Goal: Task Accomplishment & Management: Manage account settings

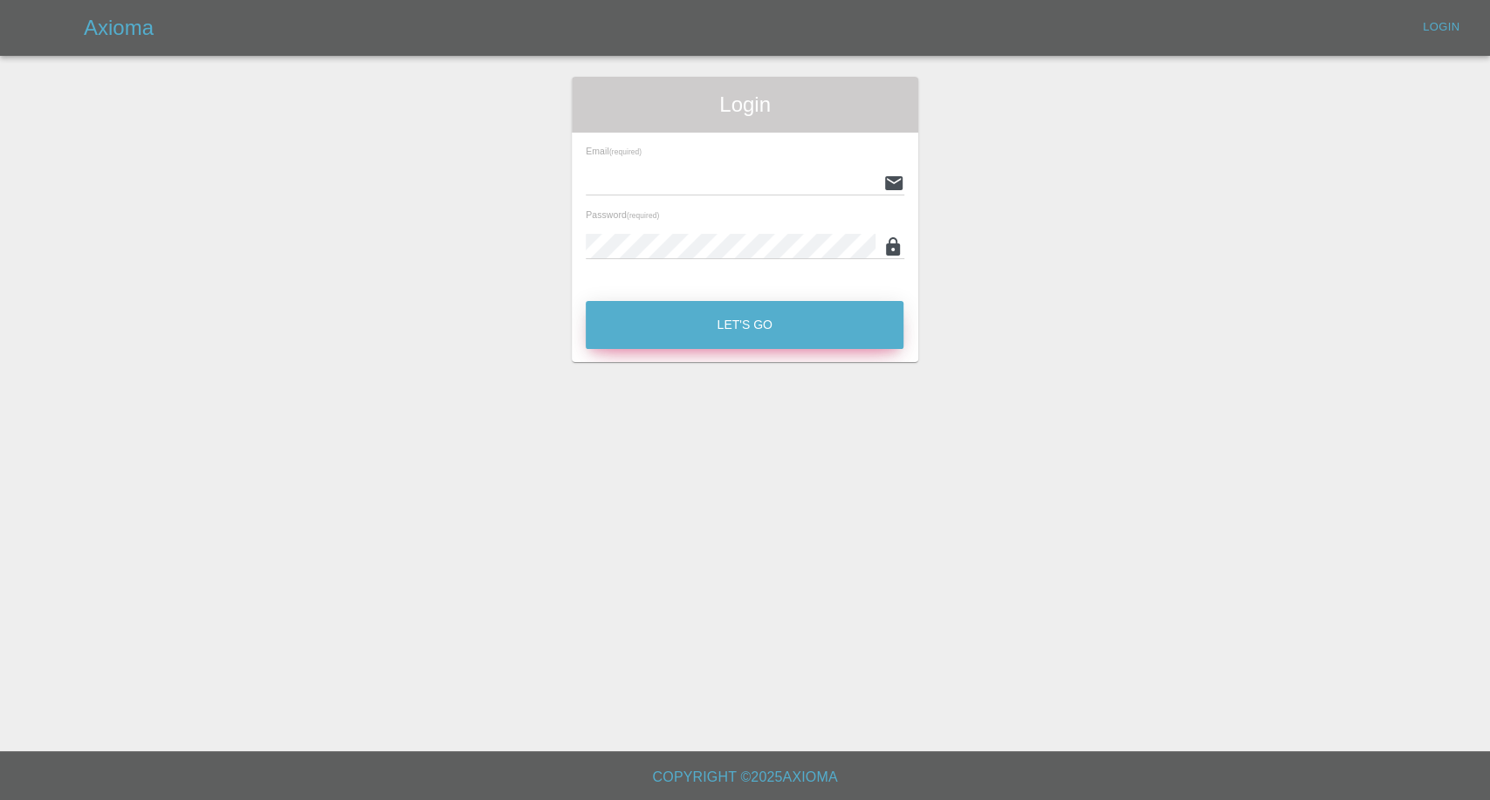
type input "[EMAIL_ADDRESS][DOMAIN_NAME]"
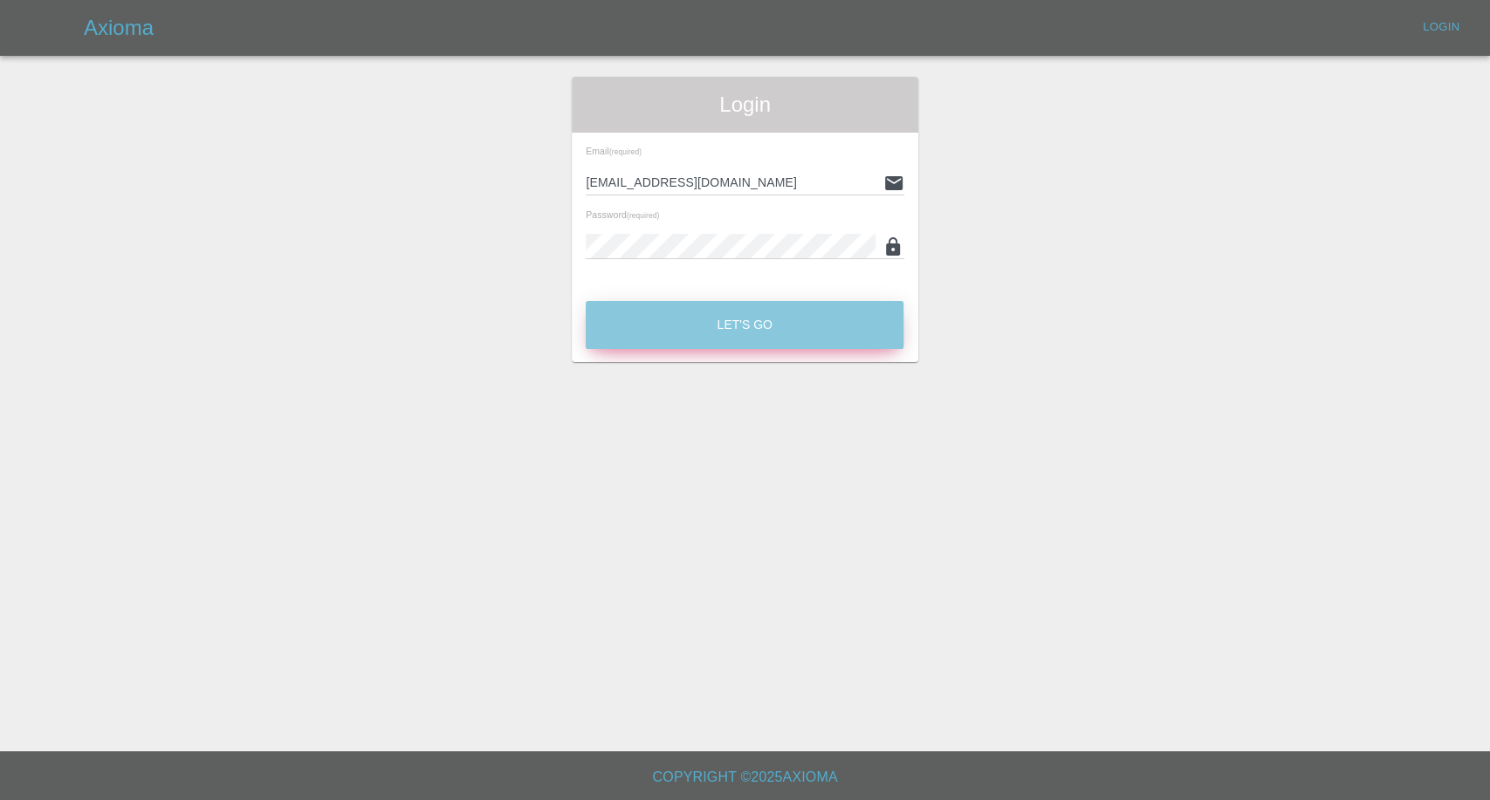
click at [718, 320] on button "Let's Go" at bounding box center [745, 325] width 318 height 48
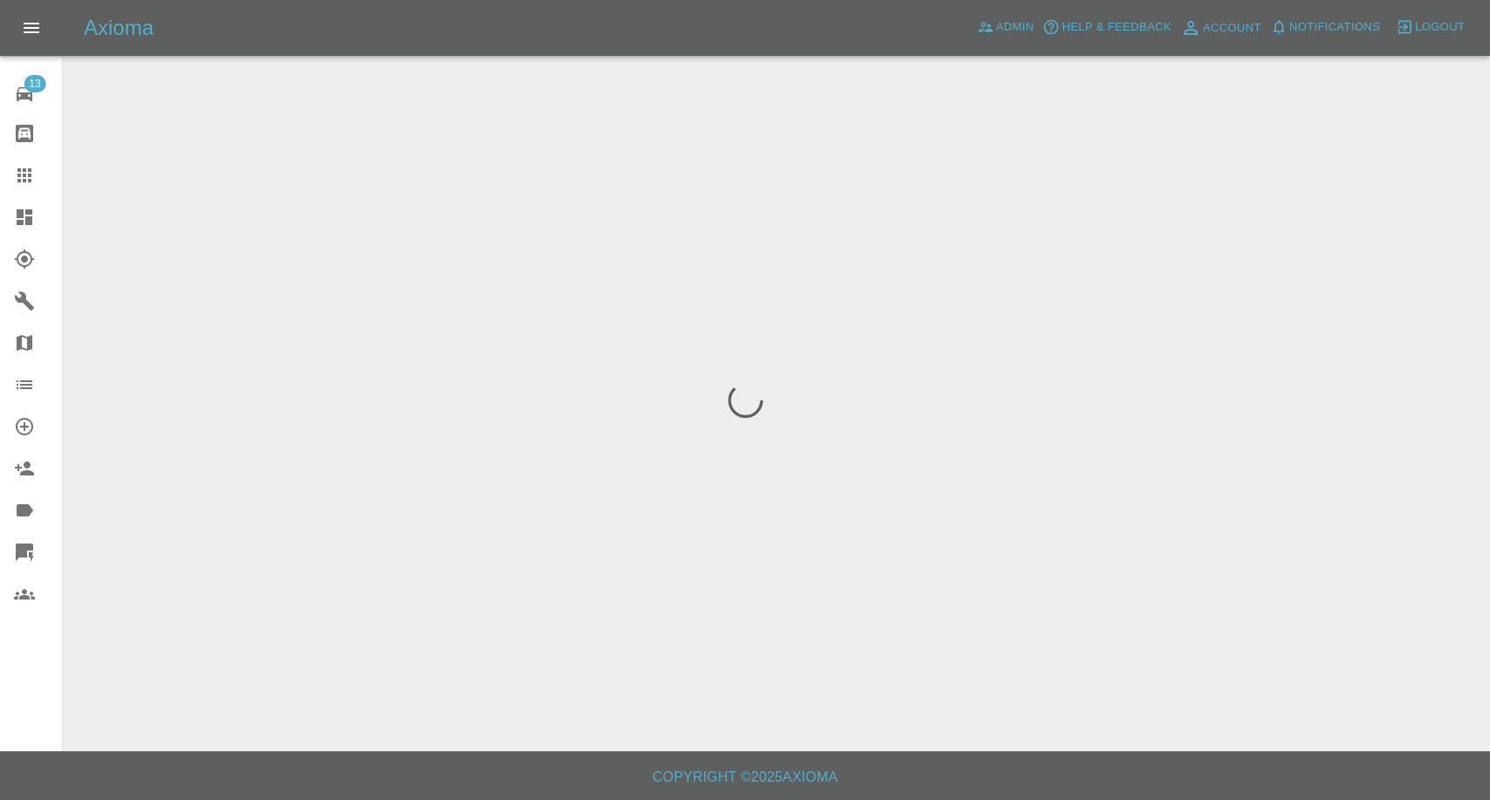
drag, startPoint x: 27, startPoint y: 176, endPoint x: 72, endPoint y: 129, distance: 65.4
click at [27, 176] on icon at bounding box center [24, 175] width 21 height 21
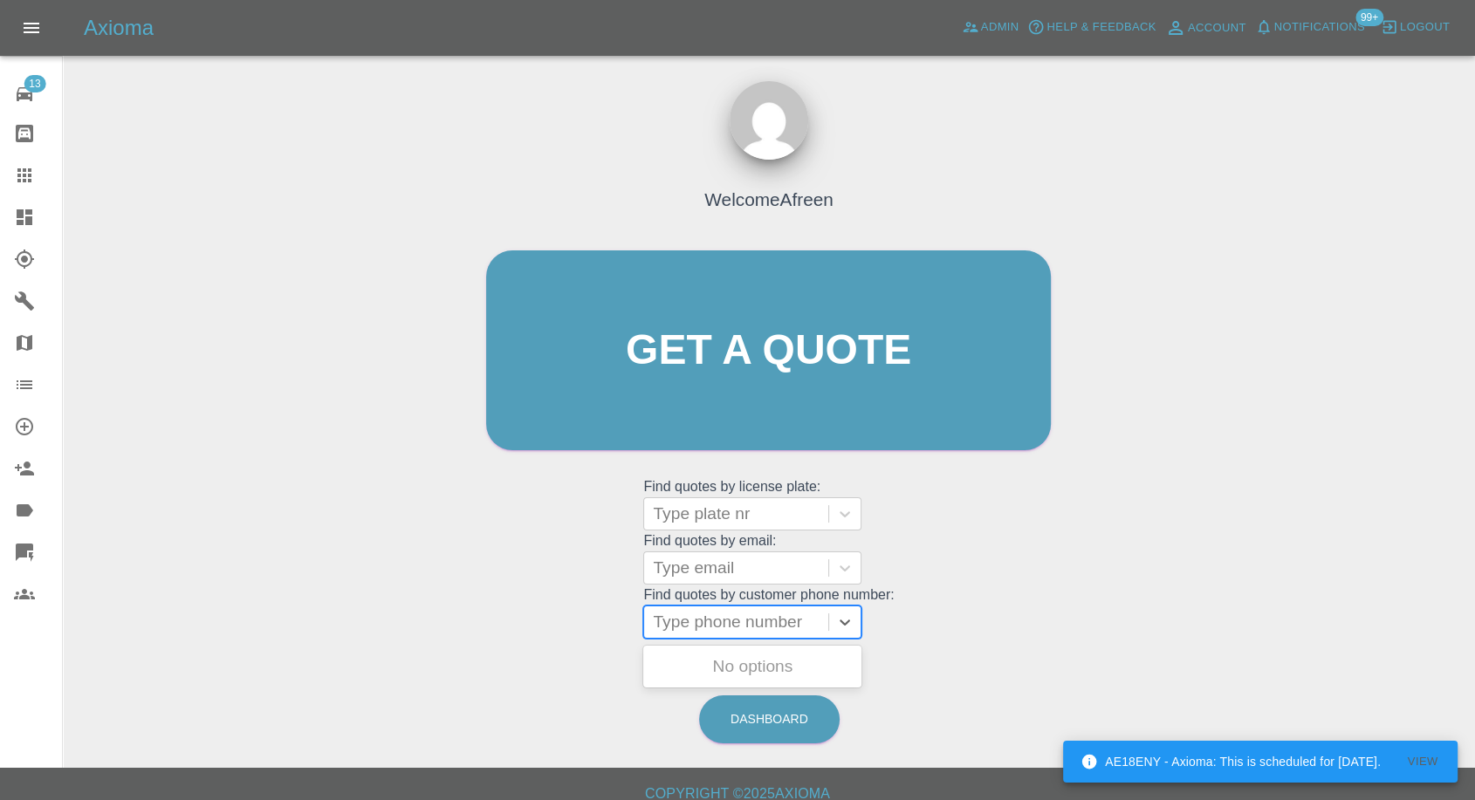
click at [757, 621] on div at bounding box center [736, 622] width 167 height 24
paste input ""beclovesunicorns@gmail.com" <undefined>"
type input ""beclovesunicorns@gmail.com" <undefined>"
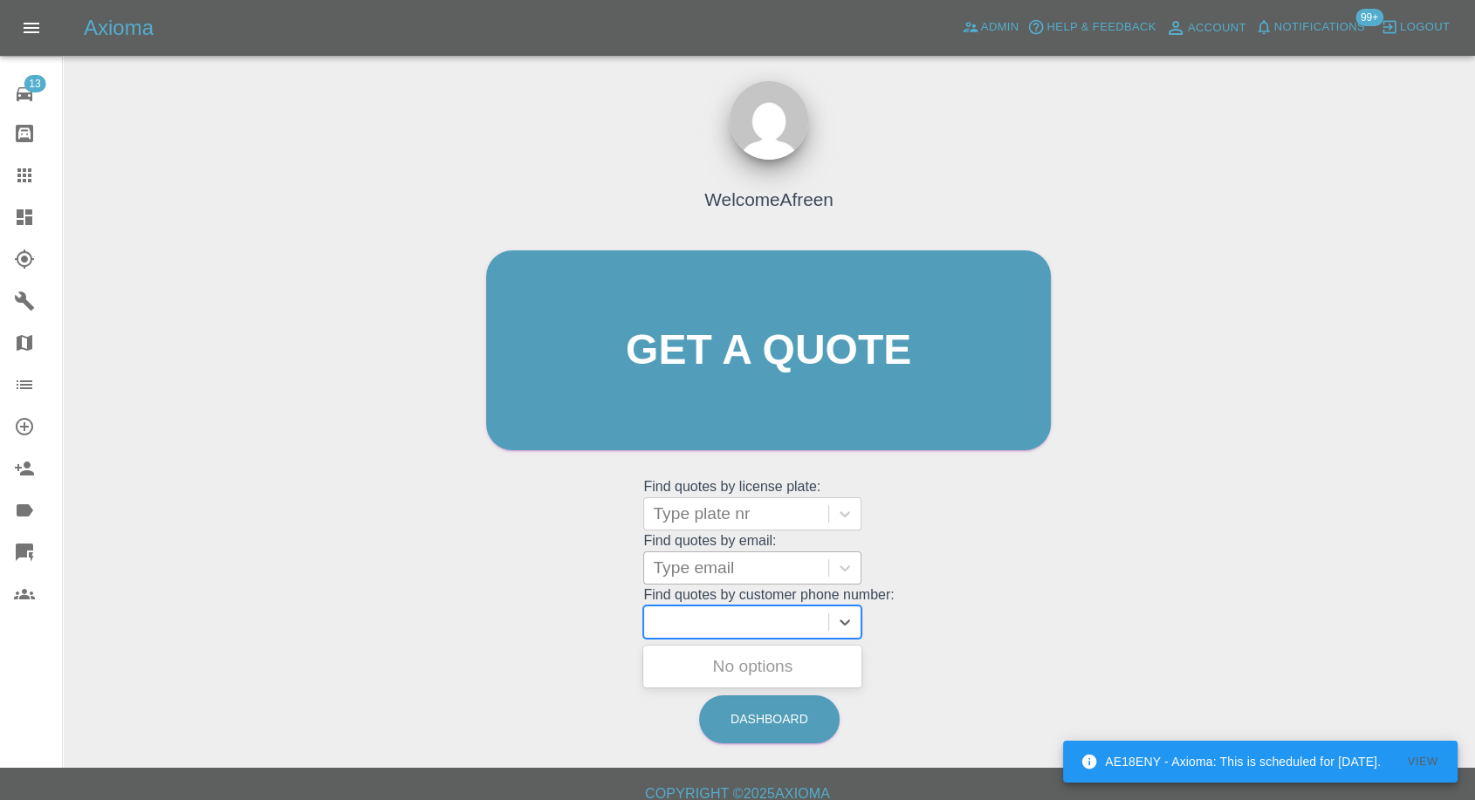
click at [755, 556] on div at bounding box center [736, 568] width 167 height 24
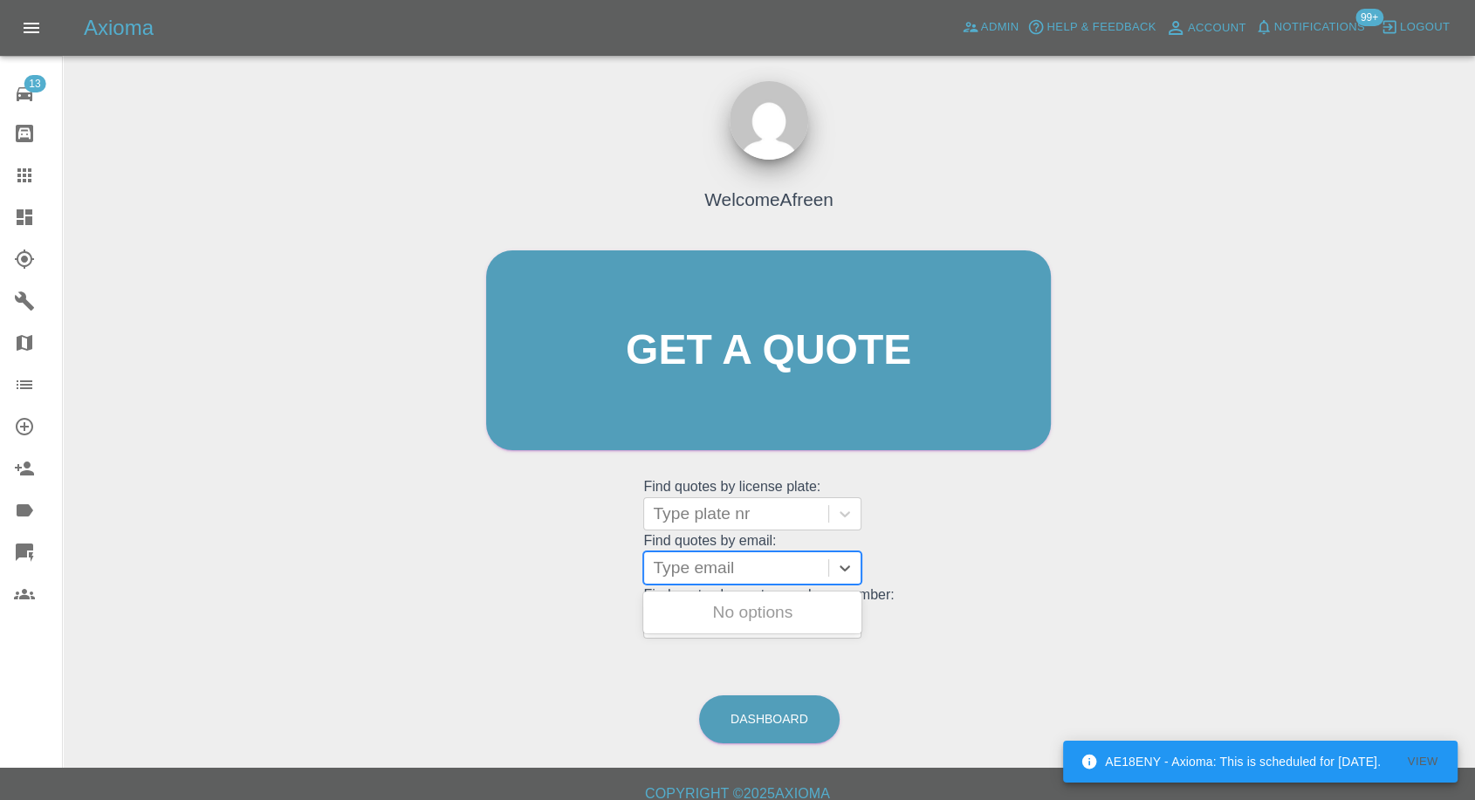
paste input ""beclovesunicorns@gmail.com" <undefined>"
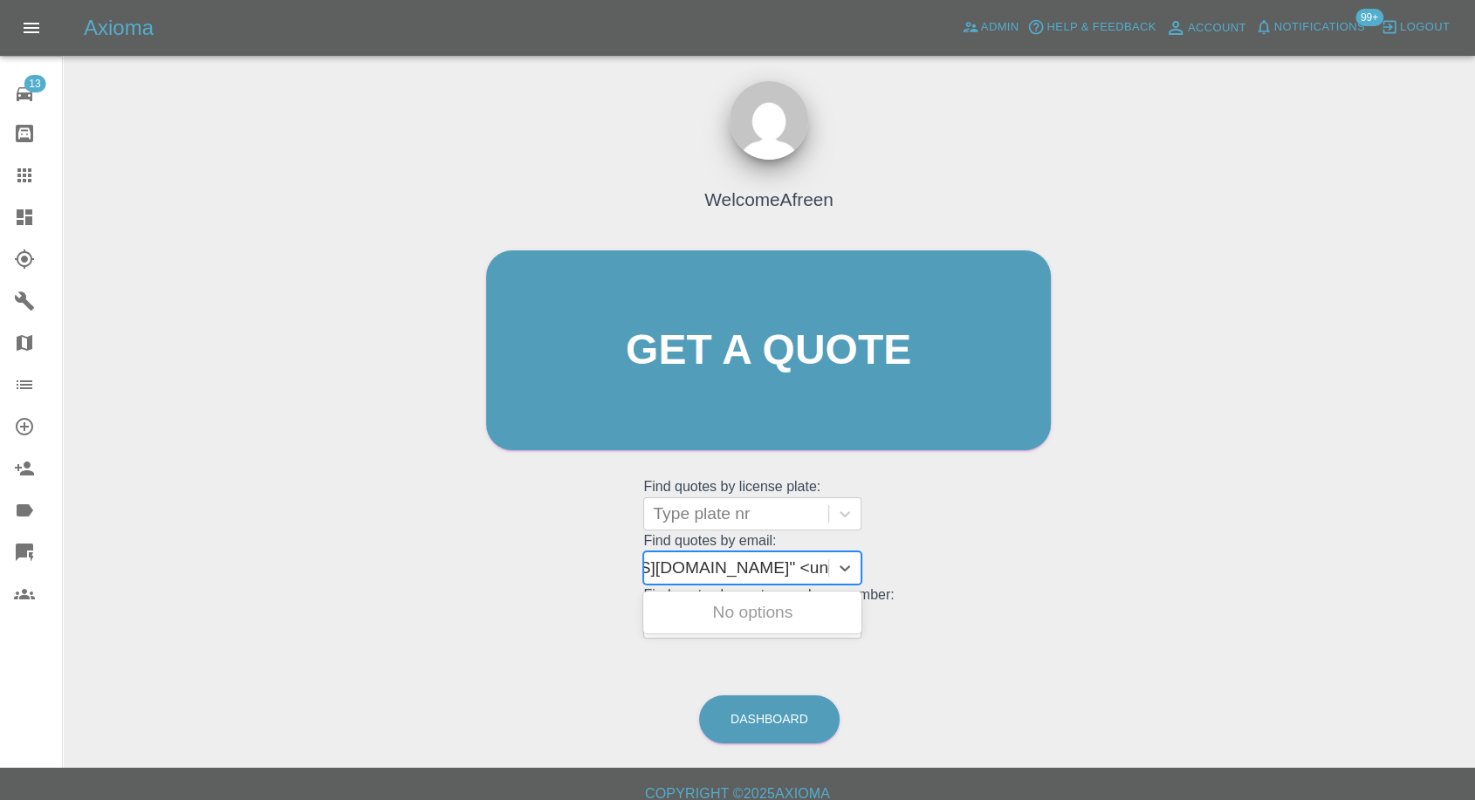
drag, startPoint x: 718, startPoint y: 567, endPoint x: 1212, endPoint y: 567, distance: 494.1
click at [1212, 567] on div "Welcome Afreen Get a quote Get a quote Find quotes by license plate: Type plate…" at bounding box center [769, 433] width 1384 height 627
type input "beclovesunicorns@gmail.com"
click at [827, 609] on div "GL21 UMA, Awaiting Repair" at bounding box center [752, 623] width 218 height 56
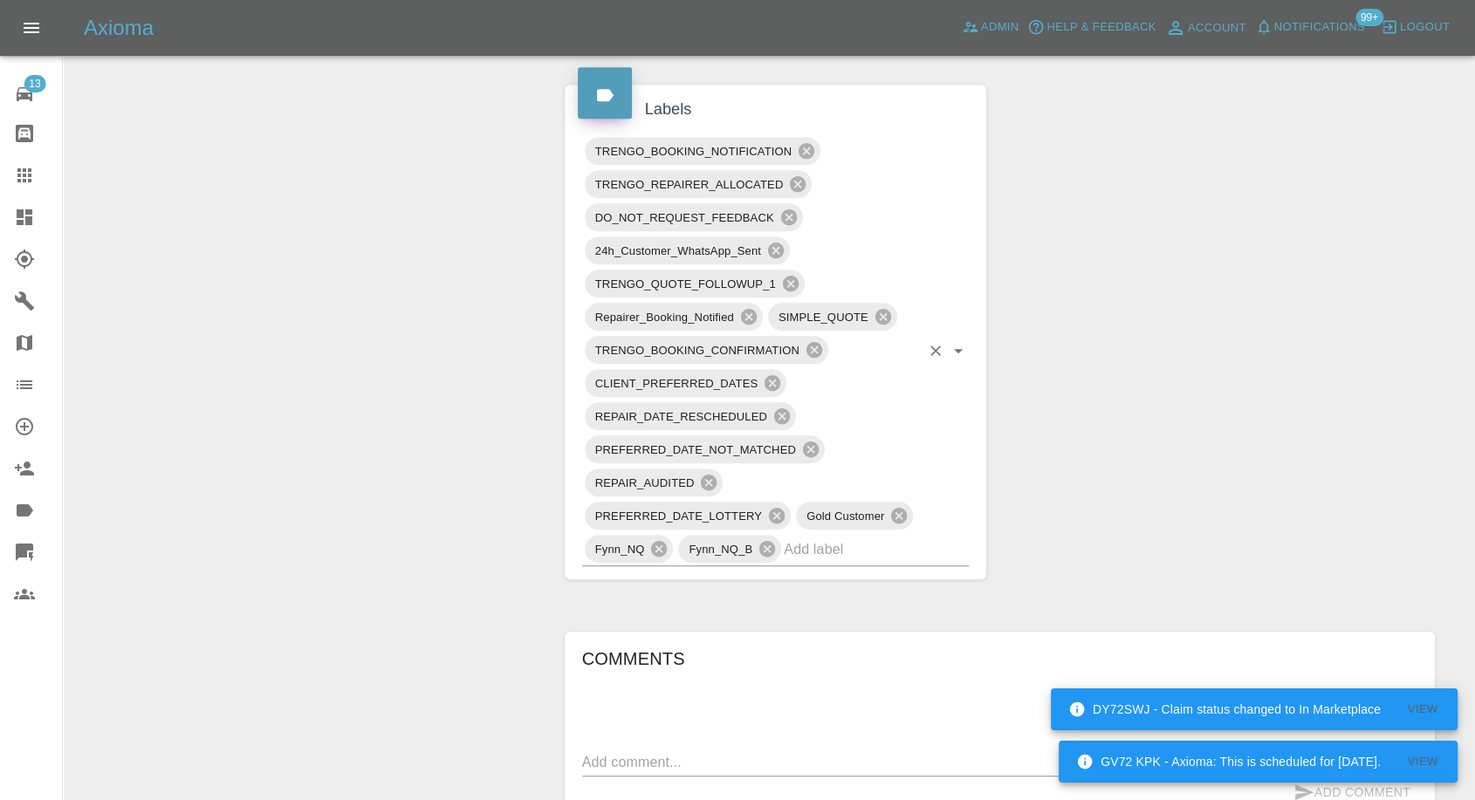
scroll to position [1454, 0]
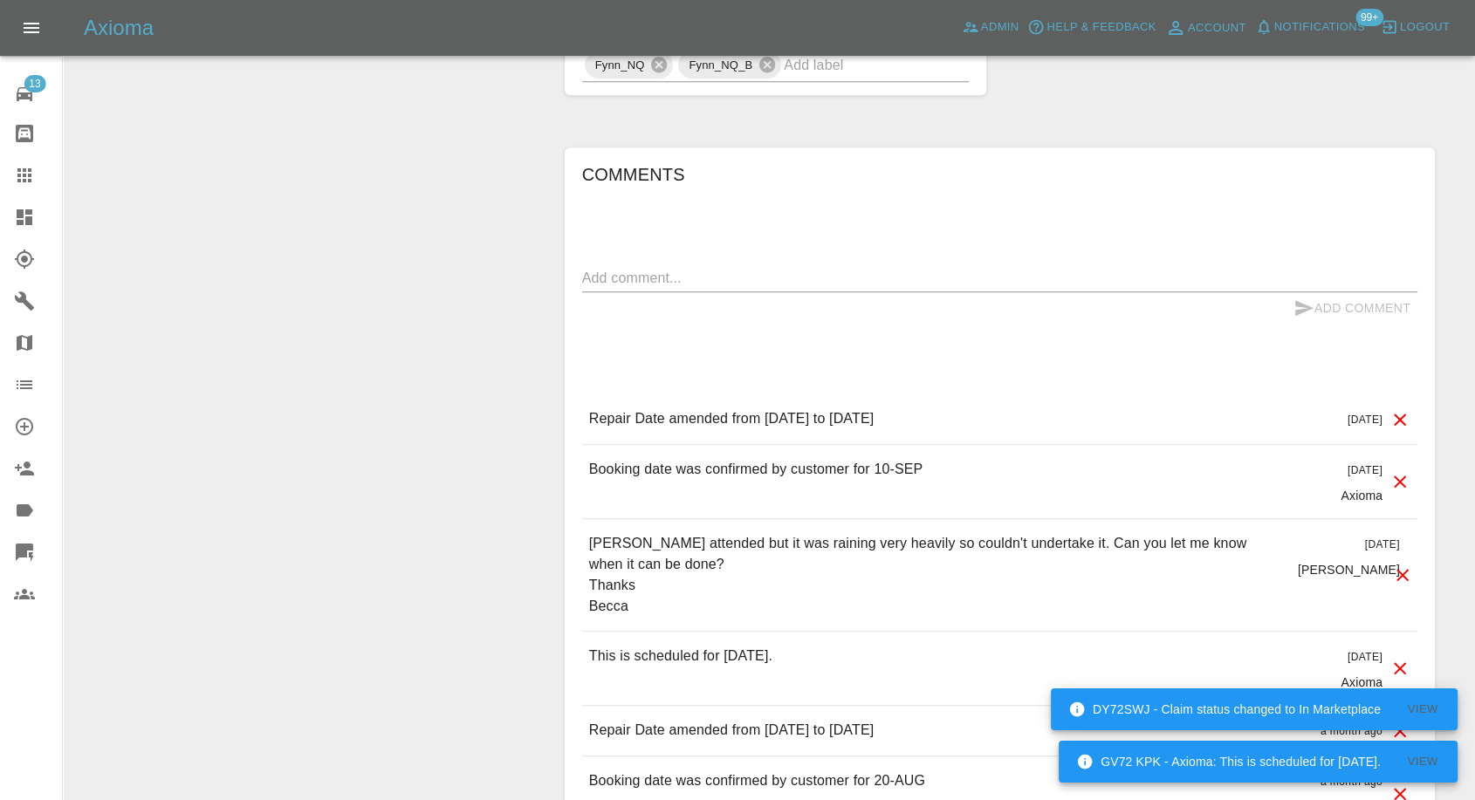
drag, startPoint x: 21, startPoint y: 163, endPoint x: 182, endPoint y: 270, distance: 192.7
click at [21, 163] on link "Claims" at bounding box center [31, 176] width 62 height 42
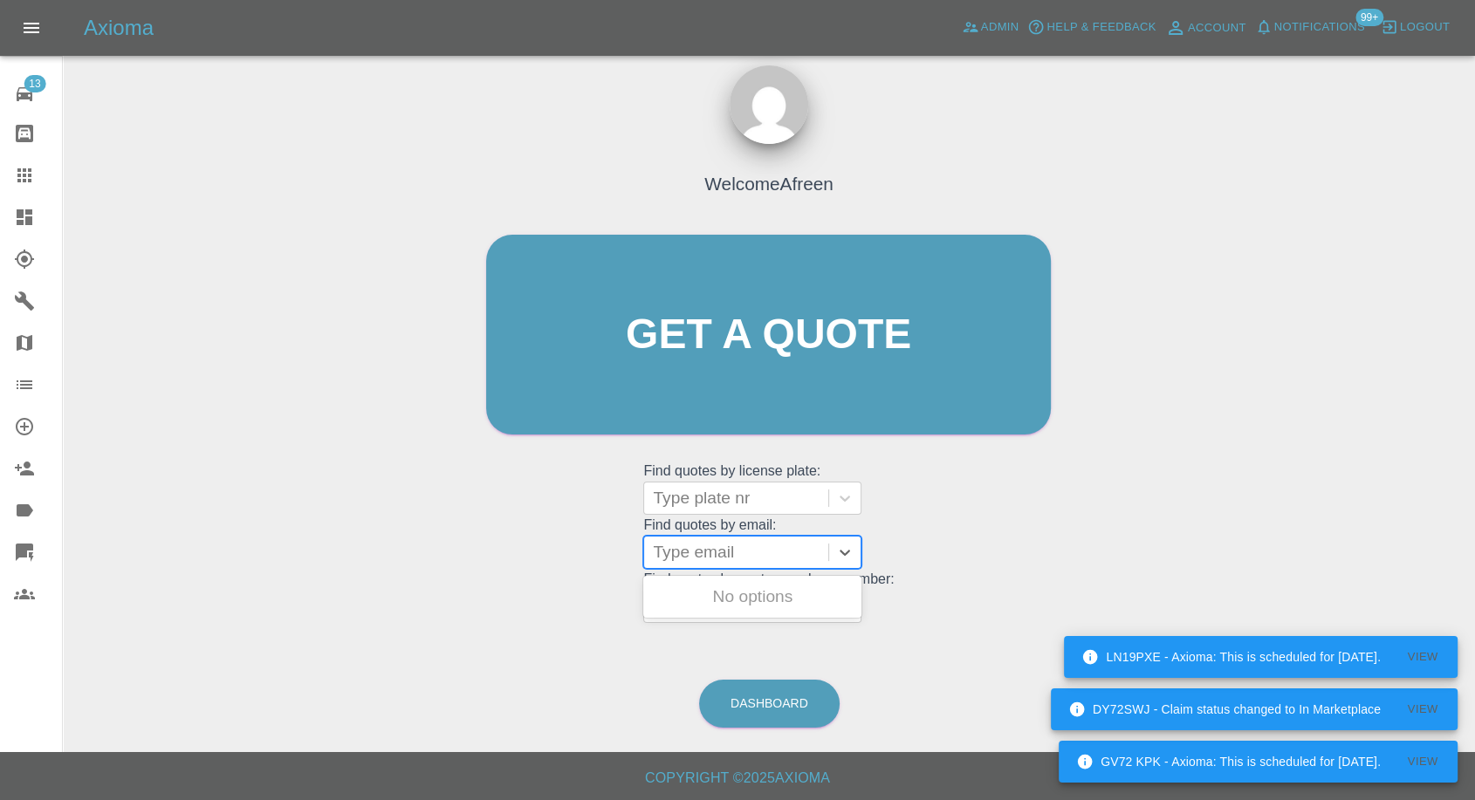
click at [719, 540] on div at bounding box center [736, 552] width 167 height 24
paste input ""rvdb7411@gmail.com" <undefined>"
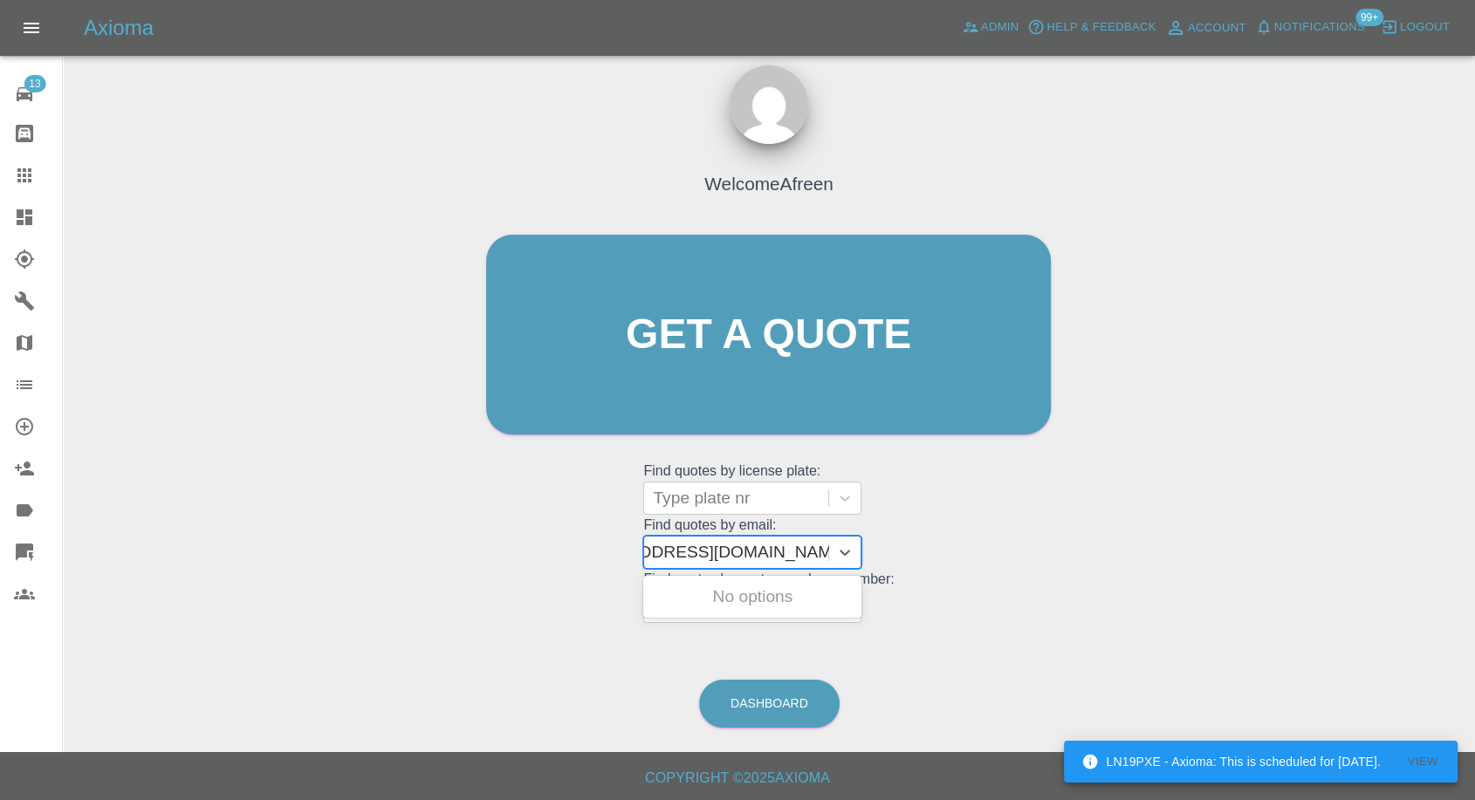
drag, startPoint x: 721, startPoint y: 550, endPoint x: 1061, endPoint y: 566, distance: 340.8
click at [1057, 567] on div "Welcome Afreen Get a quote Get a quote Find quotes by license plate: Type plate…" at bounding box center [768, 368] width 601 height 527
type input "rvdb7411@gmail.com"
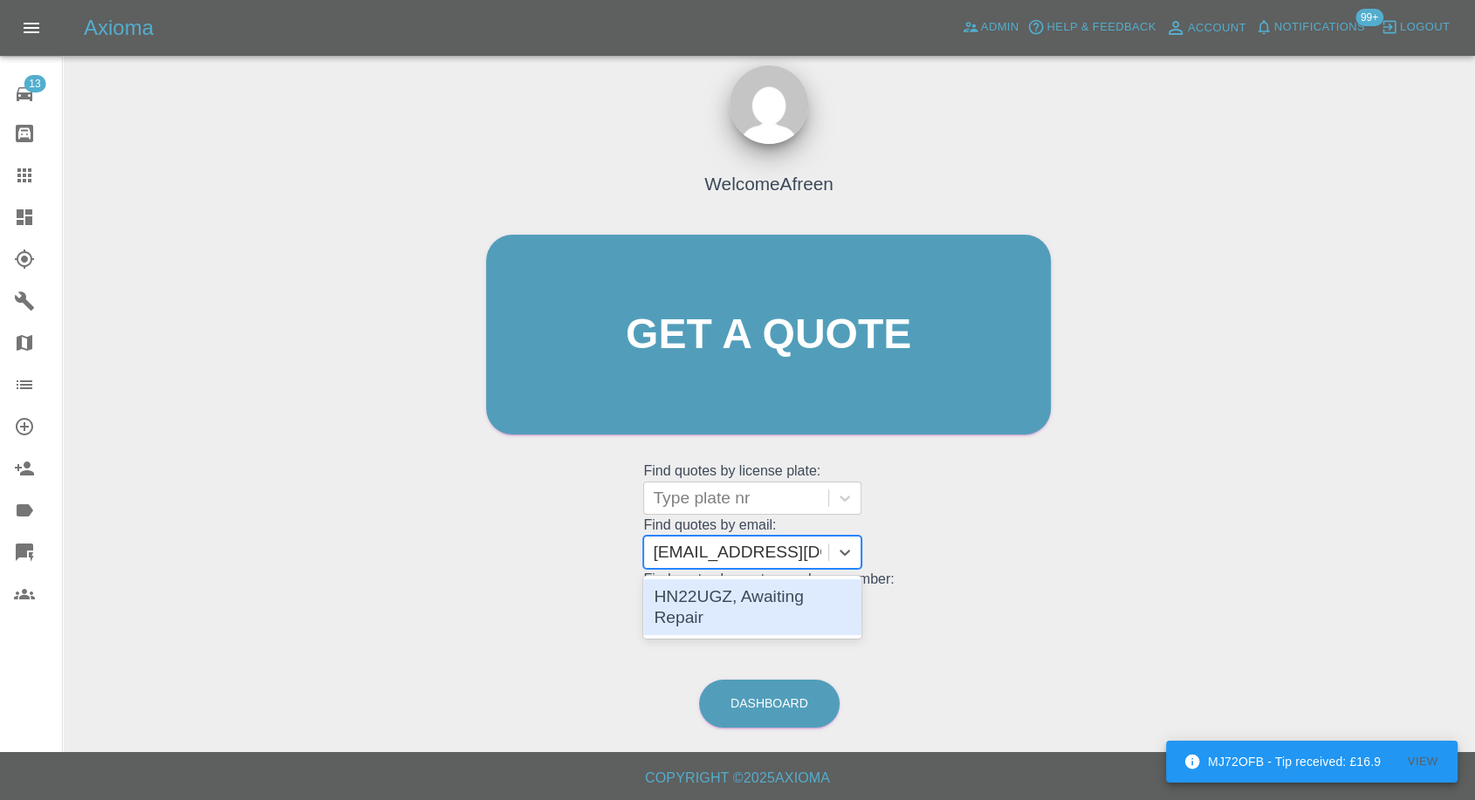
click at [755, 601] on div "HN22UGZ, Awaiting Repair" at bounding box center [752, 608] width 218 height 56
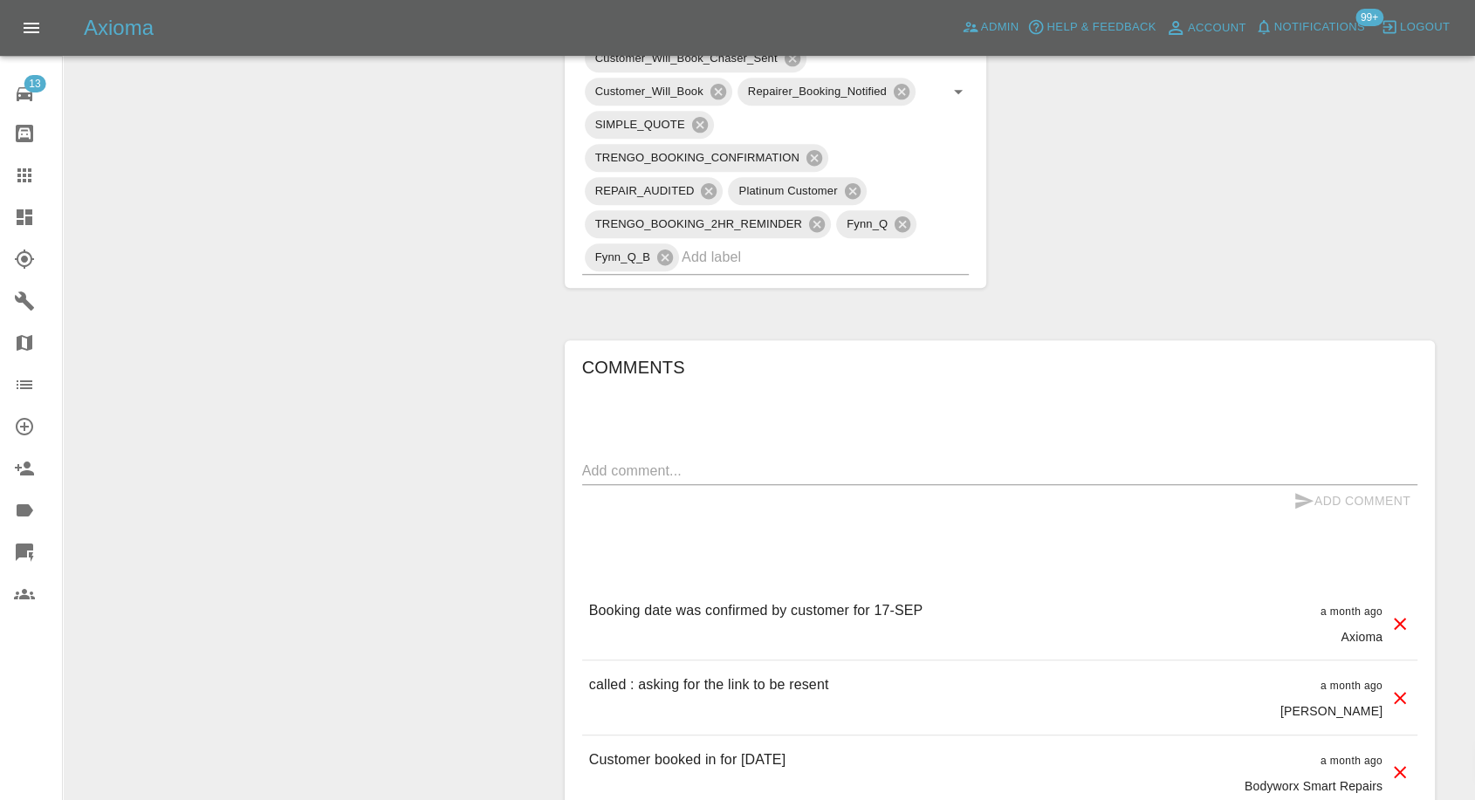
scroll to position [1260, 0]
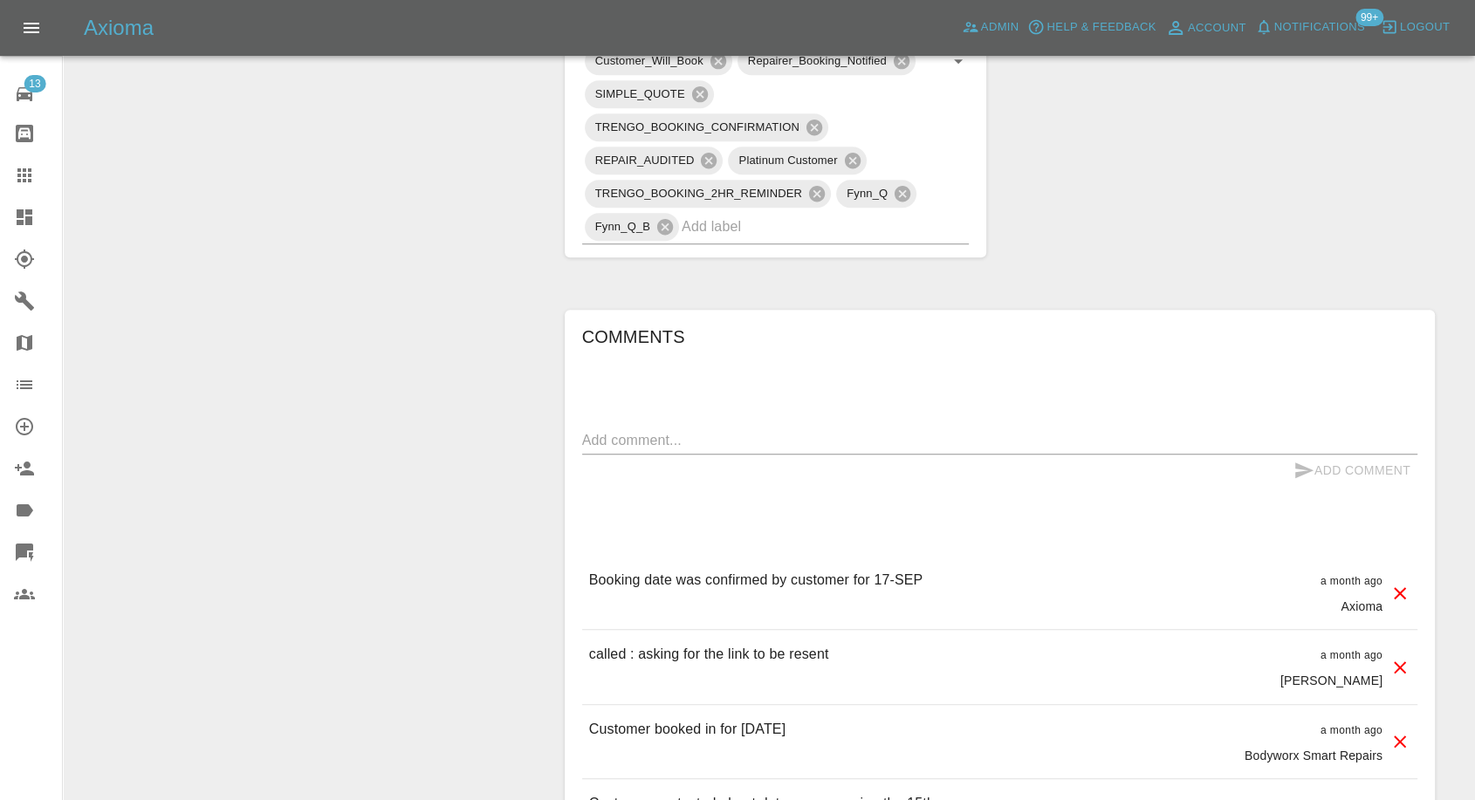
drag, startPoint x: 16, startPoint y: 168, endPoint x: 42, endPoint y: 183, distance: 30.1
click at [15, 168] on icon at bounding box center [24, 175] width 21 height 21
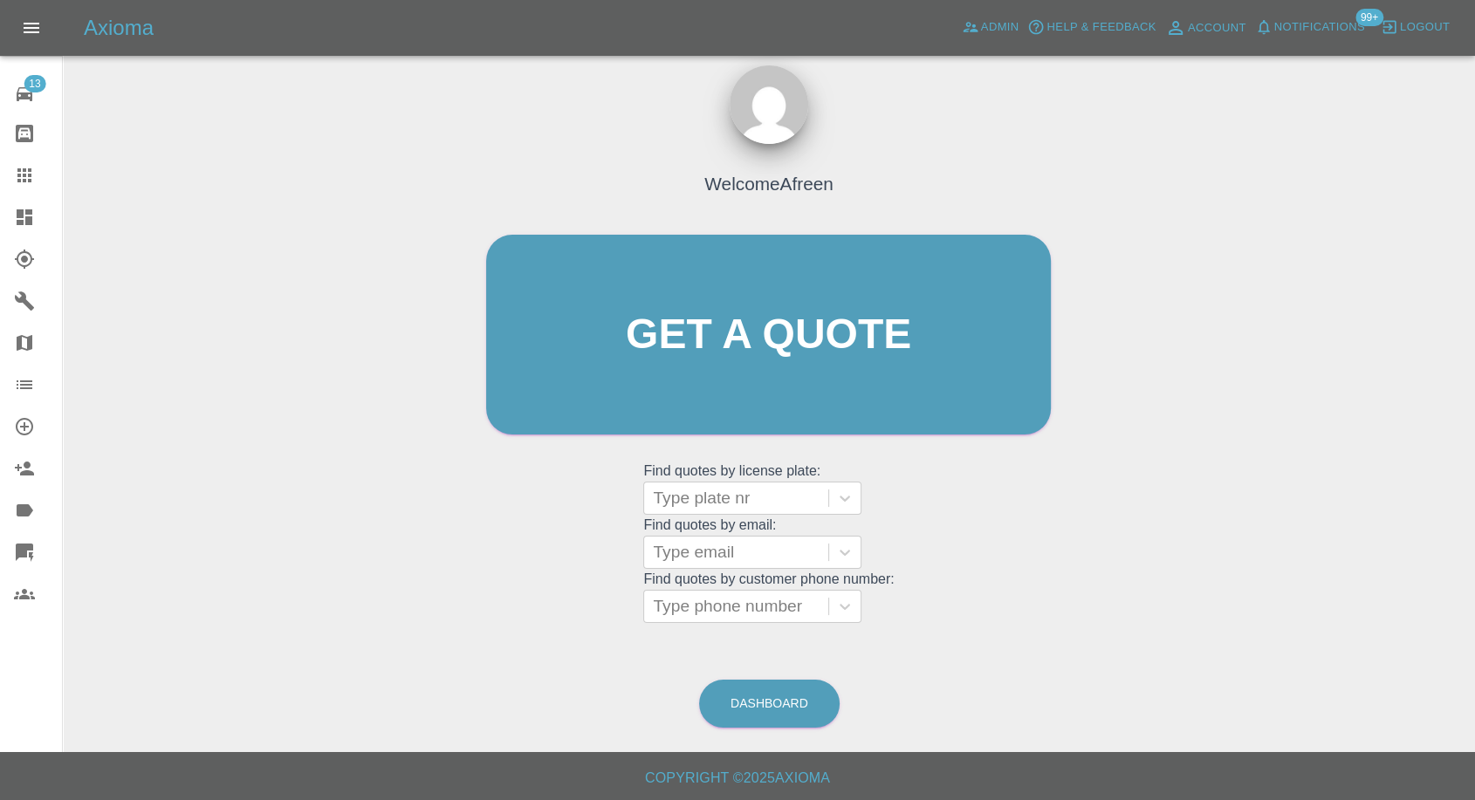
click at [707, 572] on grid "Find quotes by customer phone number: Type phone number" at bounding box center [768, 598] width 251 height 52
click at [693, 532] on grid "Find quotes by email: Type email" at bounding box center [768, 544] width 251 height 52
click at [678, 561] on div at bounding box center [736, 552] width 167 height 24
paste input ""mipritchard@btinternet.com" <undefined>"
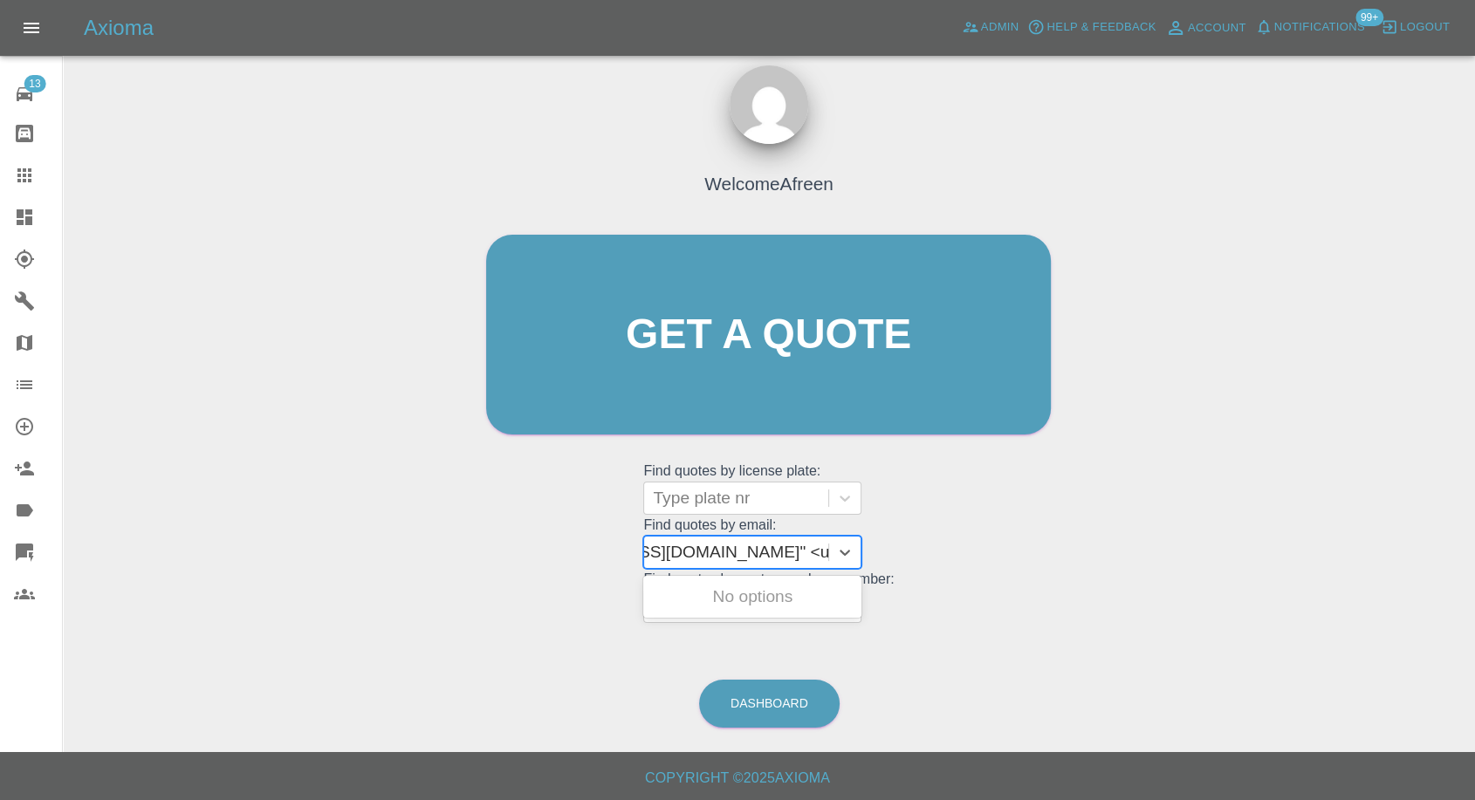
drag, startPoint x: 712, startPoint y: 546, endPoint x: 1243, endPoint y: 539, distance: 530.8
click at [1243, 541] on div "Welcome Afreen Get a quote Get a quote Find quotes by license plate: Type plate…" at bounding box center [769, 418] width 1384 height 627
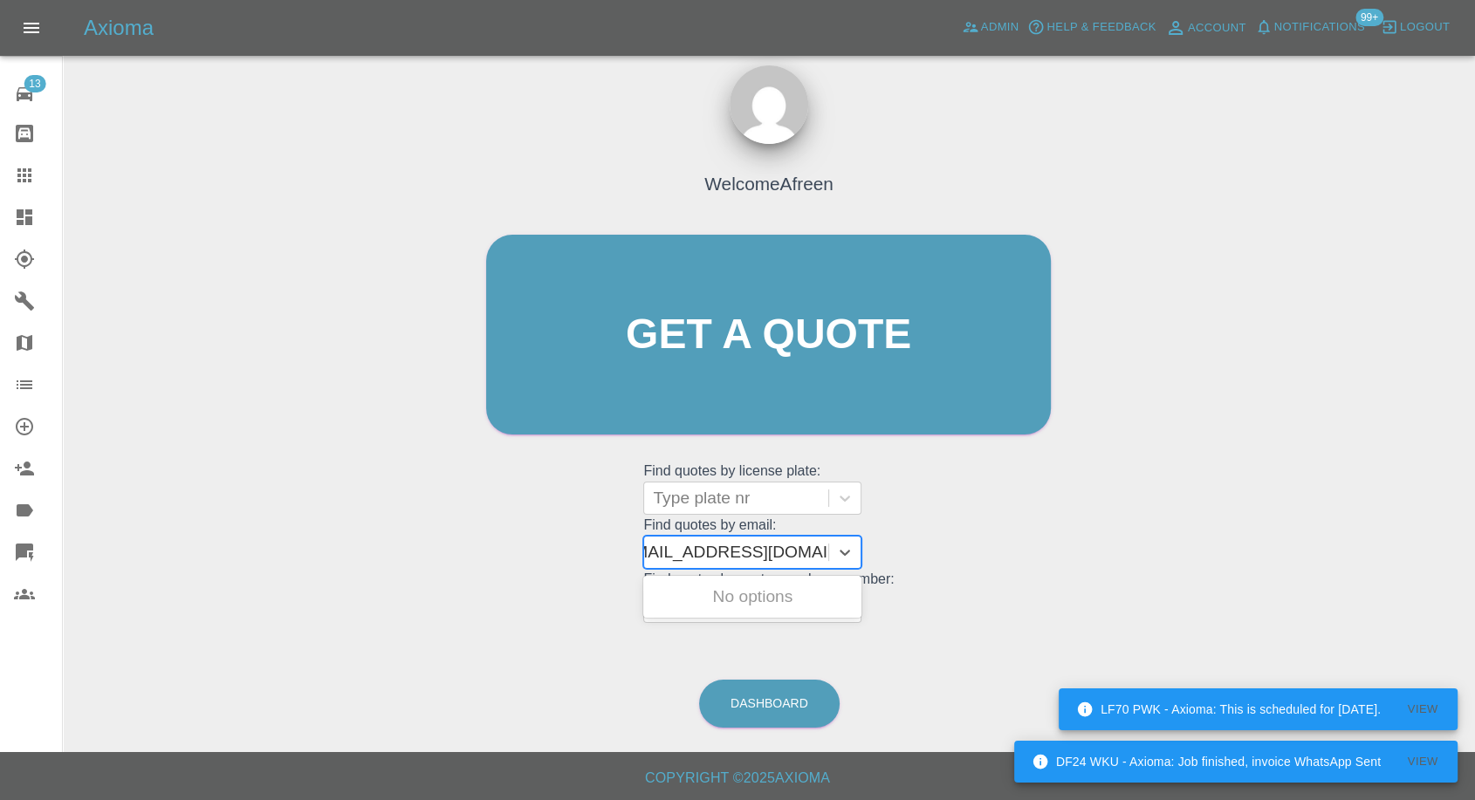
scroll to position [0, 8]
type input "mipritchard@btinternet.com"
click at [784, 593] on div "CE24BXR, Awaiting Repair" at bounding box center [752, 608] width 218 height 56
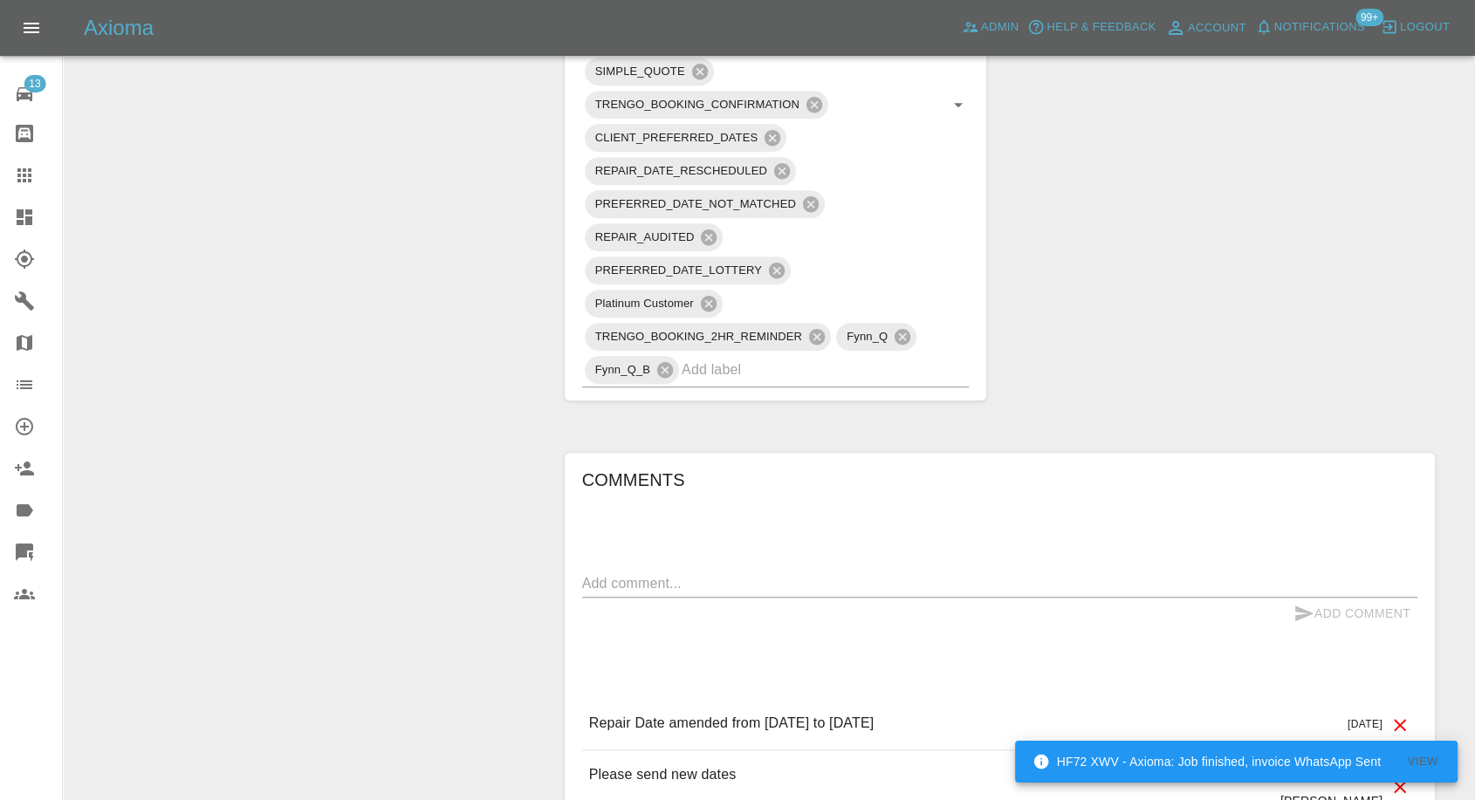
scroll to position [1648, 0]
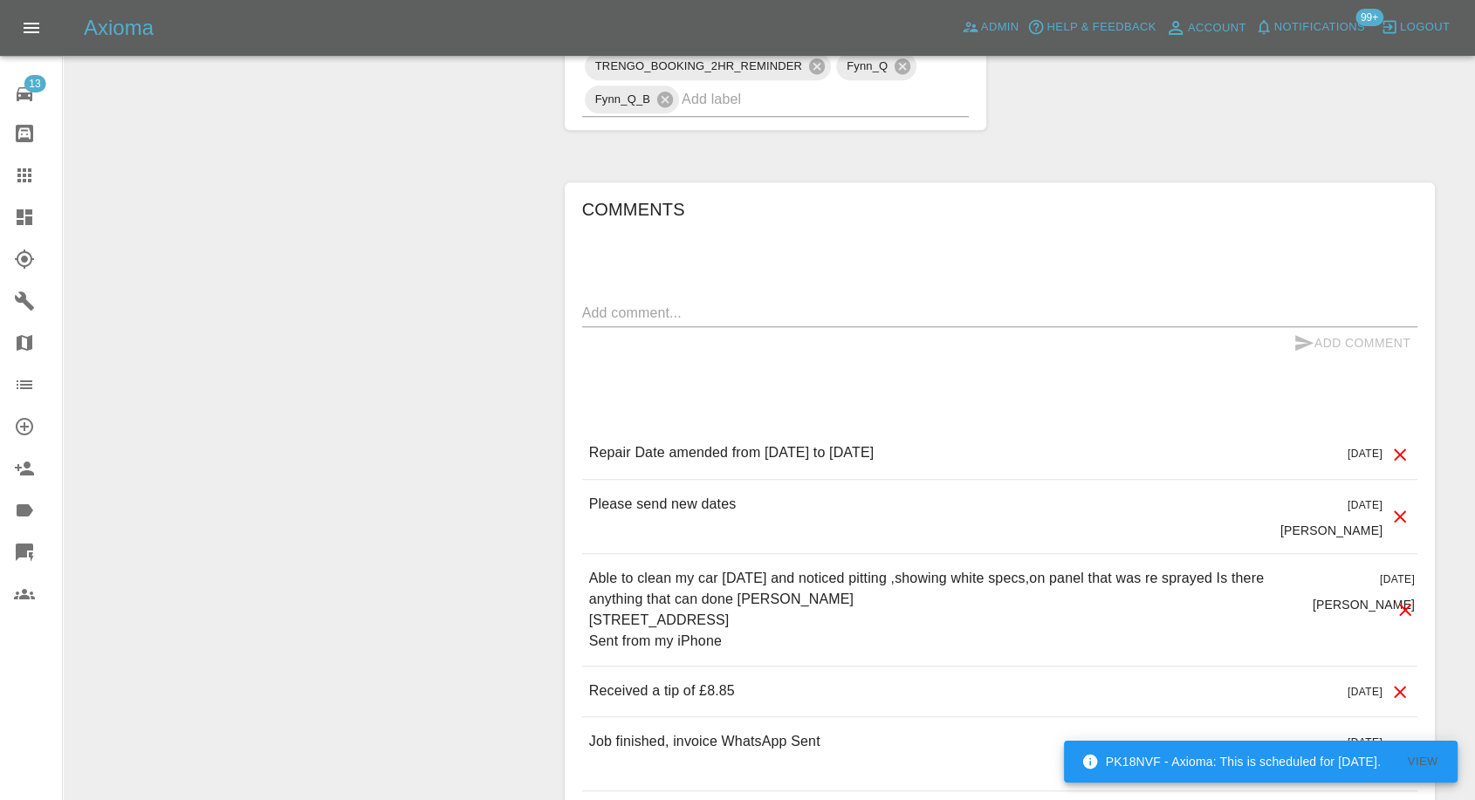
click at [42, 176] on div at bounding box center [38, 175] width 49 height 21
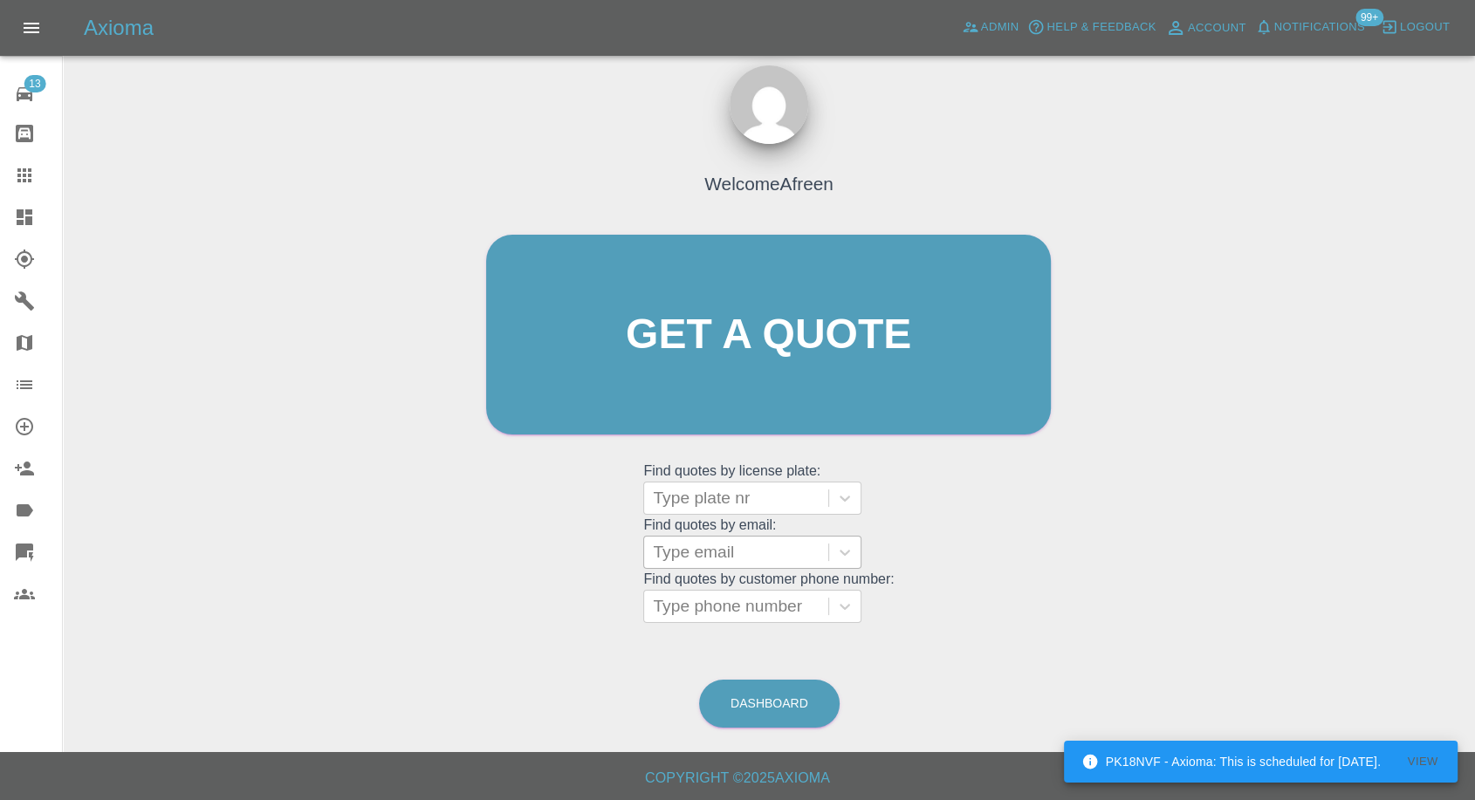
click at [756, 556] on div at bounding box center [736, 552] width 167 height 24
paste input ""chris.frydevans@gmail.com" <undefined>"
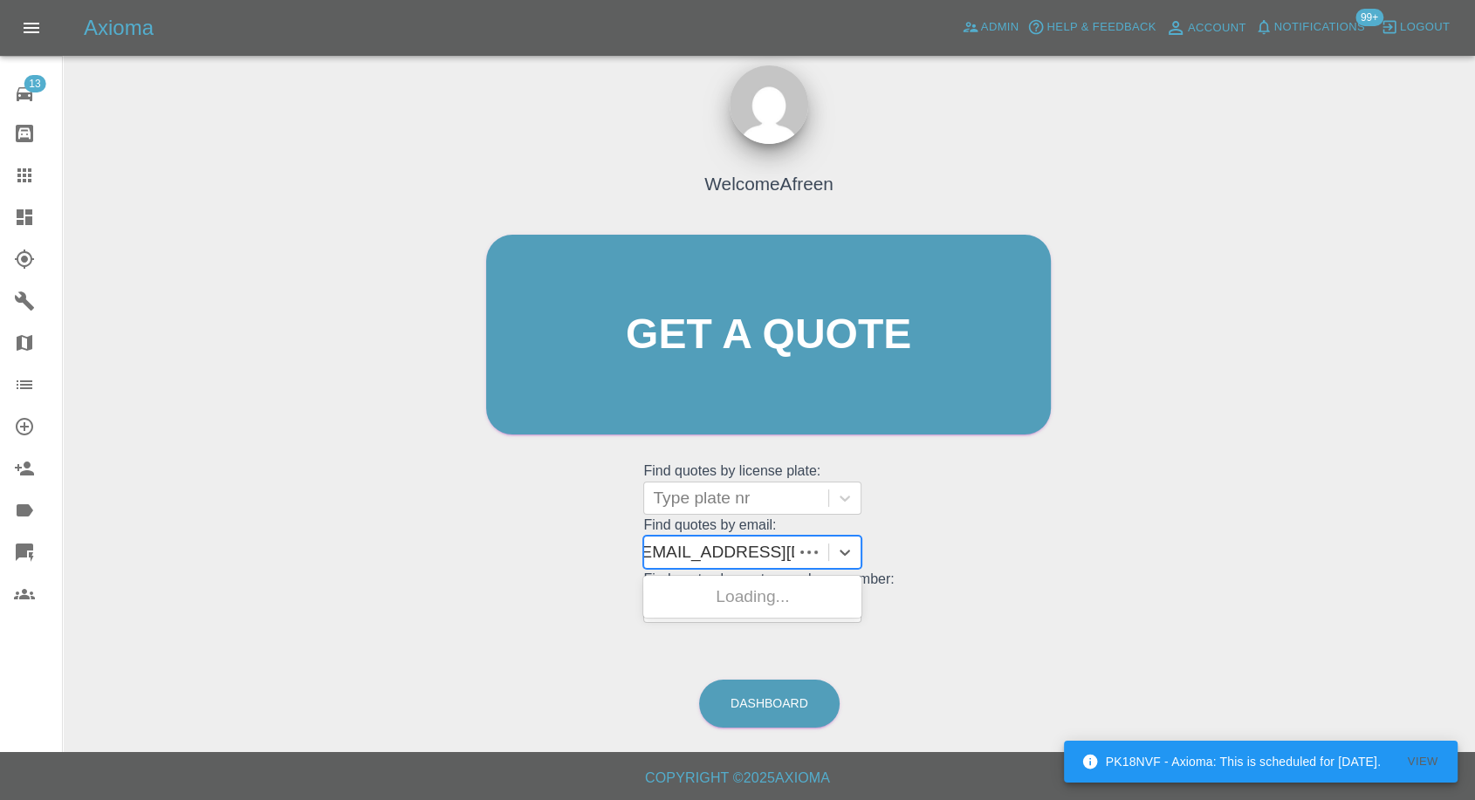
scroll to position [0, 137]
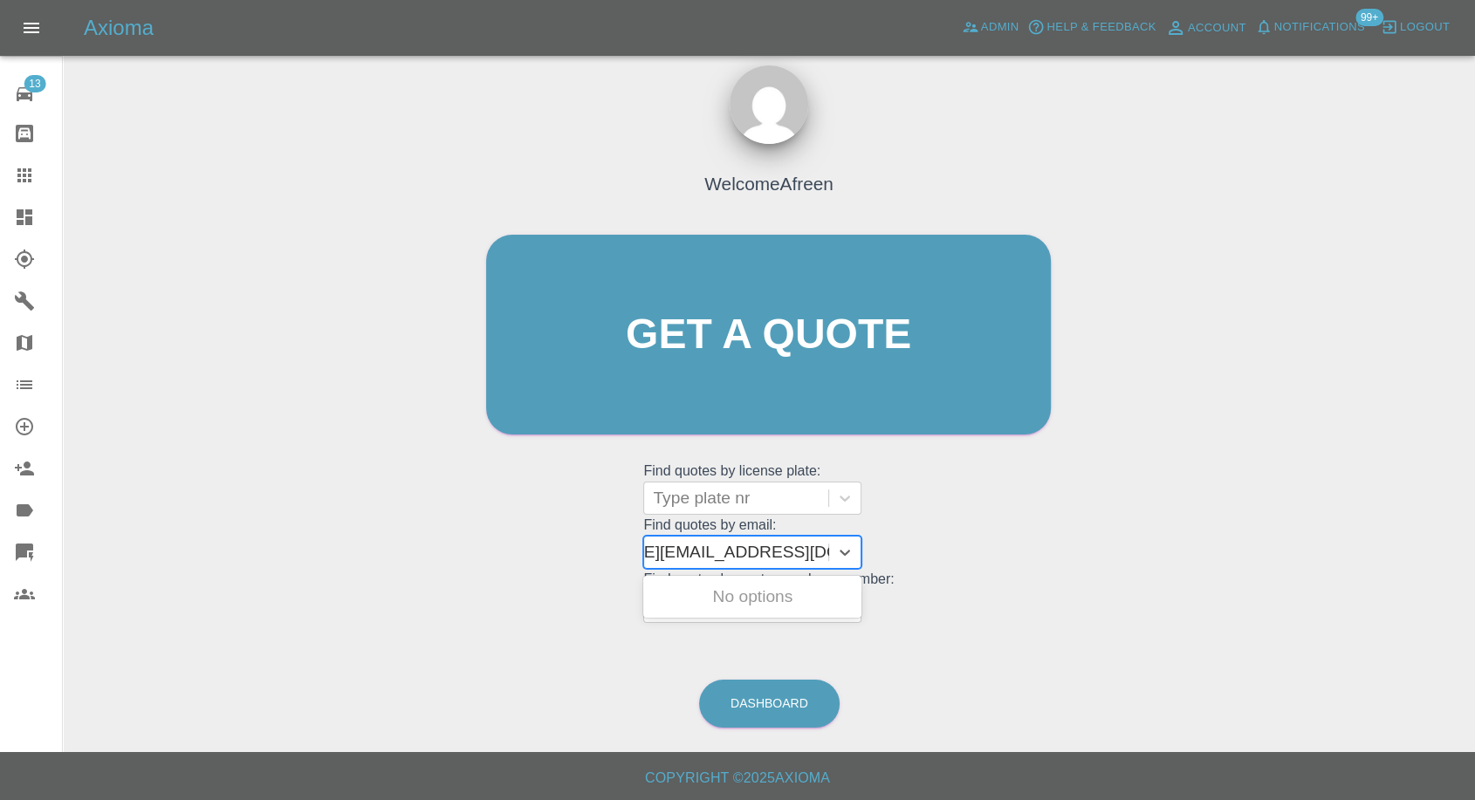
drag, startPoint x: 711, startPoint y: 553, endPoint x: 740, endPoint y: 550, distance: 29.9
click at [740, 550] on input ""chris.frydevans@gmail.com" <undefined>" at bounding box center [676, 552] width 320 height 21
click at [731, 553] on input ""chris.frydevans@gmail.com" <undefined>" at bounding box center [676, 552] width 320 height 21
drag, startPoint x: 719, startPoint y: 554, endPoint x: 1049, endPoint y: 532, distance: 330.7
click at [1049, 532] on div "Welcome Afreen Get a quote Get a quote Find quotes by license plate: Type plate…" at bounding box center [768, 368] width 601 height 527
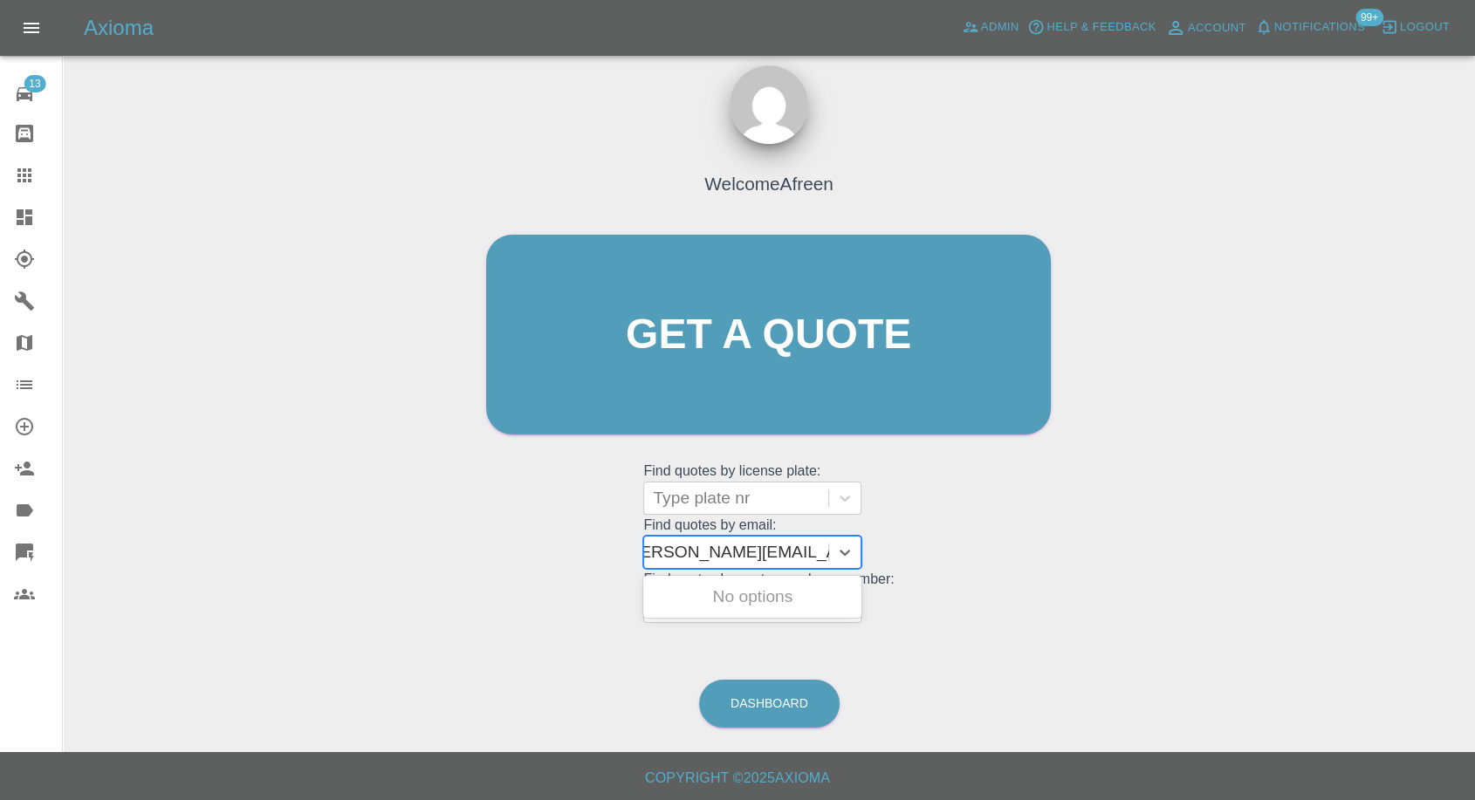
scroll to position [0, 8]
type input "chris.frydevans@gmail.com"
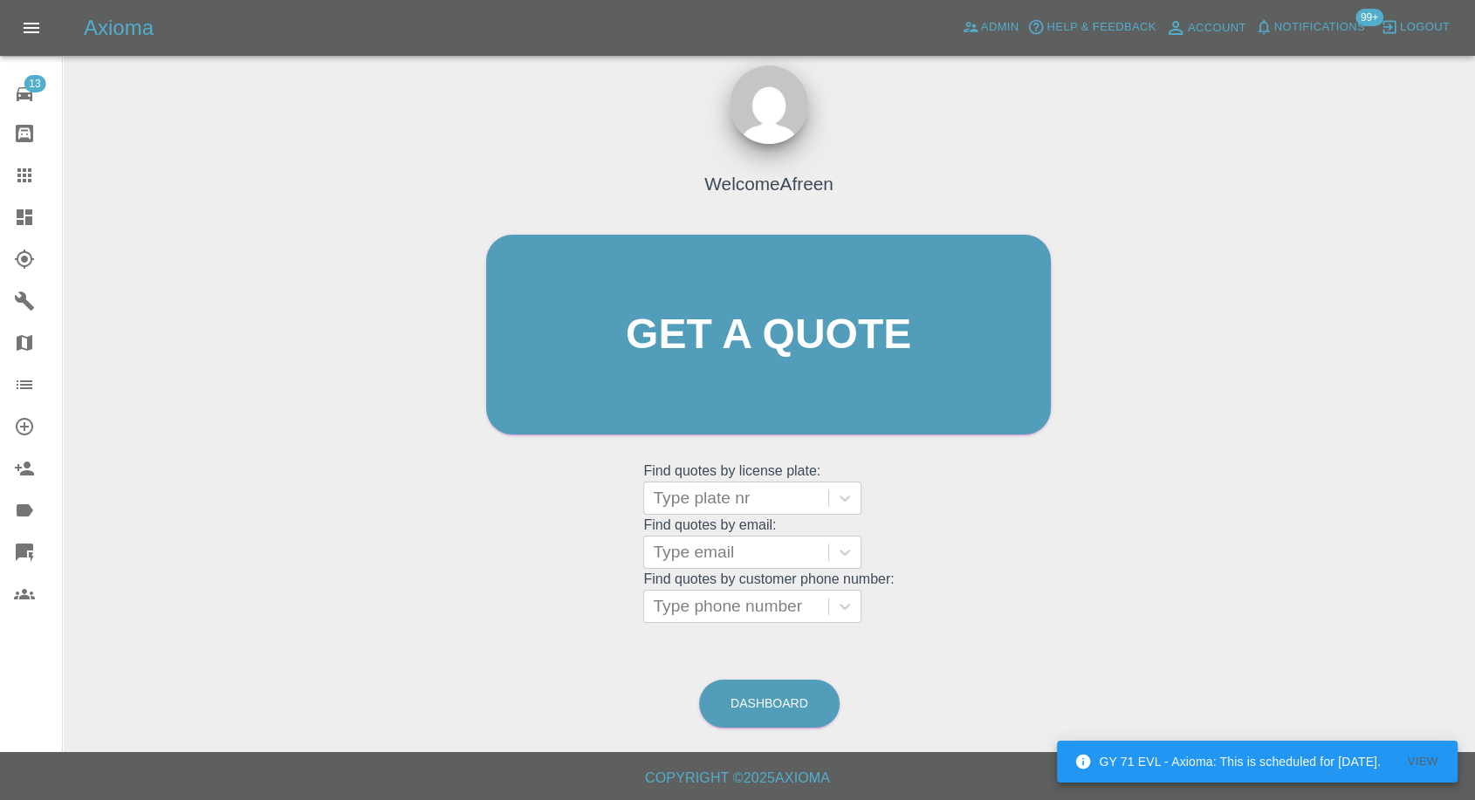
scroll to position [0, 0]
paste input ""johnwatson255@btinternet.com" <undefined>"
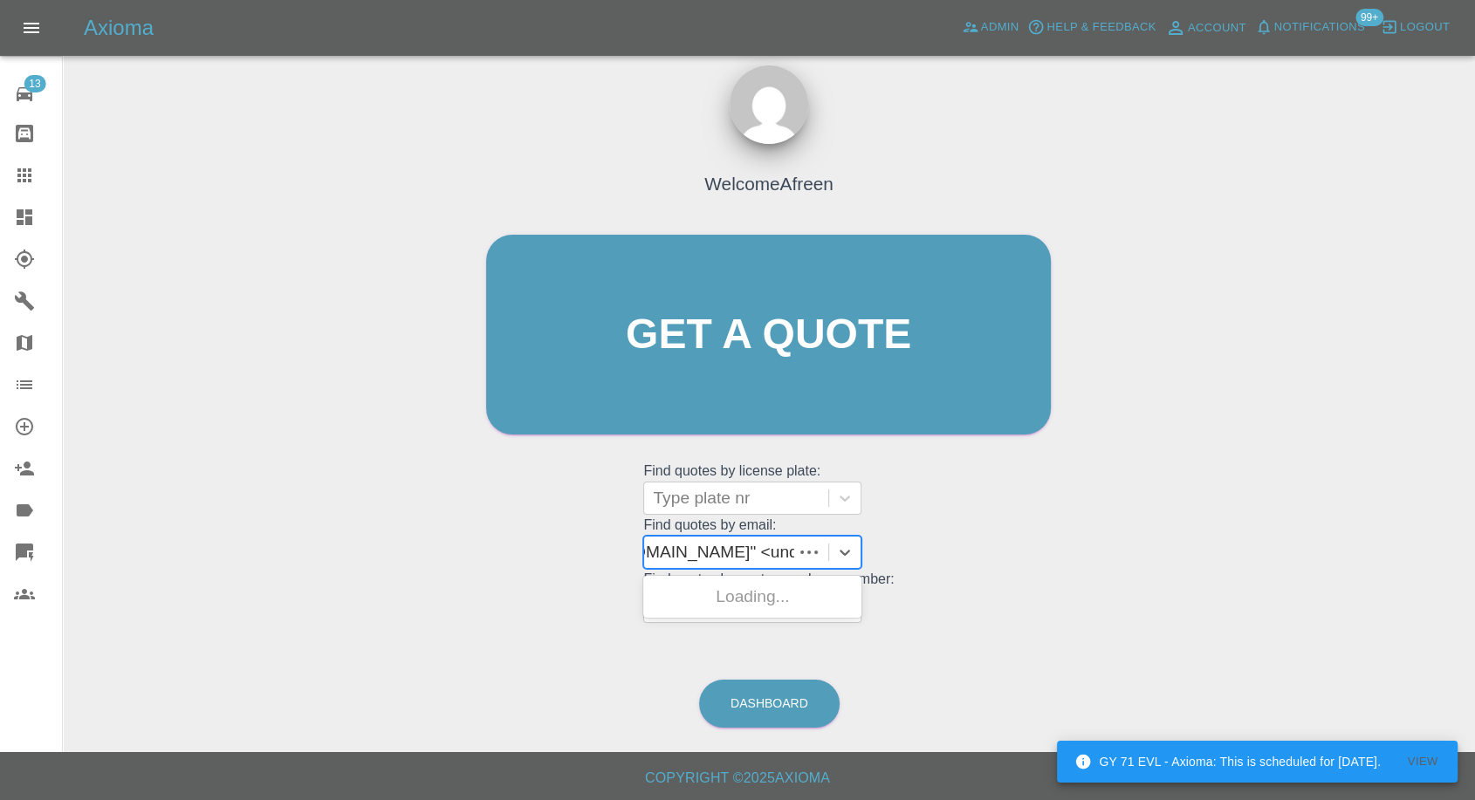
scroll to position [0, 169]
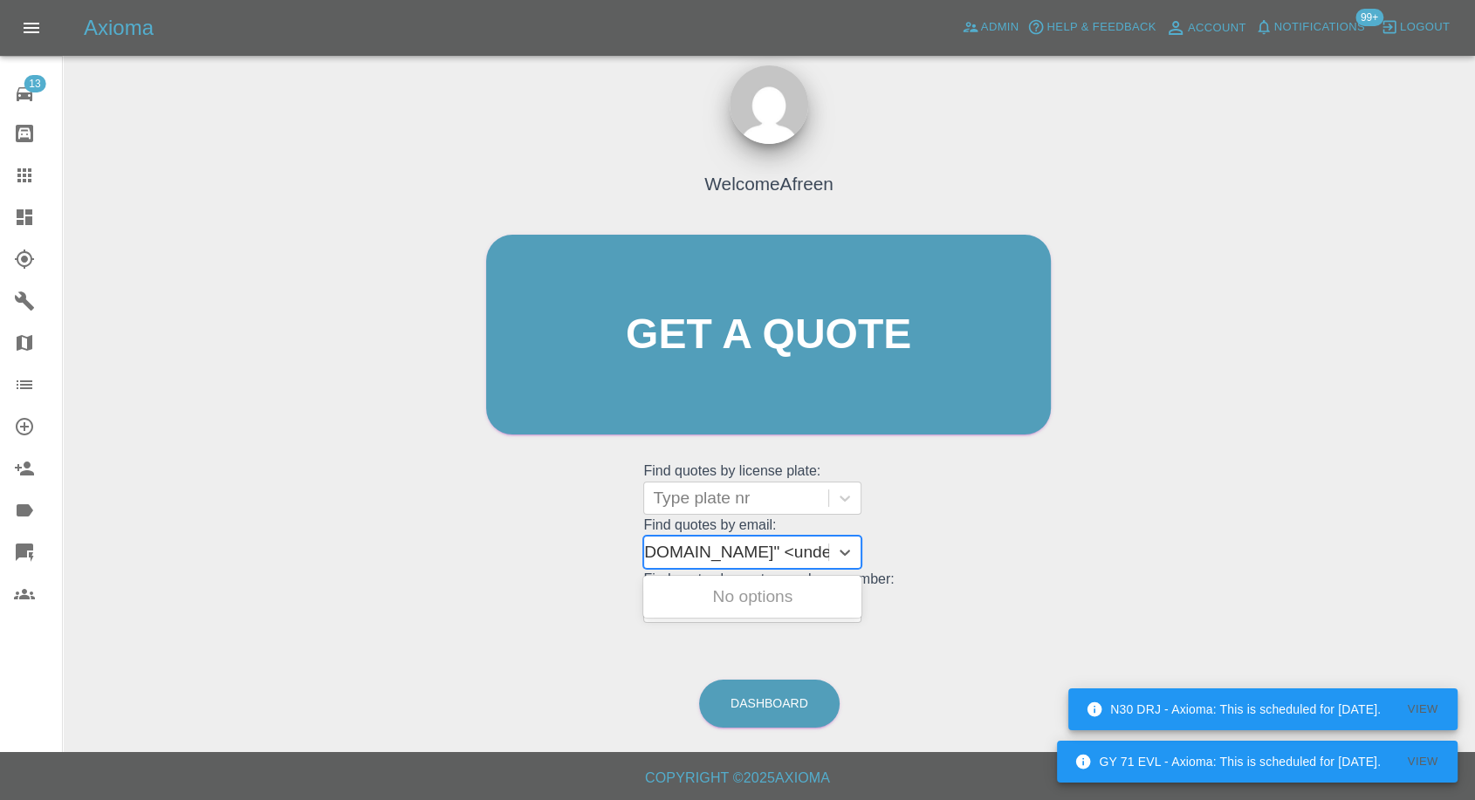
drag, startPoint x: 717, startPoint y: 551, endPoint x: 1229, endPoint y: 556, distance: 512.4
click at [1229, 556] on div "Welcome Afreen Get a quote Get a quote Find quotes by license plate: Type plate…" at bounding box center [769, 418] width 1384 height 627
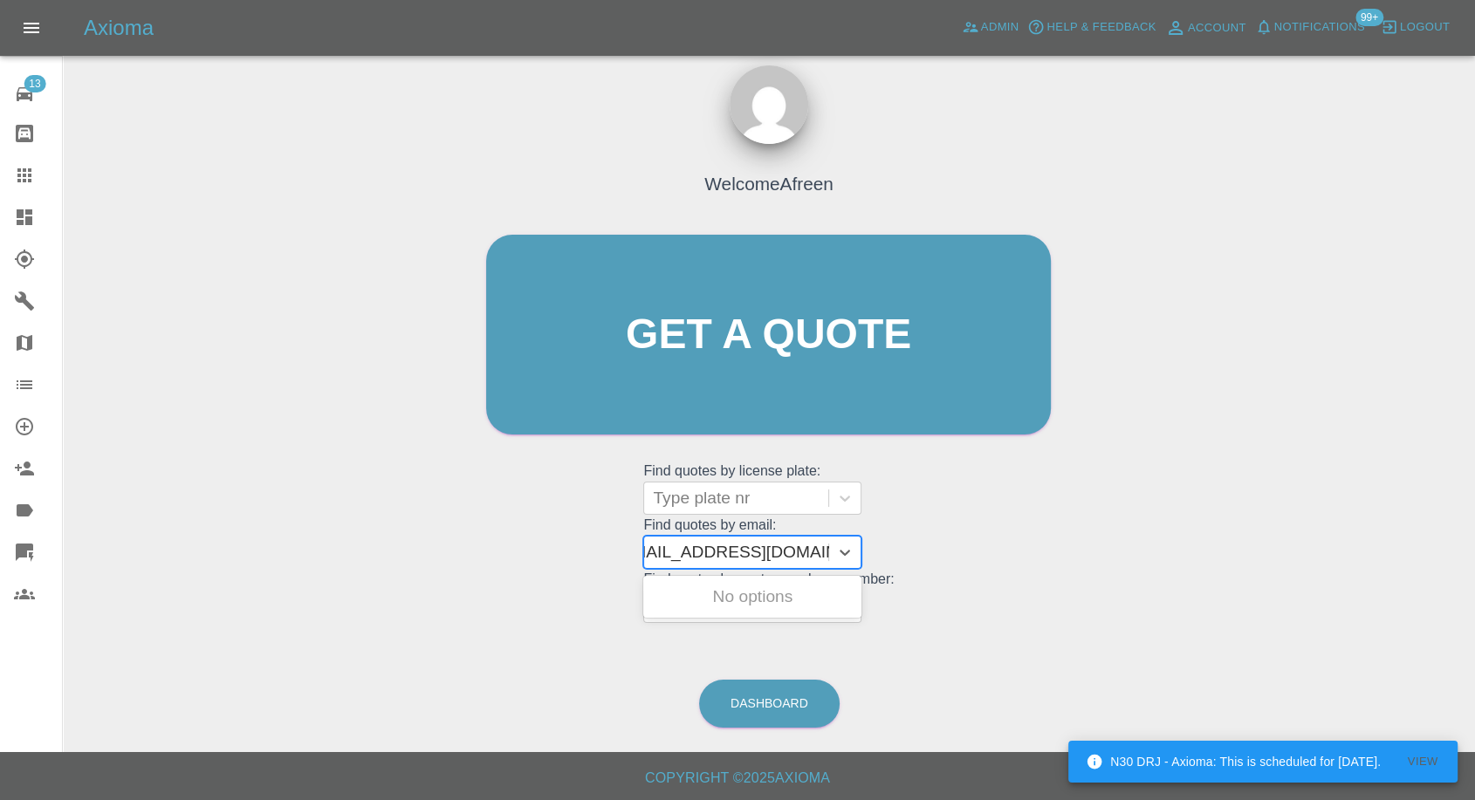
scroll to position [0, 8]
type input "johnwatson255@btinternet.com"
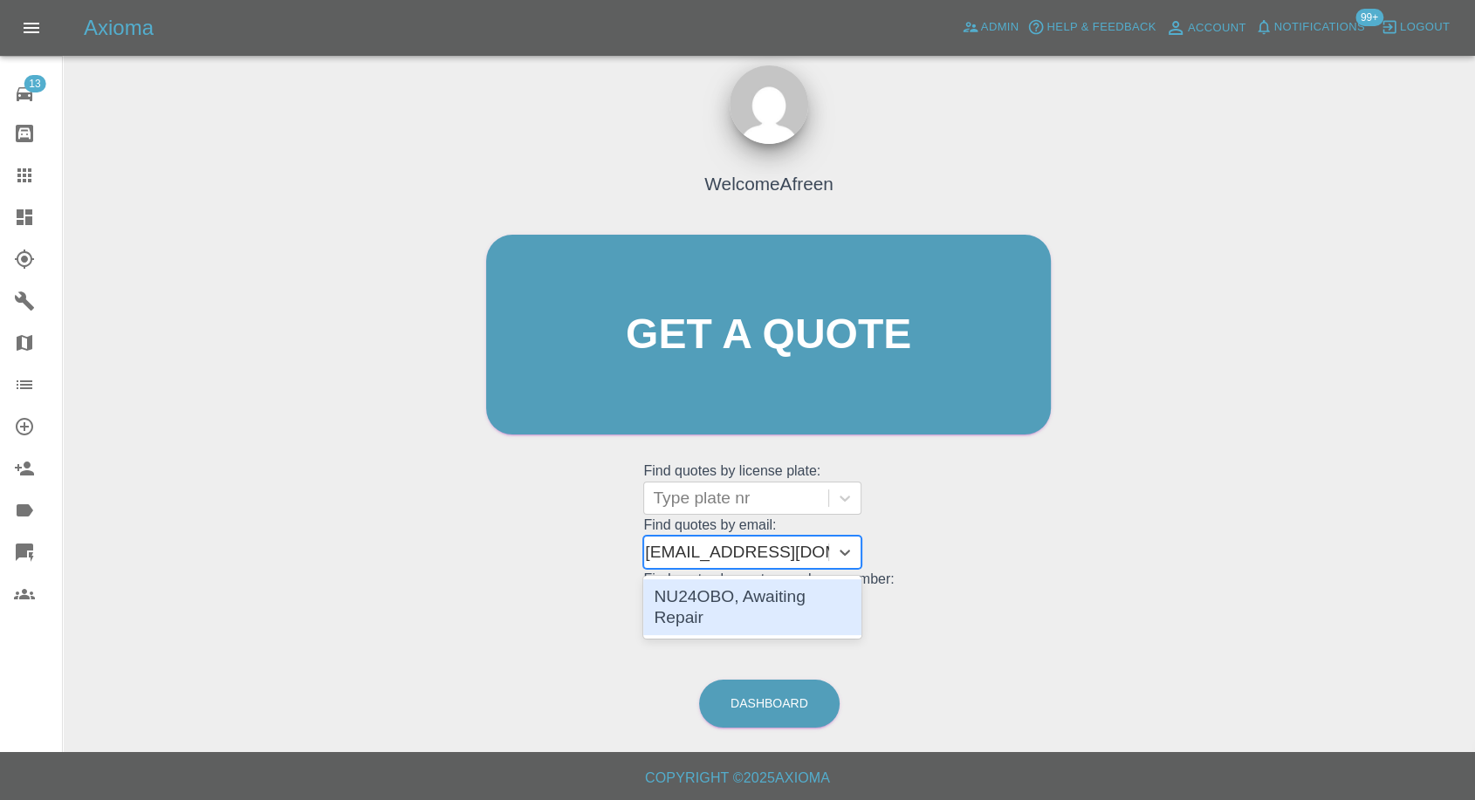
click at [784, 590] on div "NU24OBO, Awaiting Repair" at bounding box center [752, 608] width 218 height 56
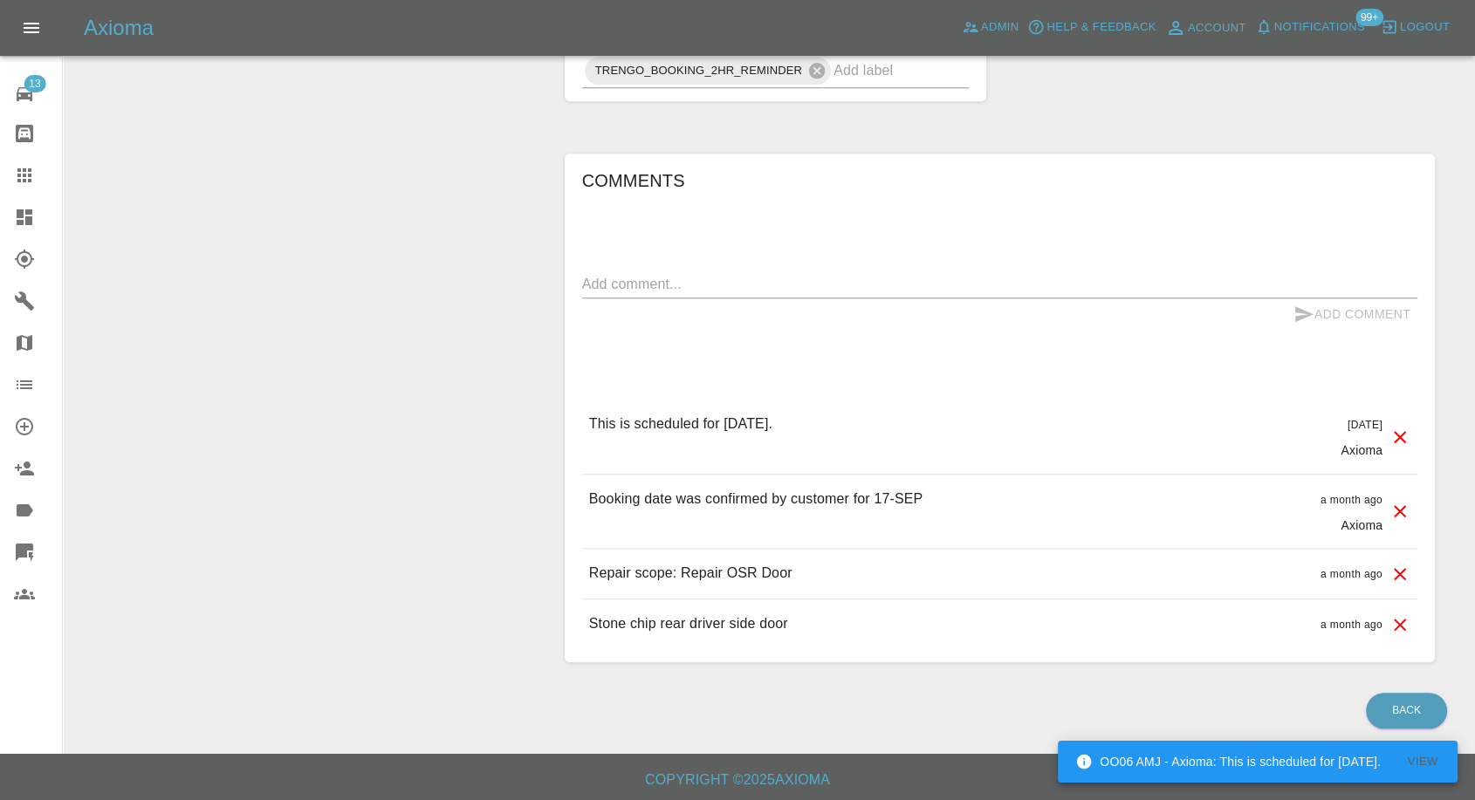
scroll to position [1303, 0]
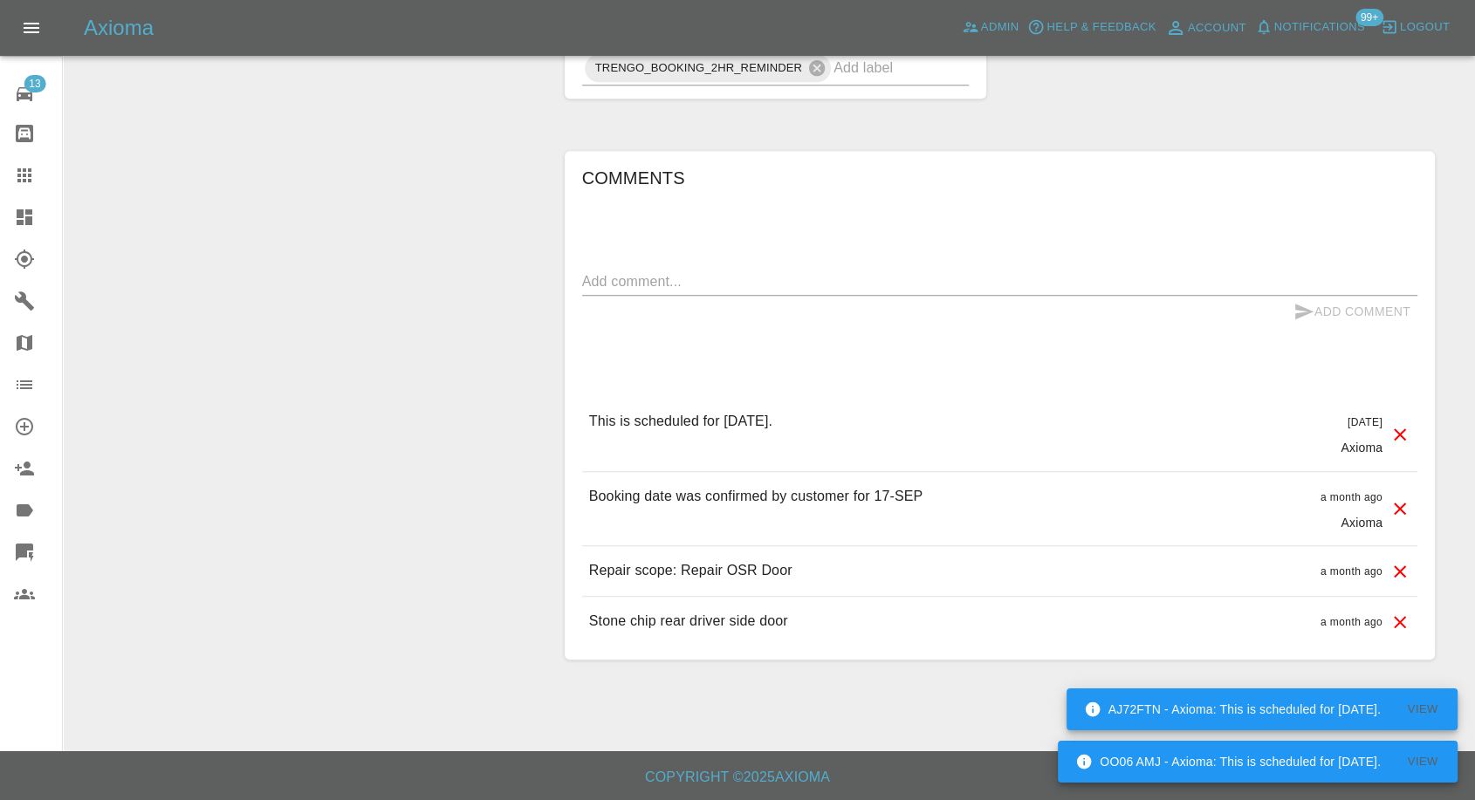
click at [21, 169] on icon at bounding box center [24, 175] width 21 height 21
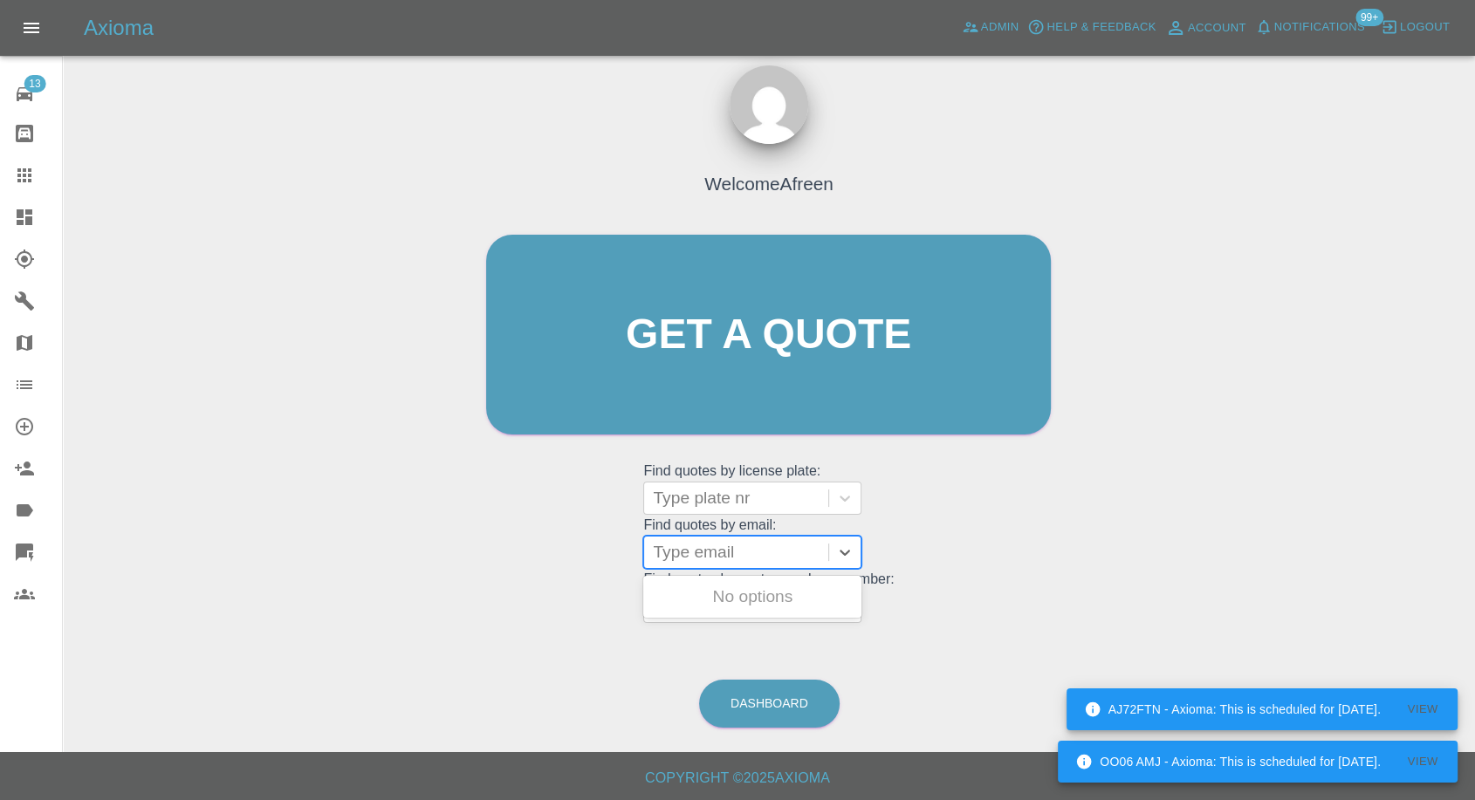
click at [678, 543] on div at bounding box center [736, 552] width 167 height 24
paste input ""sumit.mehndi@gmail.com" <undefined>"
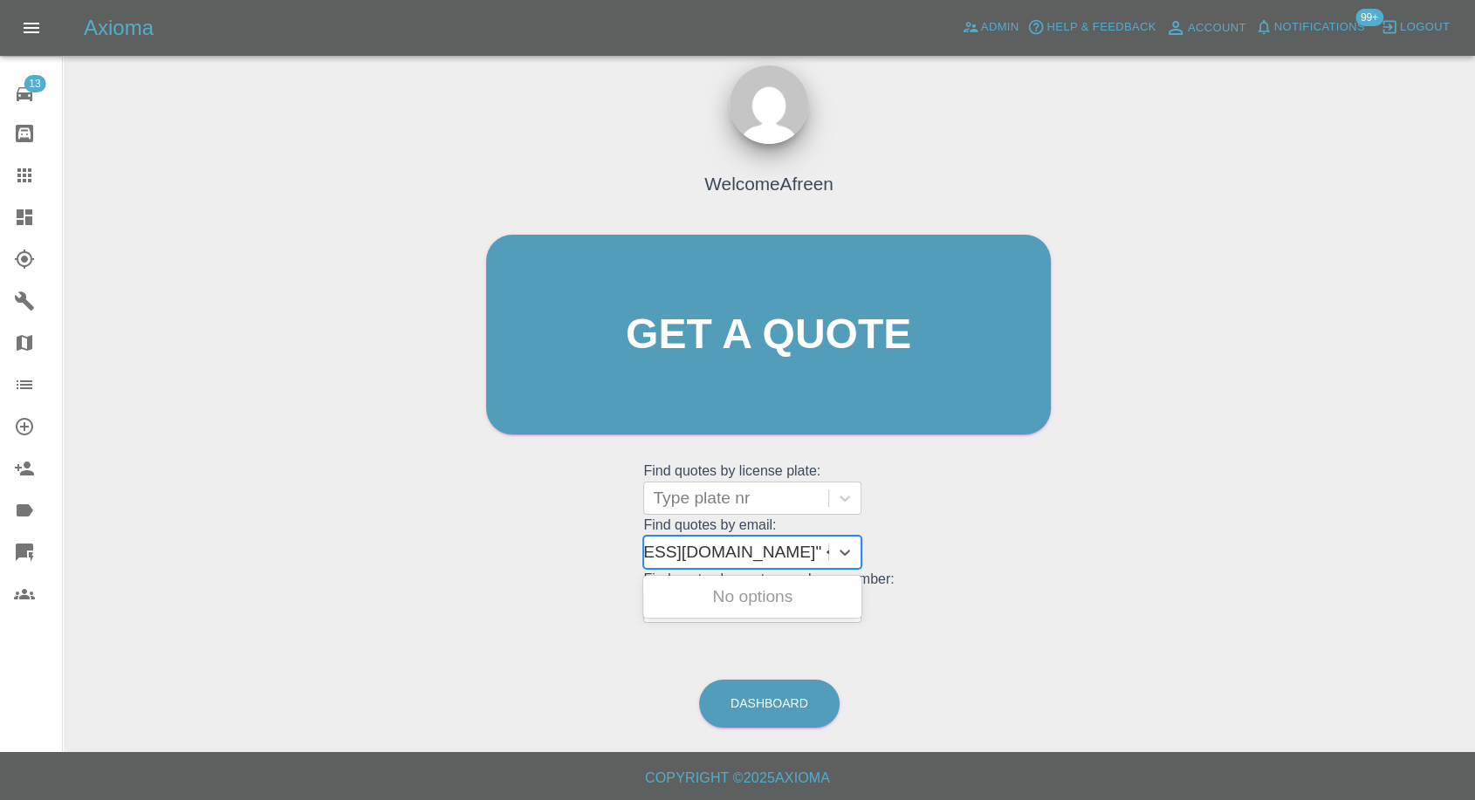
drag, startPoint x: 714, startPoint y: 552, endPoint x: 1466, endPoint y: 485, distance: 755.3
click at [1455, 497] on div "Welcome Afreen Get a quote Get a quote Find quotes by license plate: Type plate…" at bounding box center [769, 418] width 1384 height 627
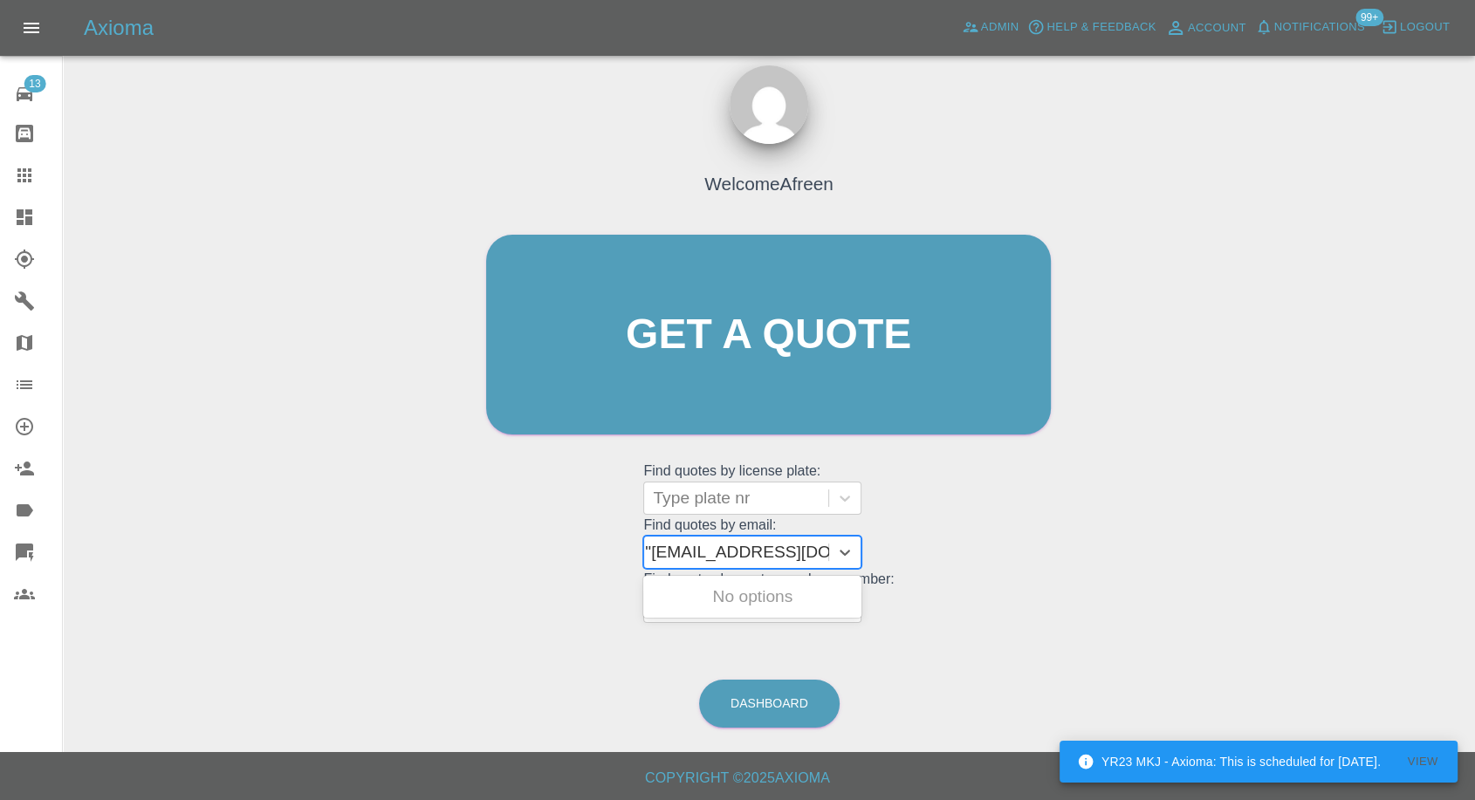
type input "sumit.mehndi@gmail.com"
click at [793, 588] on div "MW21ZVT, Awaiting Repair" at bounding box center [752, 608] width 218 height 56
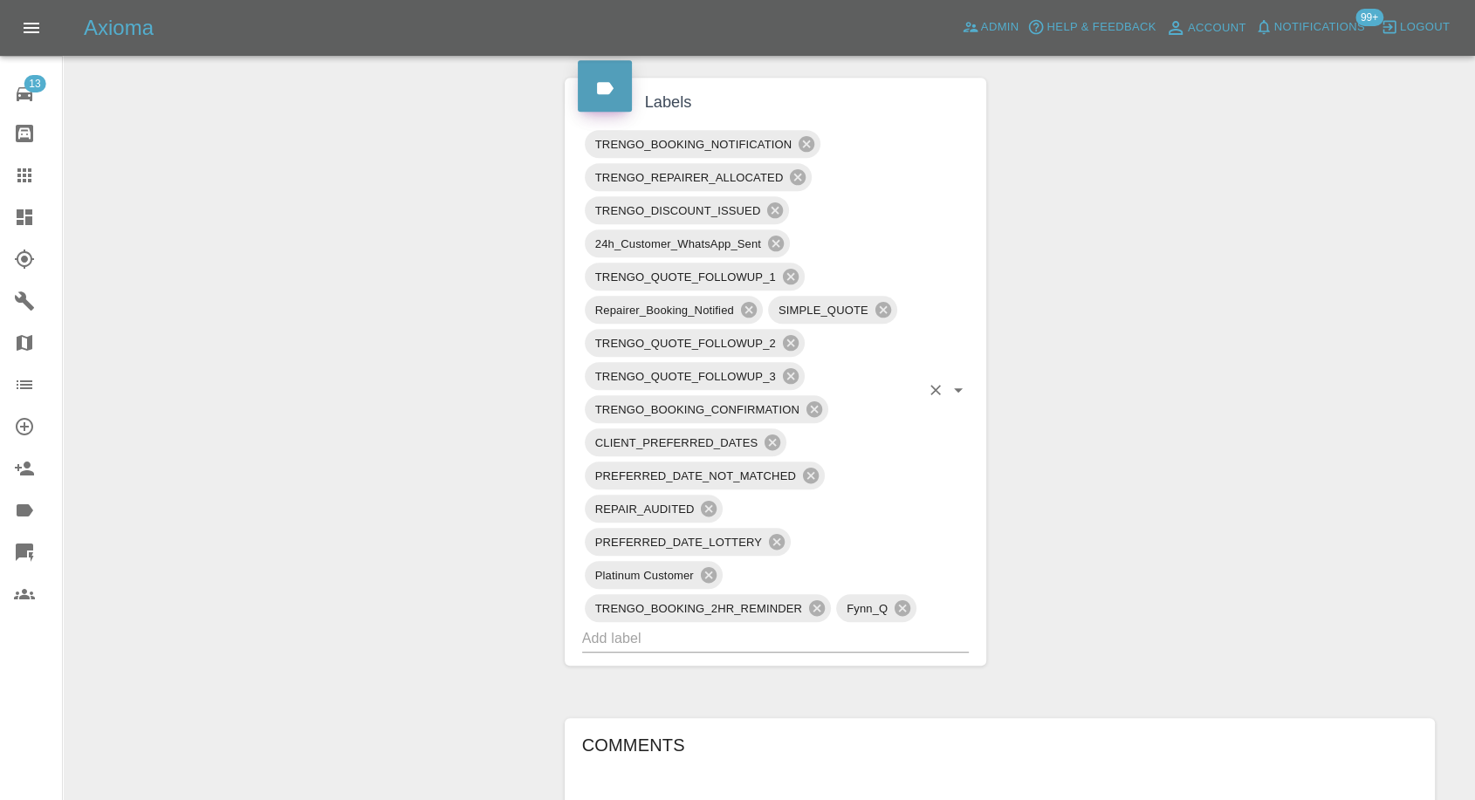
scroll to position [970, 0]
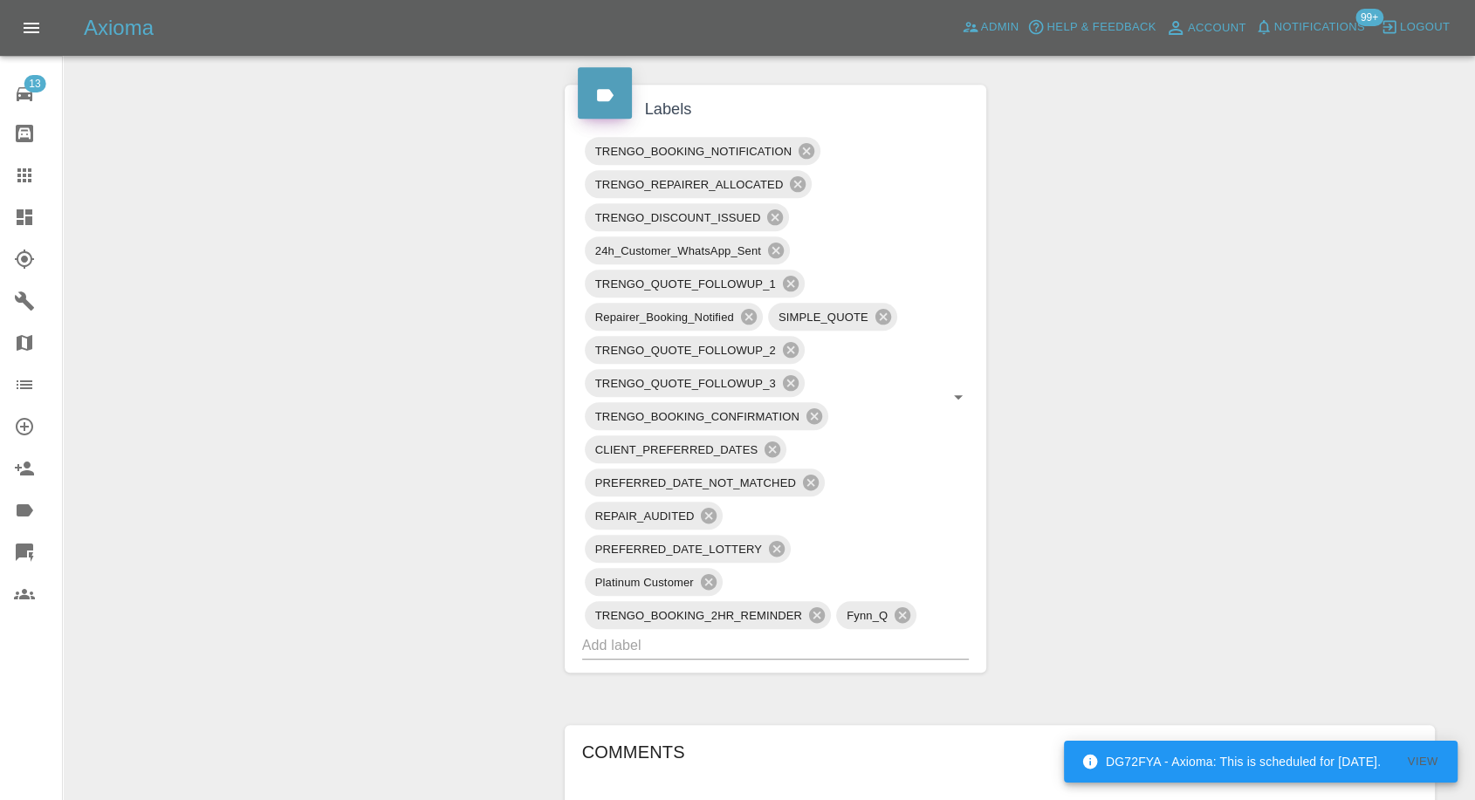
click at [14, 178] on icon at bounding box center [24, 175] width 21 height 21
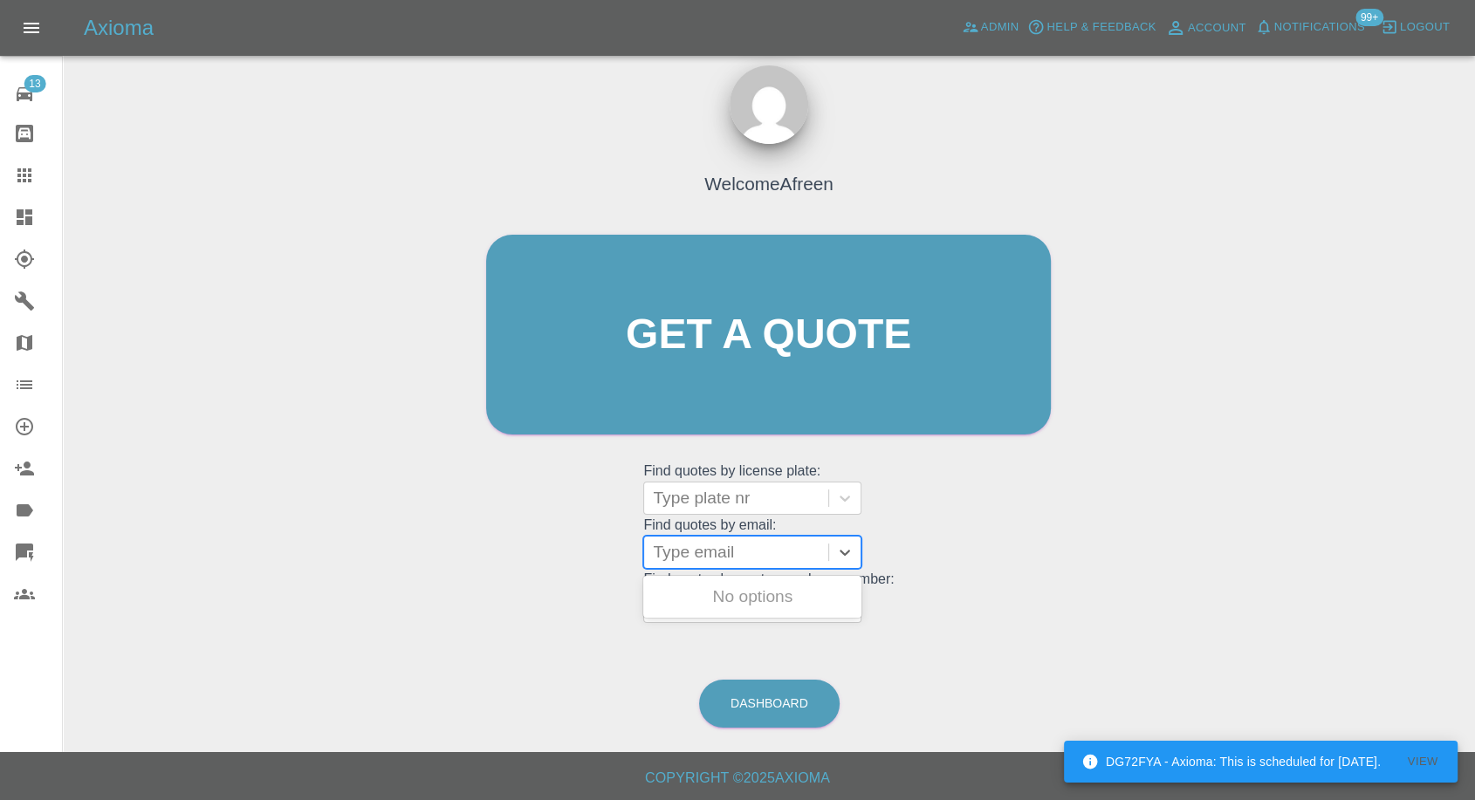
click at [795, 541] on div at bounding box center [736, 552] width 167 height 24
paste input ""fraserblackburn@hotmail.co.uk" <undefined>"
drag, startPoint x: 718, startPoint y: 551, endPoint x: 1009, endPoint y: 503, distance: 294.6
click at [1000, 510] on div "Welcome Afreen Get a quote Get a quote Find quotes by license plate: Type plate…" at bounding box center [768, 368] width 601 height 527
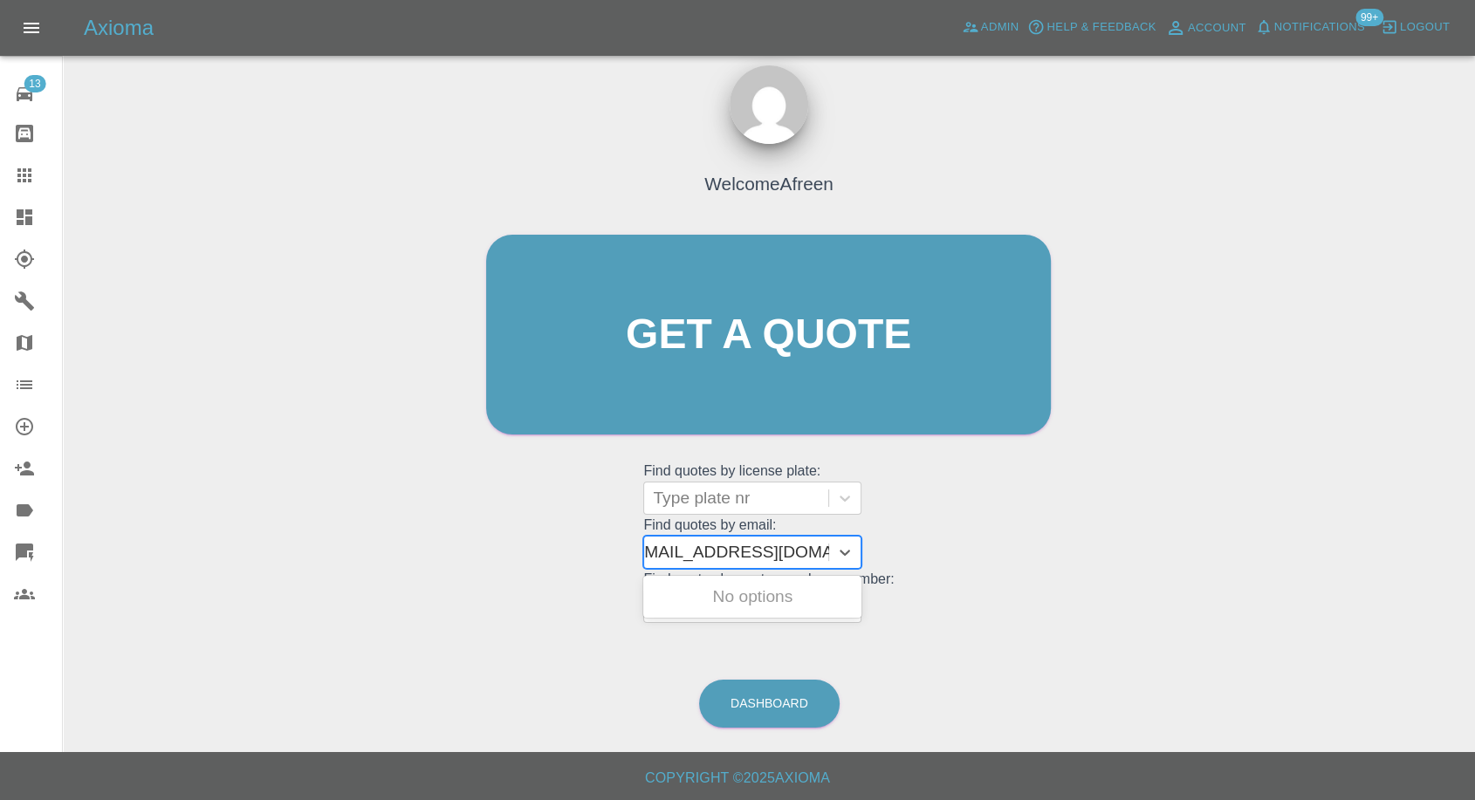
scroll to position [0, 8]
type input "fraserblackburn@hotmail.co.uk"
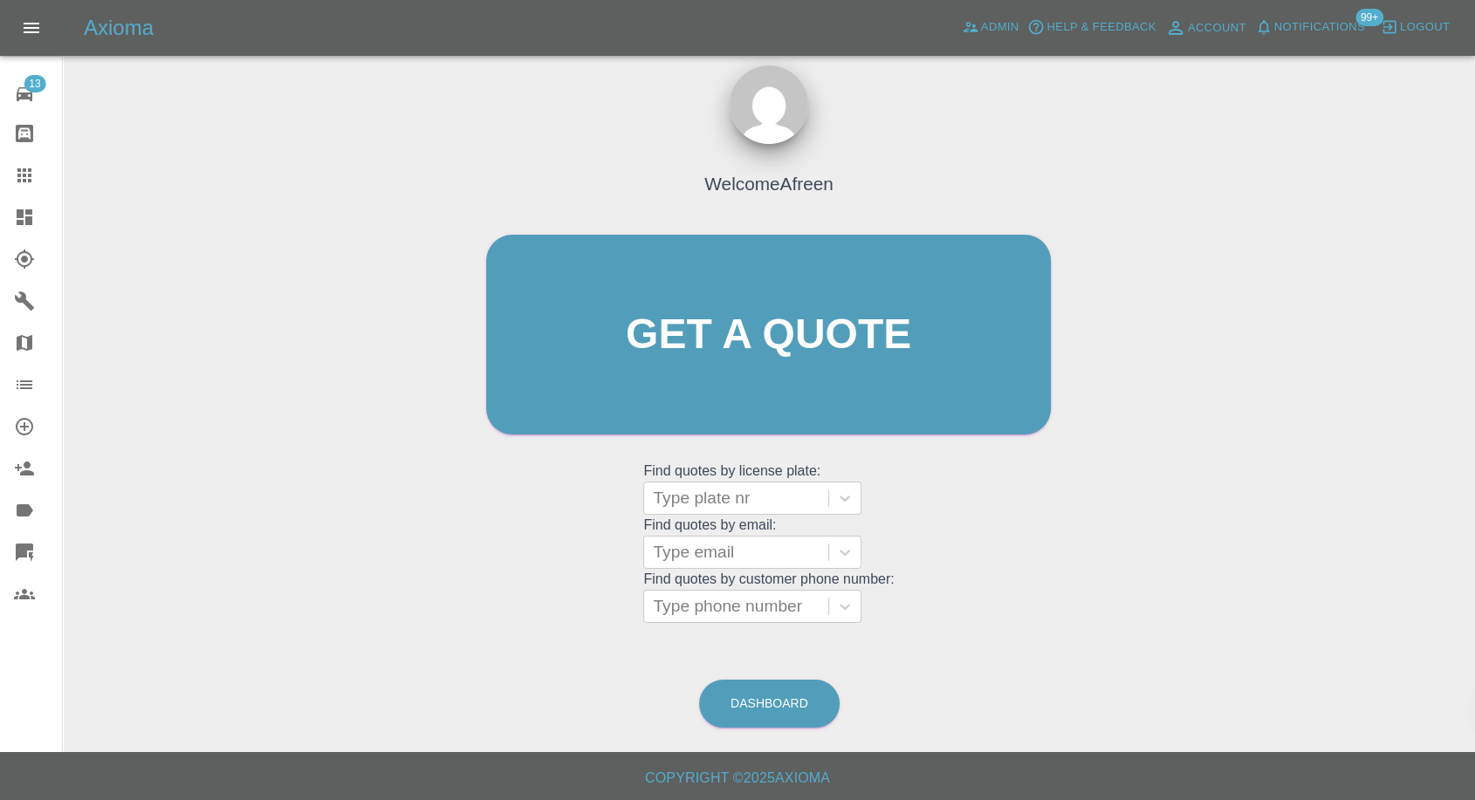
scroll to position [0, 0]
paste input ""isra.shabbir@hotmail.com" <undefined>"
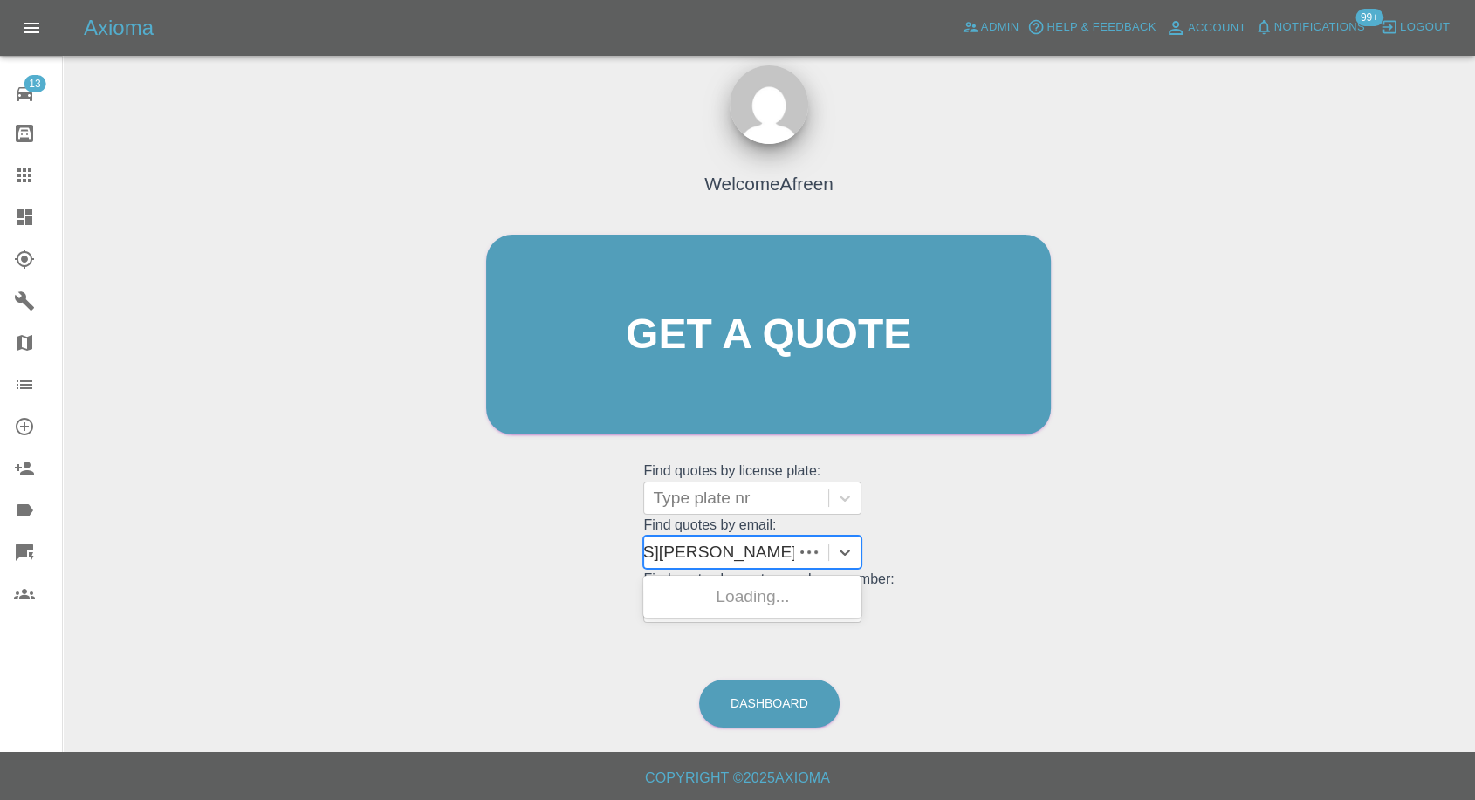
scroll to position [0, 127]
drag, startPoint x: 716, startPoint y: 553, endPoint x: 1203, endPoint y: 560, distance: 487.1
click at [1203, 560] on div "Welcome Afreen Get a quote Get a quote Find quotes by license plate: Type plate…" at bounding box center [769, 418] width 1384 height 627
type input "isra.shabbir@hotmail.com"
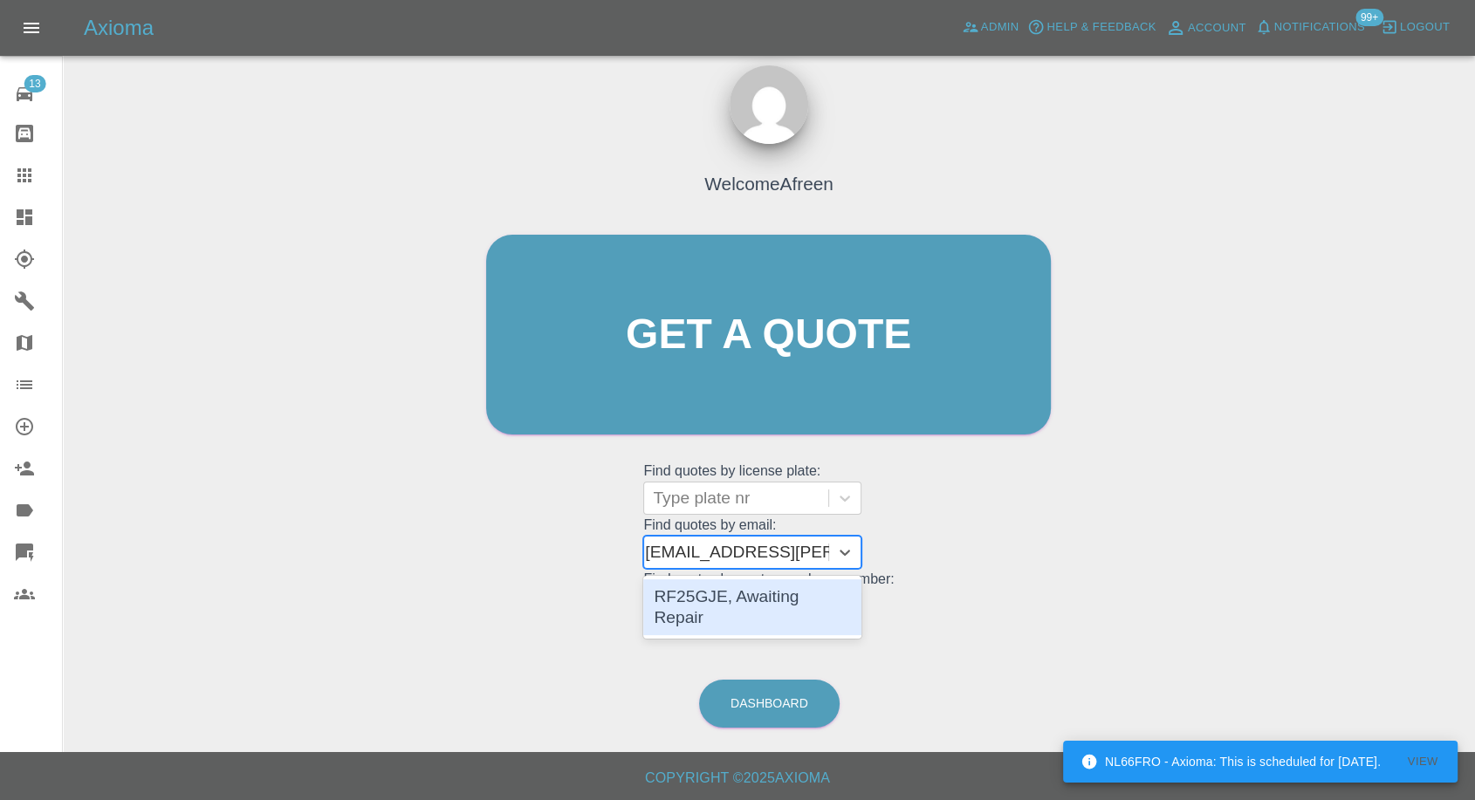
click at [773, 588] on div "RF25GJE, Awaiting Repair" at bounding box center [752, 608] width 218 height 56
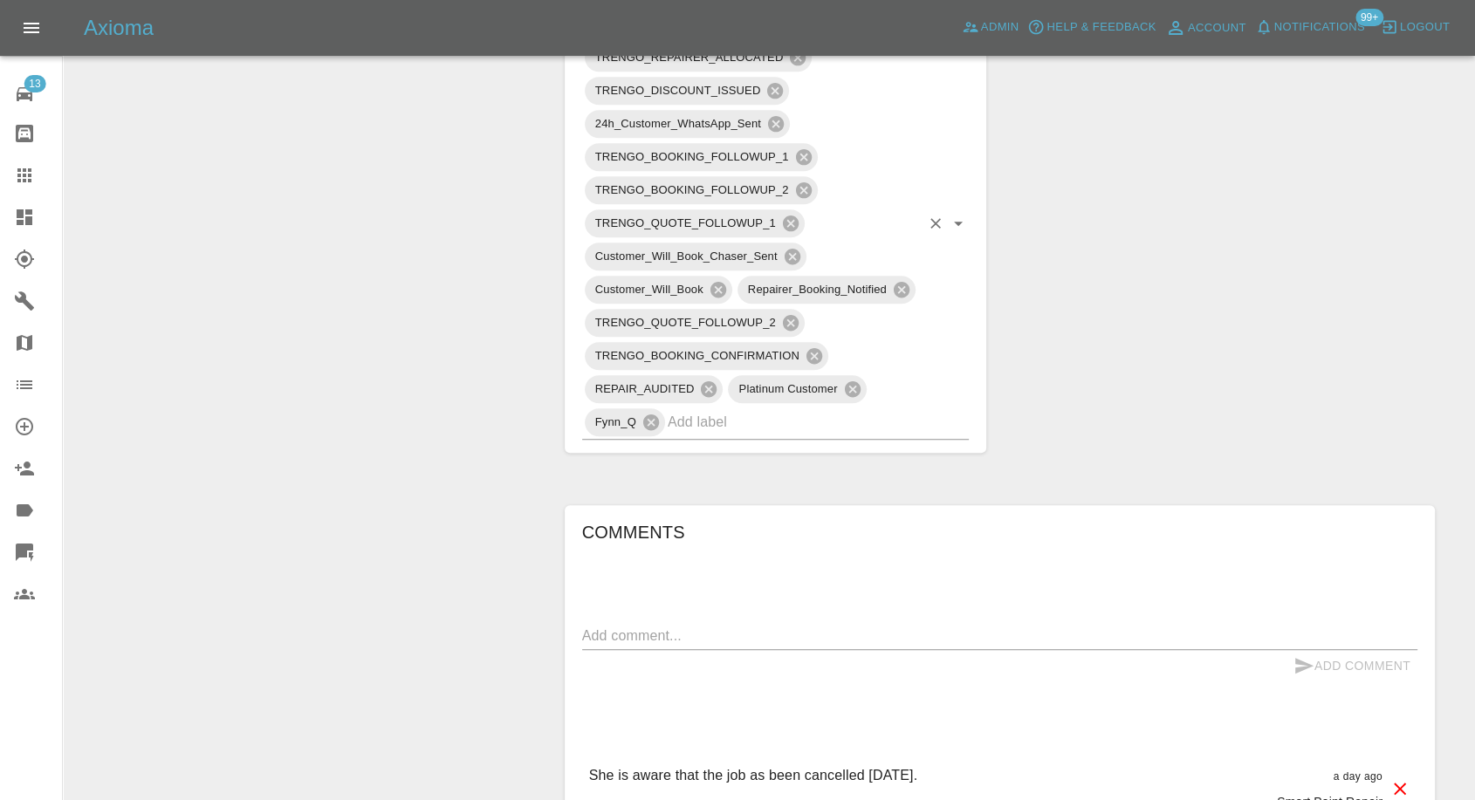
scroll to position [1260, 0]
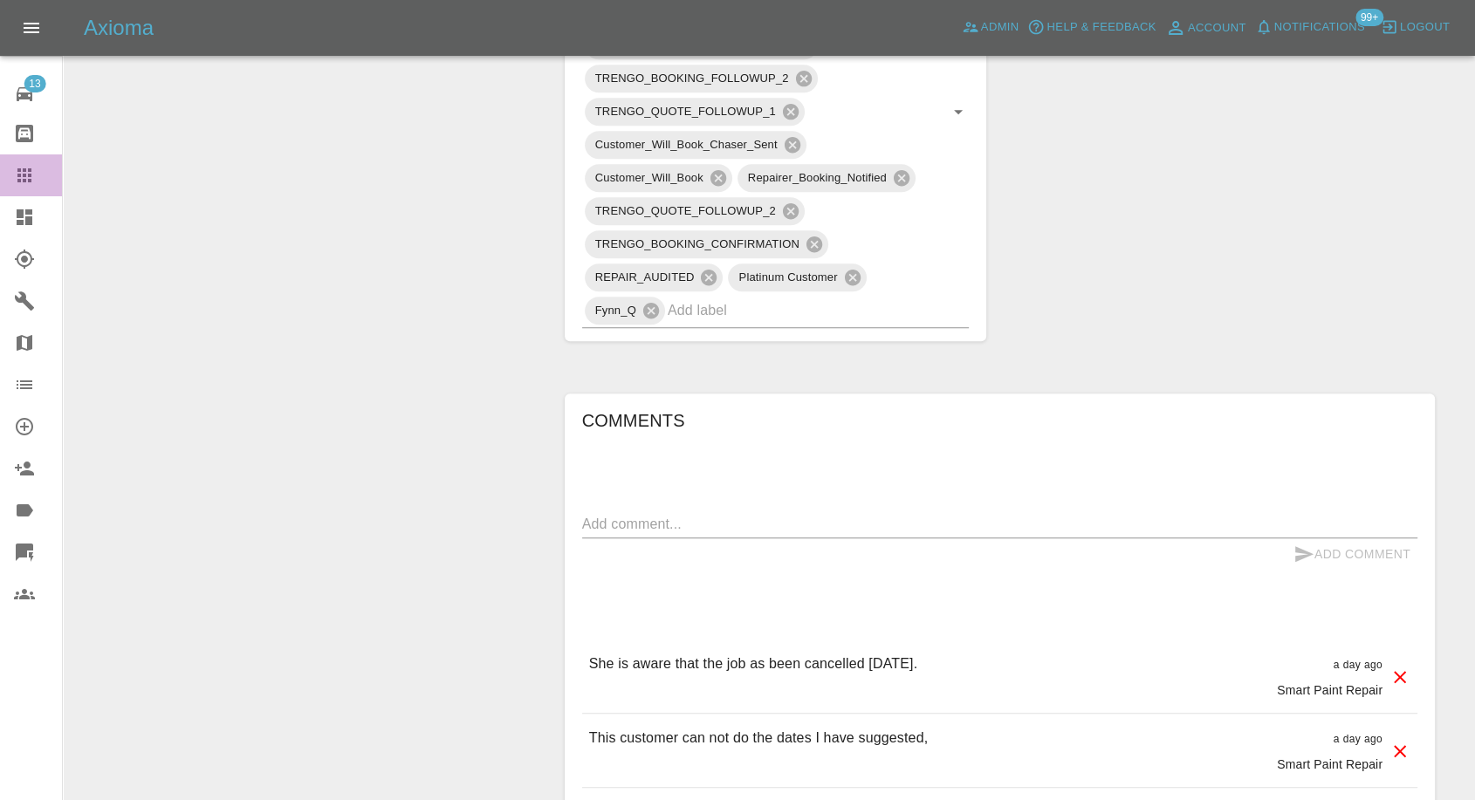
click at [31, 177] on icon at bounding box center [24, 175] width 21 height 21
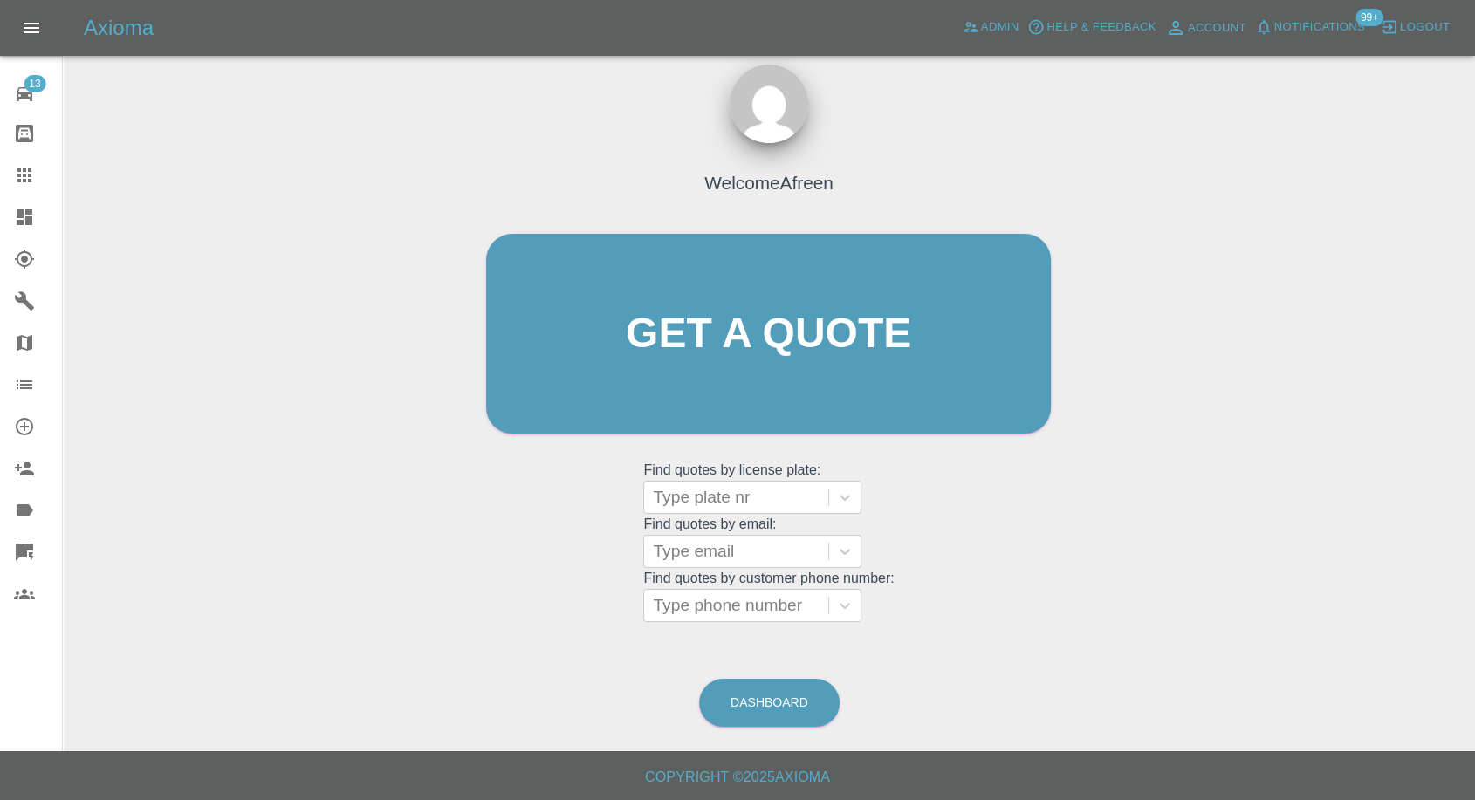
scroll to position [16, 0]
click at [749, 551] on div at bounding box center [736, 552] width 167 height 24
paste input "daphne_Shaw@icloud.com"
type input "daphne_Shaw@icloud.com"
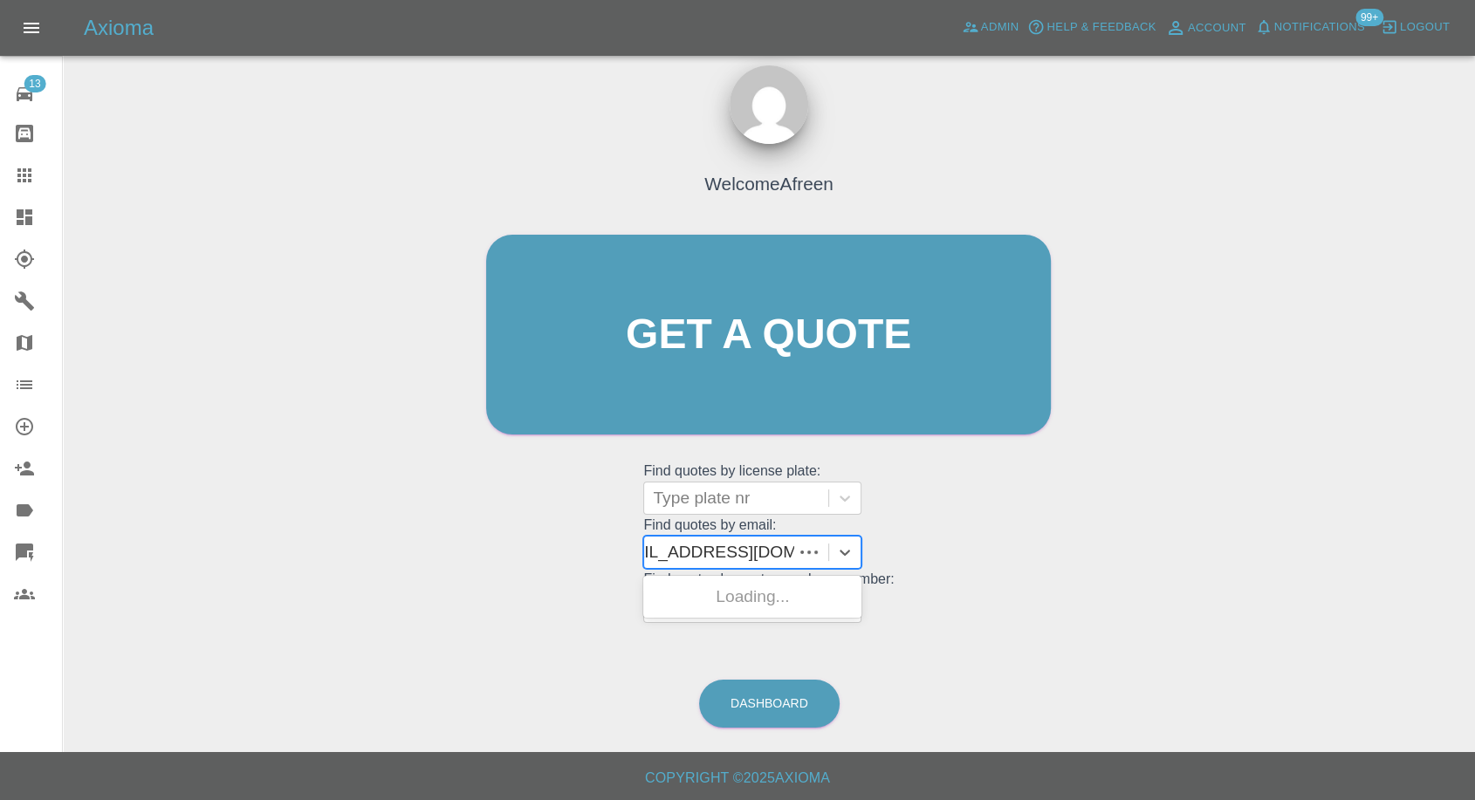
scroll to position [0, 27]
click at [724, 602] on div "HF24 YKY, Awaiting Repair" at bounding box center [752, 608] width 218 height 56
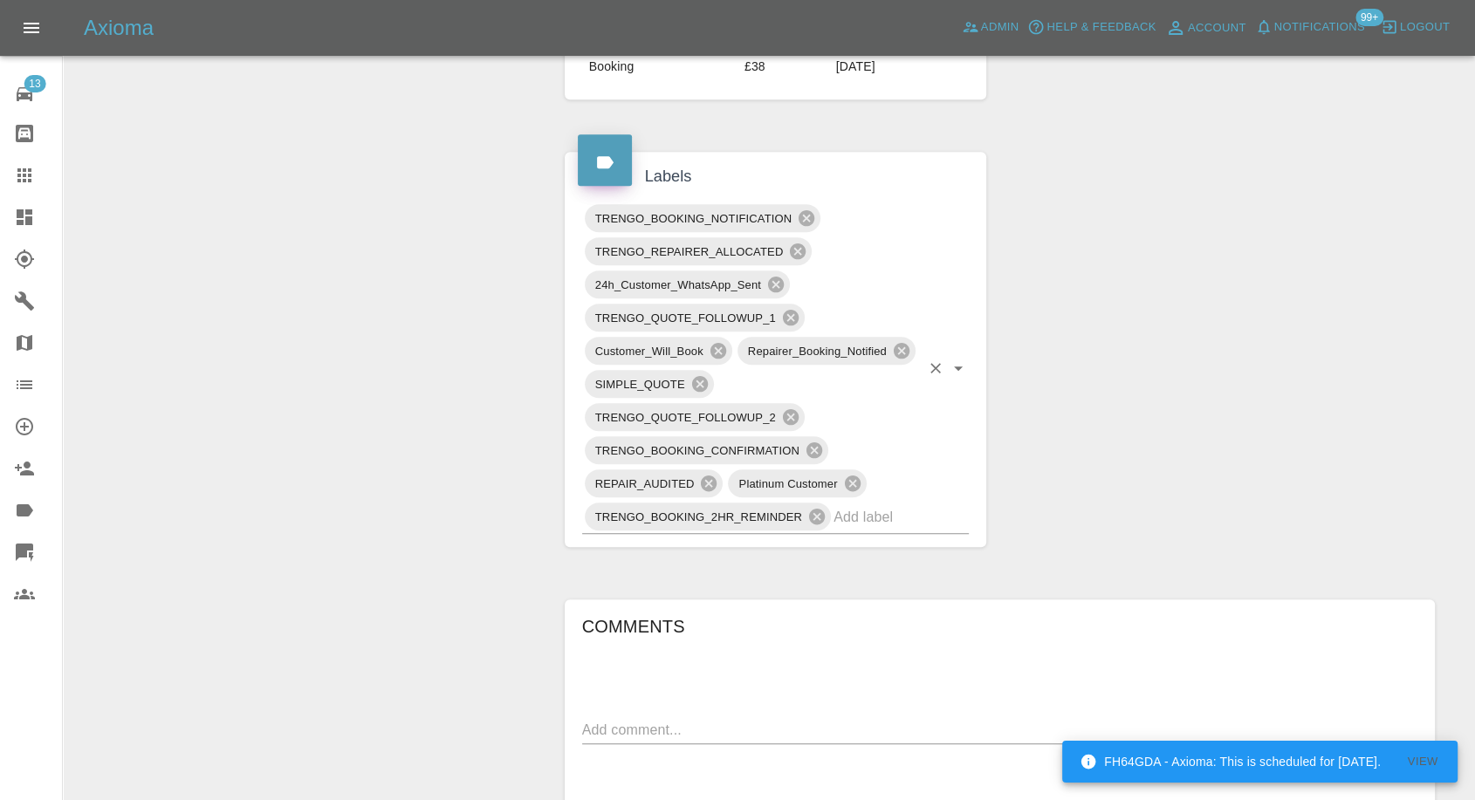
scroll to position [1067, 0]
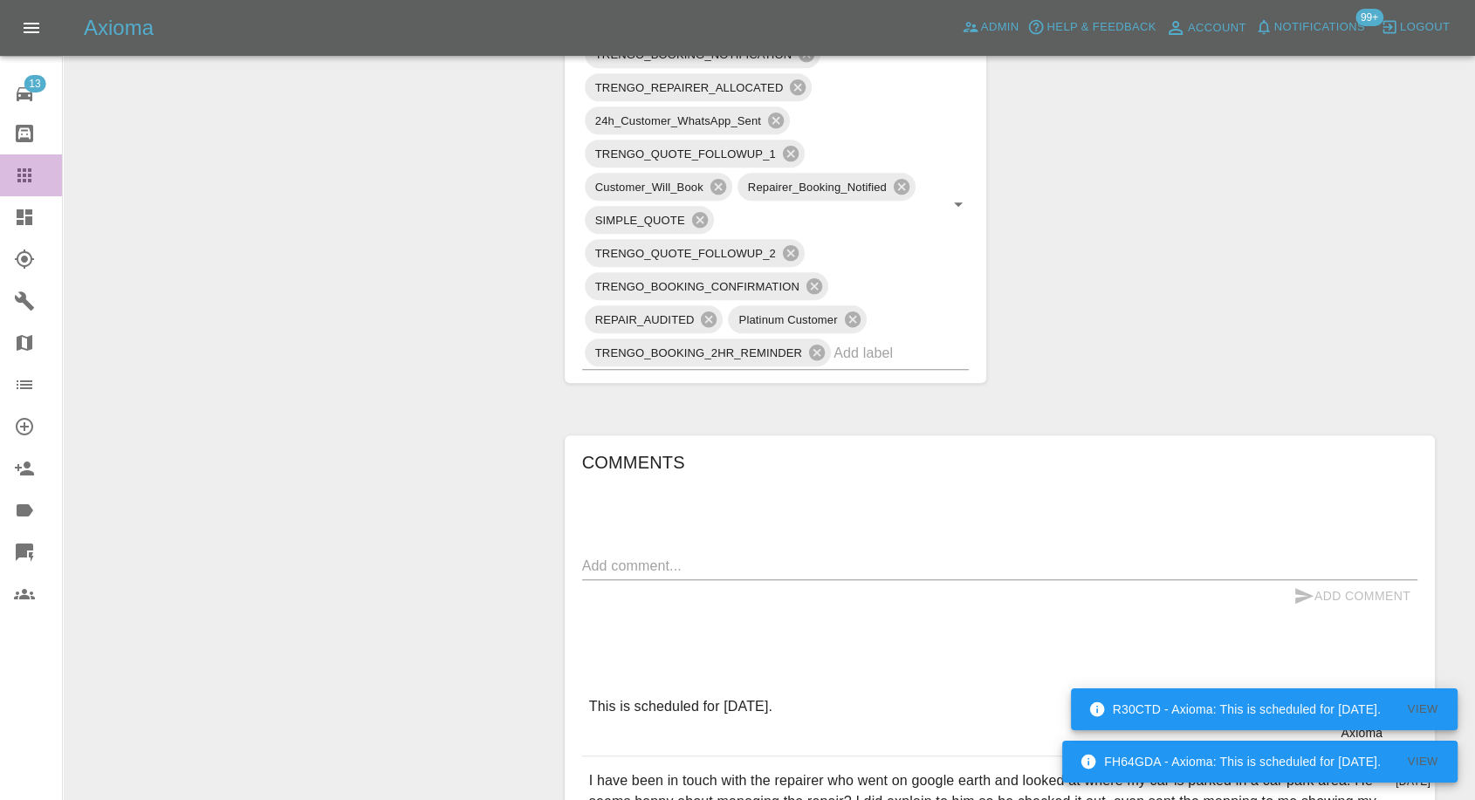
click at [24, 181] on icon at bounding box center [24, 175] width 14 height 14
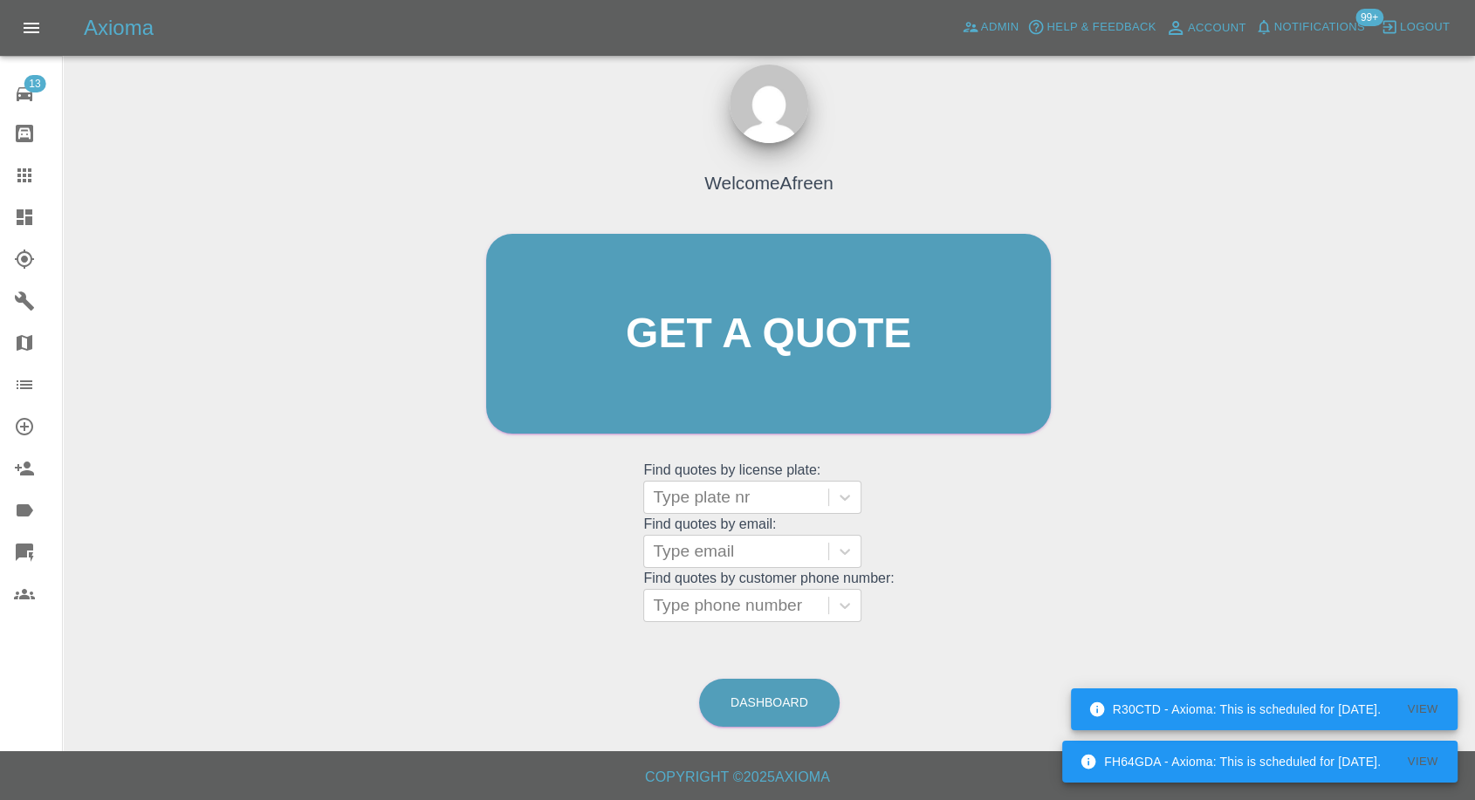
scroll to position [16, 0]
click at [717, 557] on div at bounding box center [736, 552] width 167 height 24
paste input ""jenny.willcox@sky.com" <undefined>"
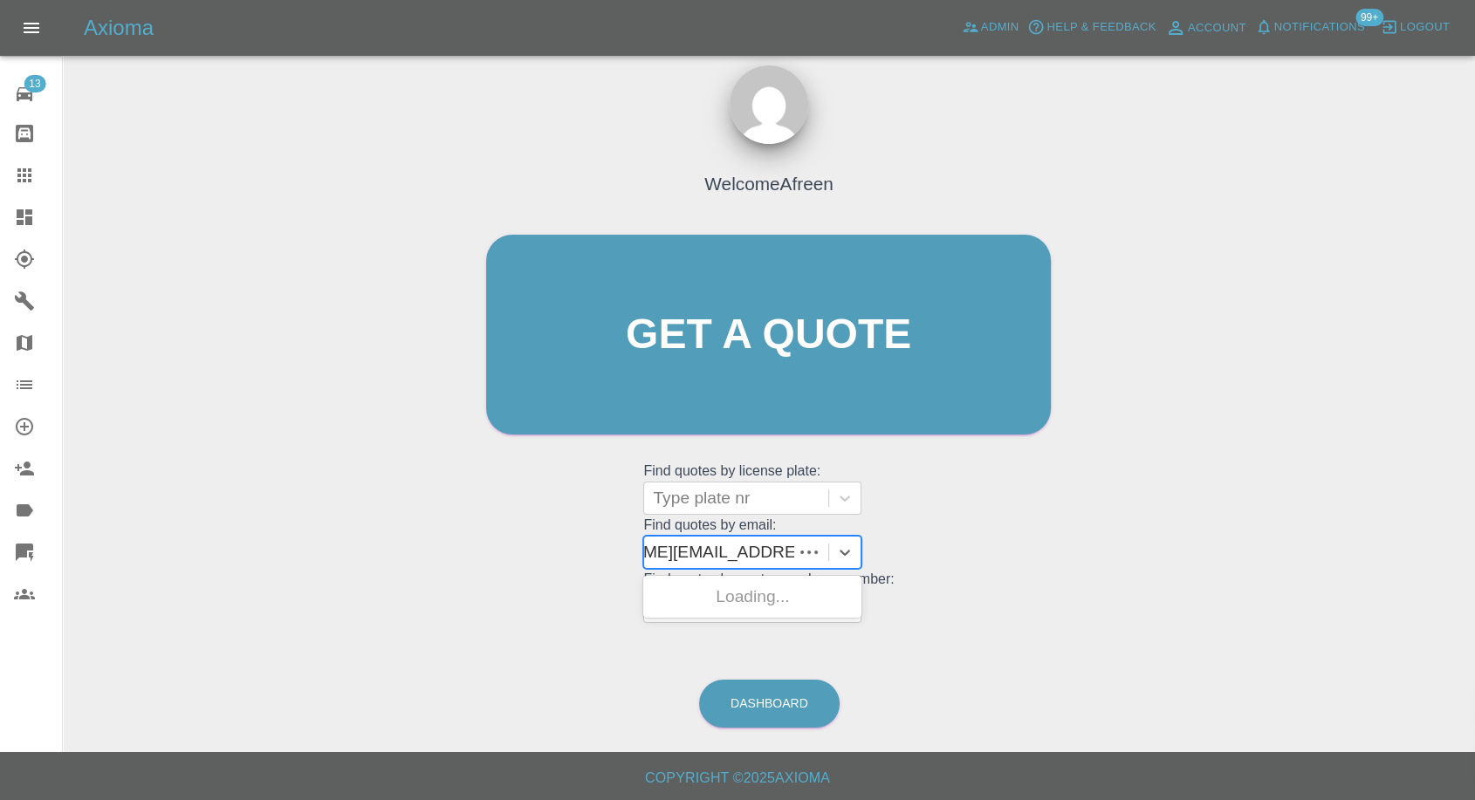
scroll to position [0, 100]
drag, startPoint x: 714, startPoint y: 550, endPoint x: 1213, endPoint y: 571, distance: 499.7
click at [1213, 571] on div "Welcome Afreen Get a quote Get a quote Find quotes by license plate: Type plate…" at bounding box center [769, 418] width 1384 height 627
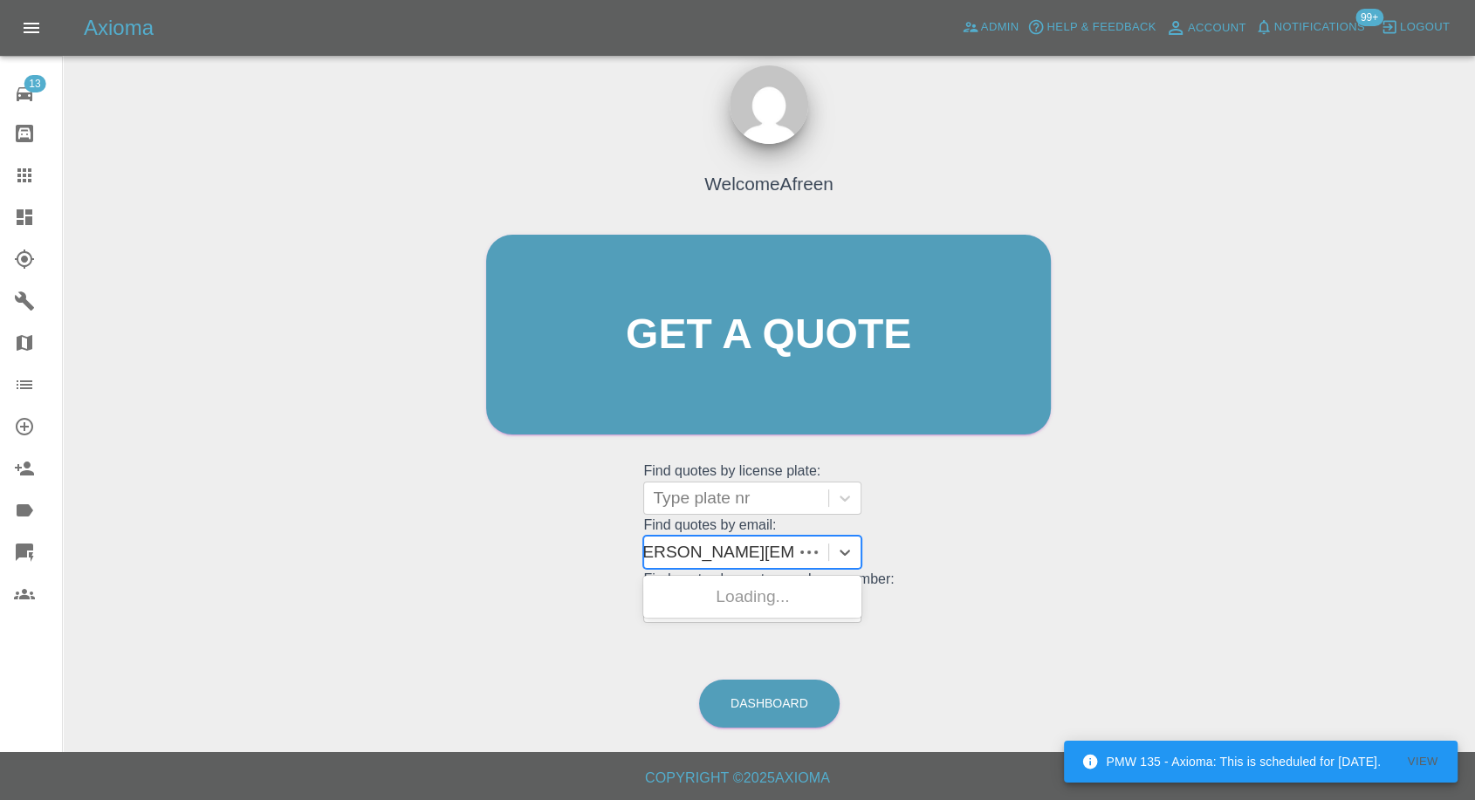
scroll to position [0, 0]
type input "jenny.willcox@sky.com"
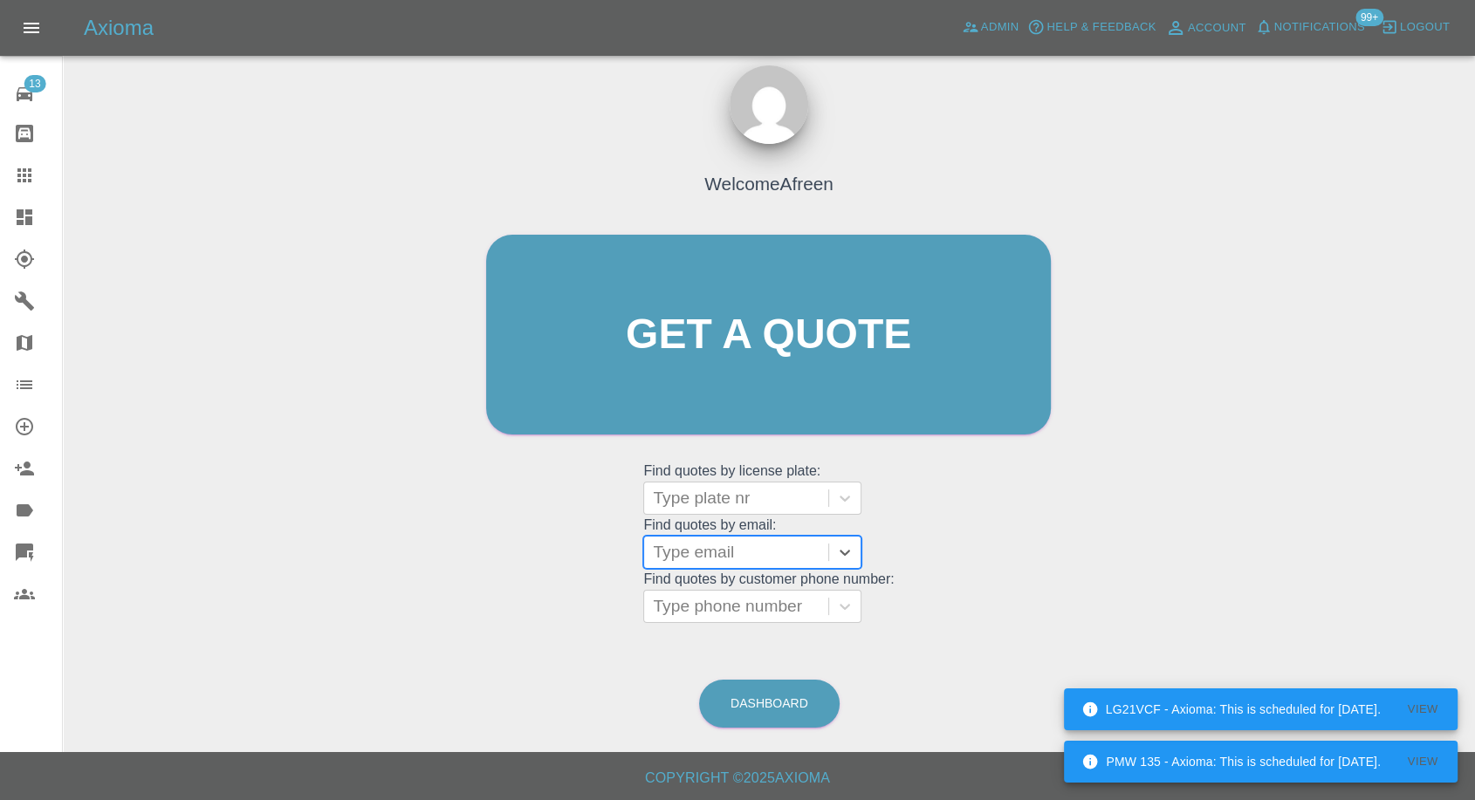
paste input ""justinsimons@hotmail.com" <undefined>"
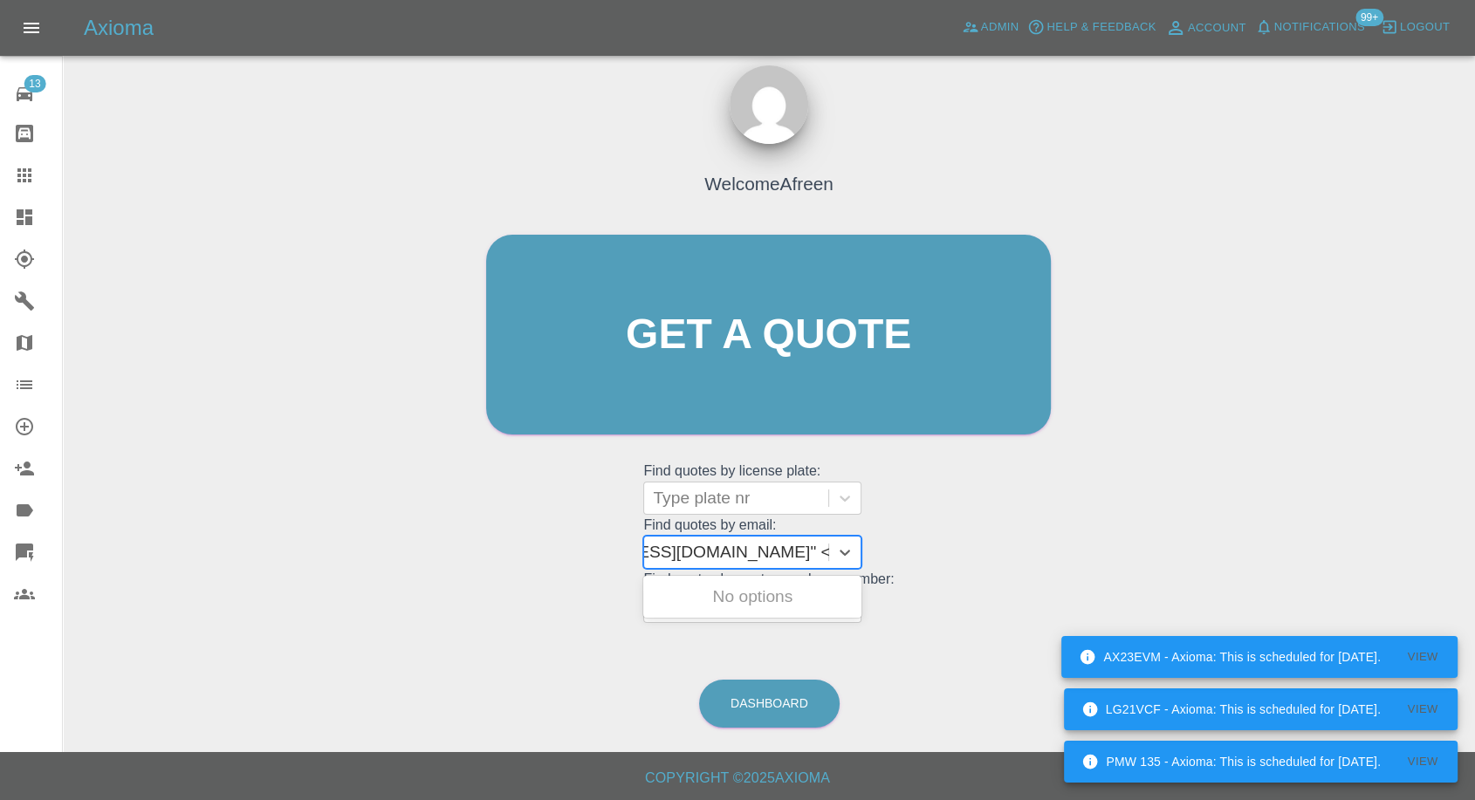
drag, startPoint x: 716, startPoint y: 552, endPoint x: 1087, endPoint y: 552, distance: 371.0
click at [1087, 552] on div "Welcome Afreen Get a quote Get a quote Find quotes by license plate: Type plate…" at bounding box center [769, 418] width 1384 height 627
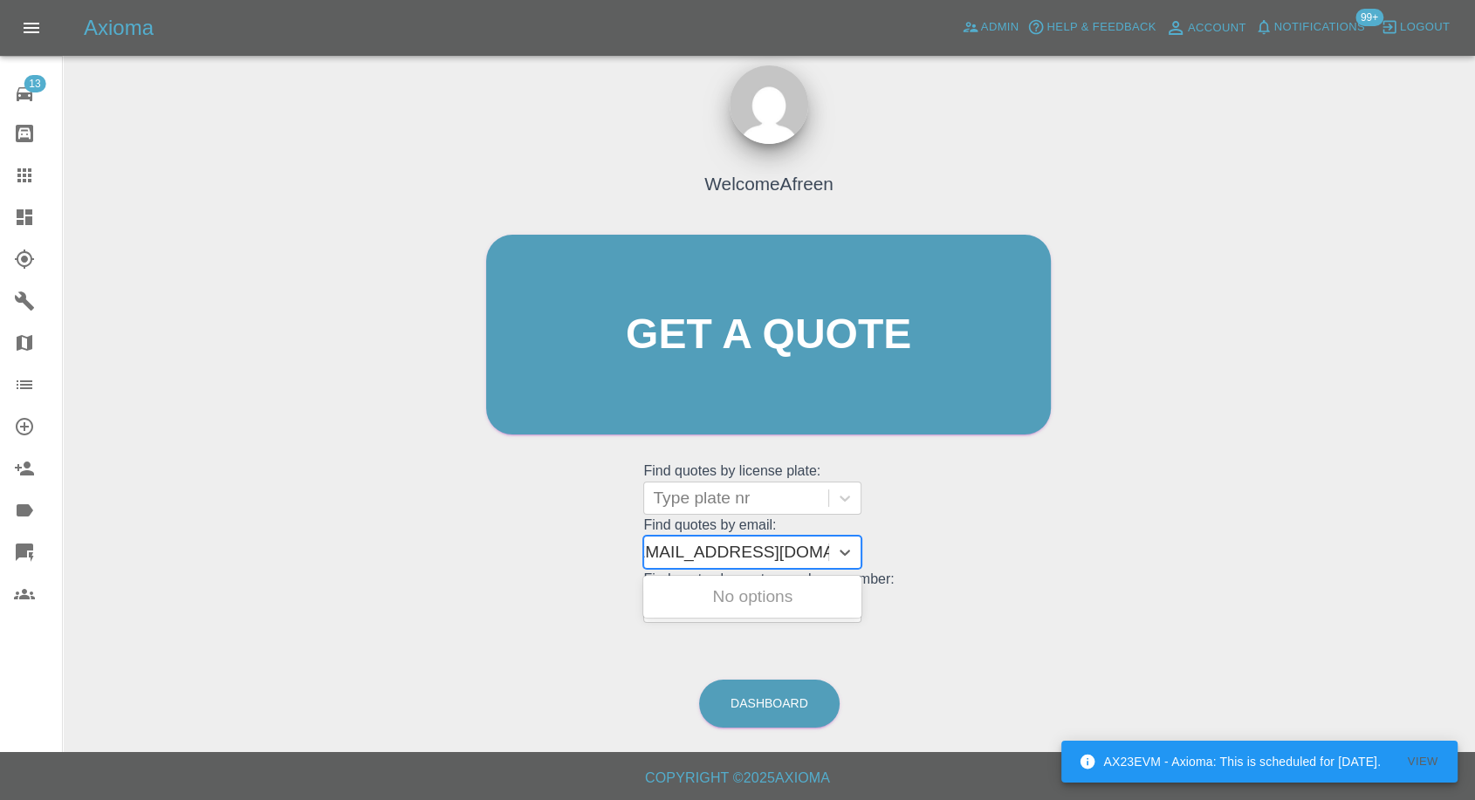
scroll to position [0, 8]
type input "justinsimons@hotmail.com"
click at [735, 597] on div "PN70HRJ, Awaiting Repair" at bounding box center [752, 608] width 218 height 56
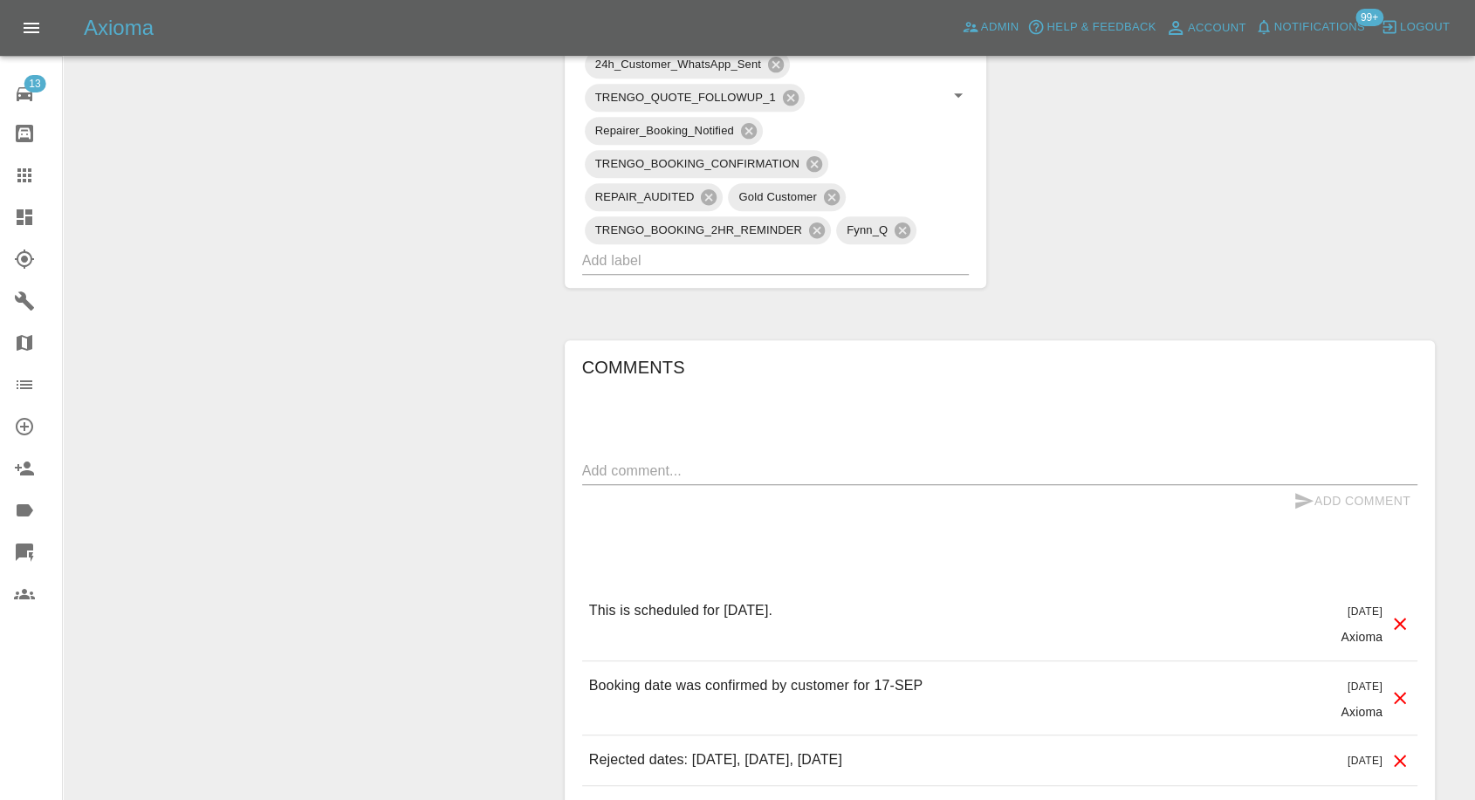
scroll to position [1357, 0]
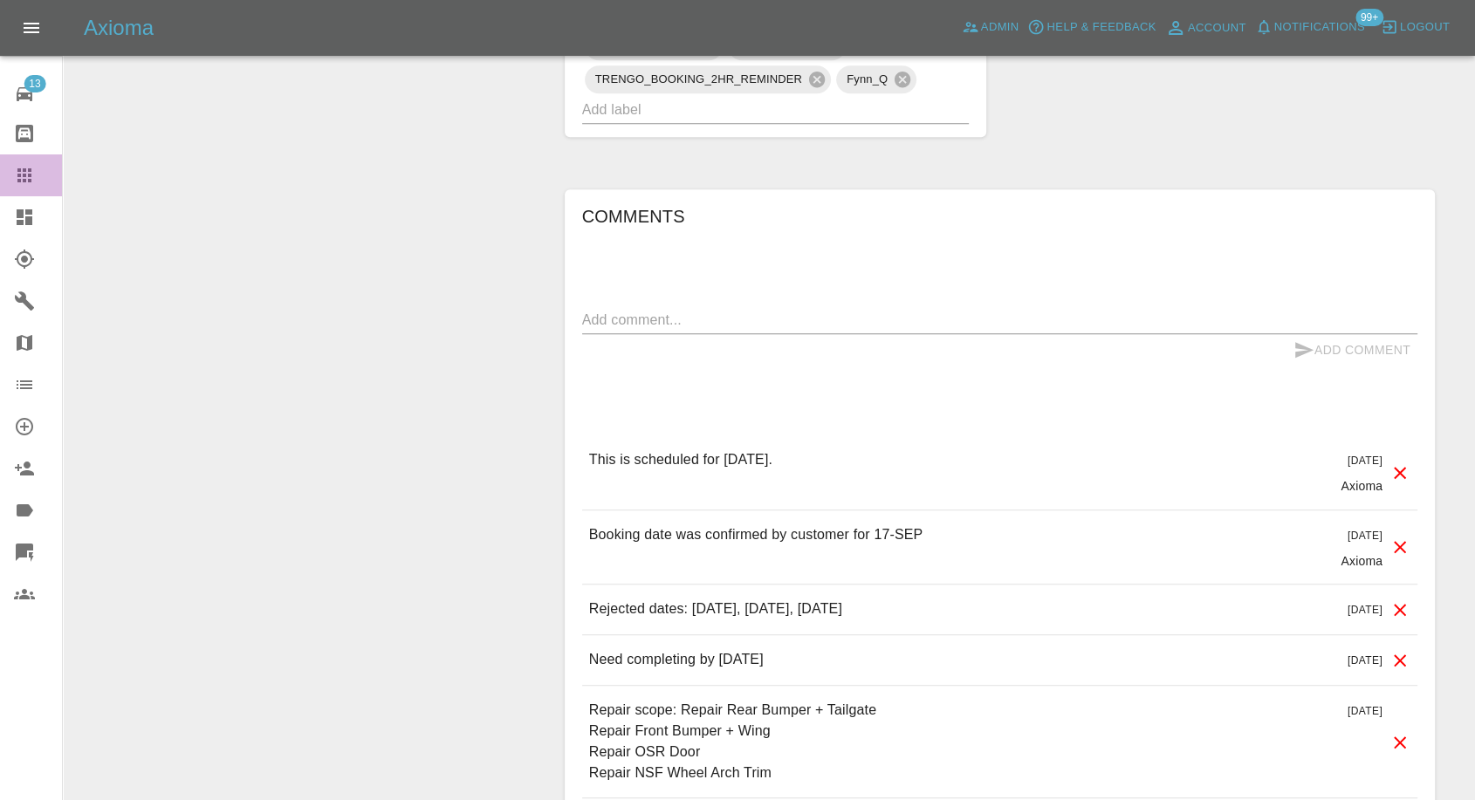
click at [27, 172] on icon at bounding box center [24, 175] width 21 height 21
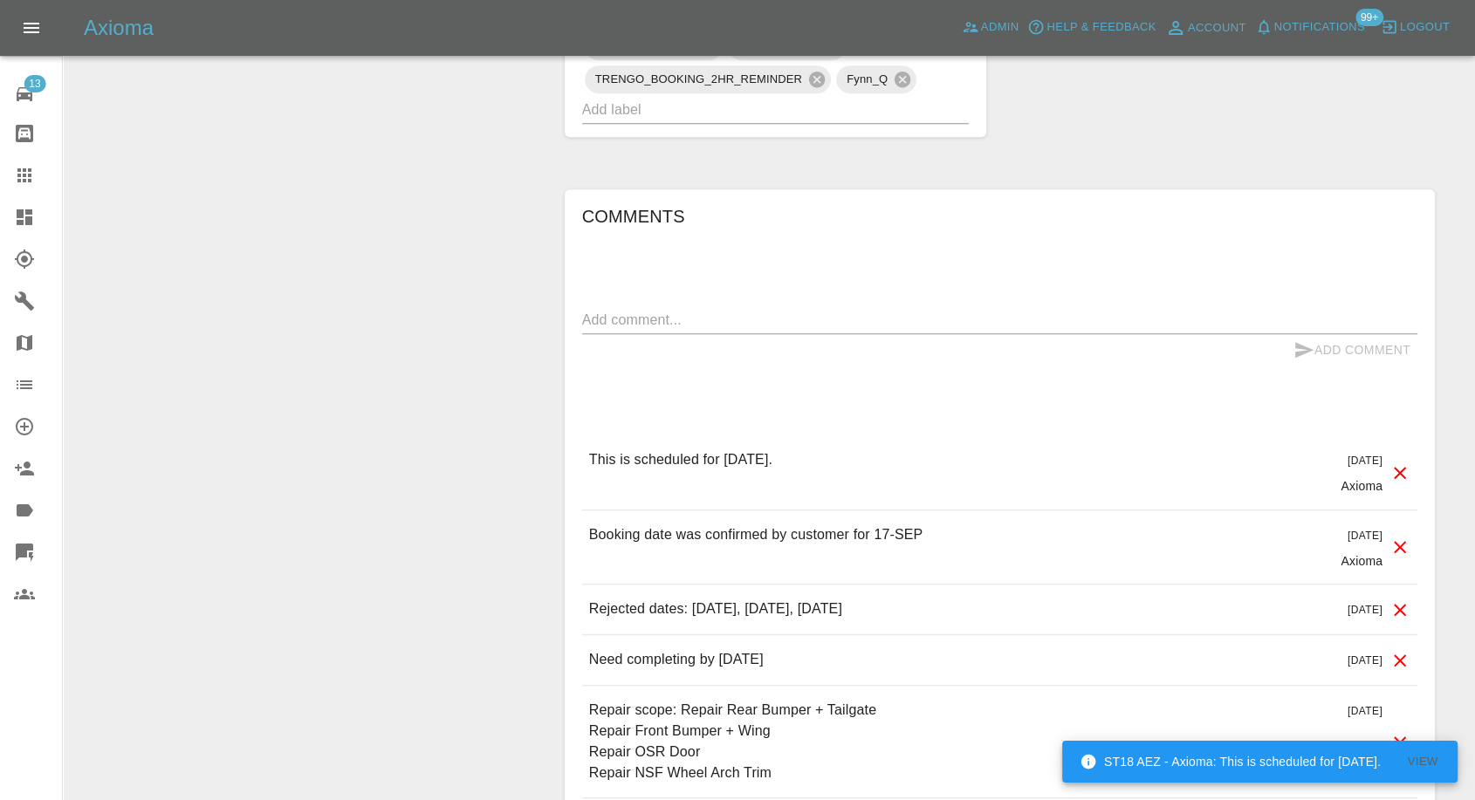
scroll to position [16, 0]
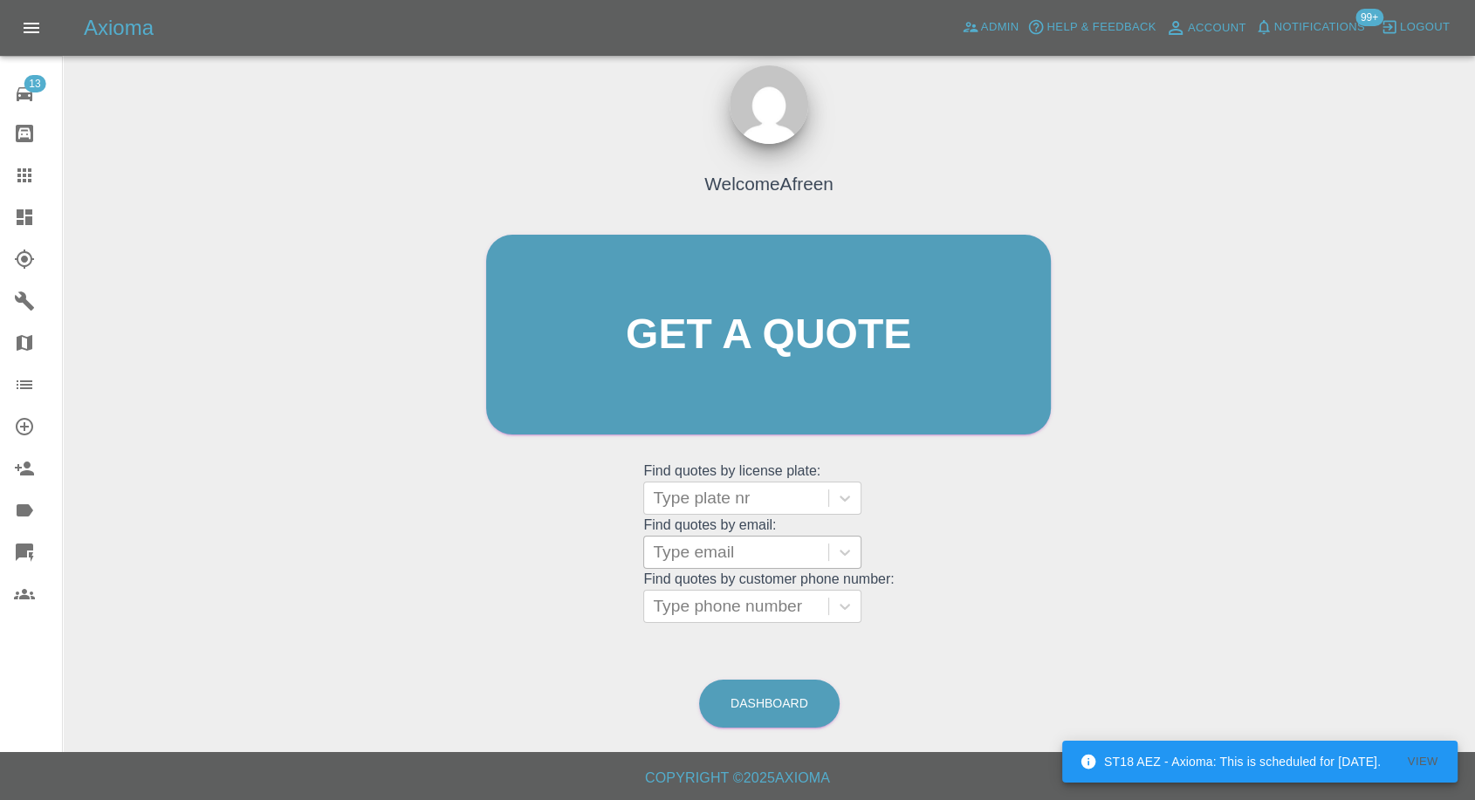
click at [708, 554] on div at bounding box center [736, 552] width 167 height 24
paste input ""shonnaknott@hotmail.co.uk" <undefined>"
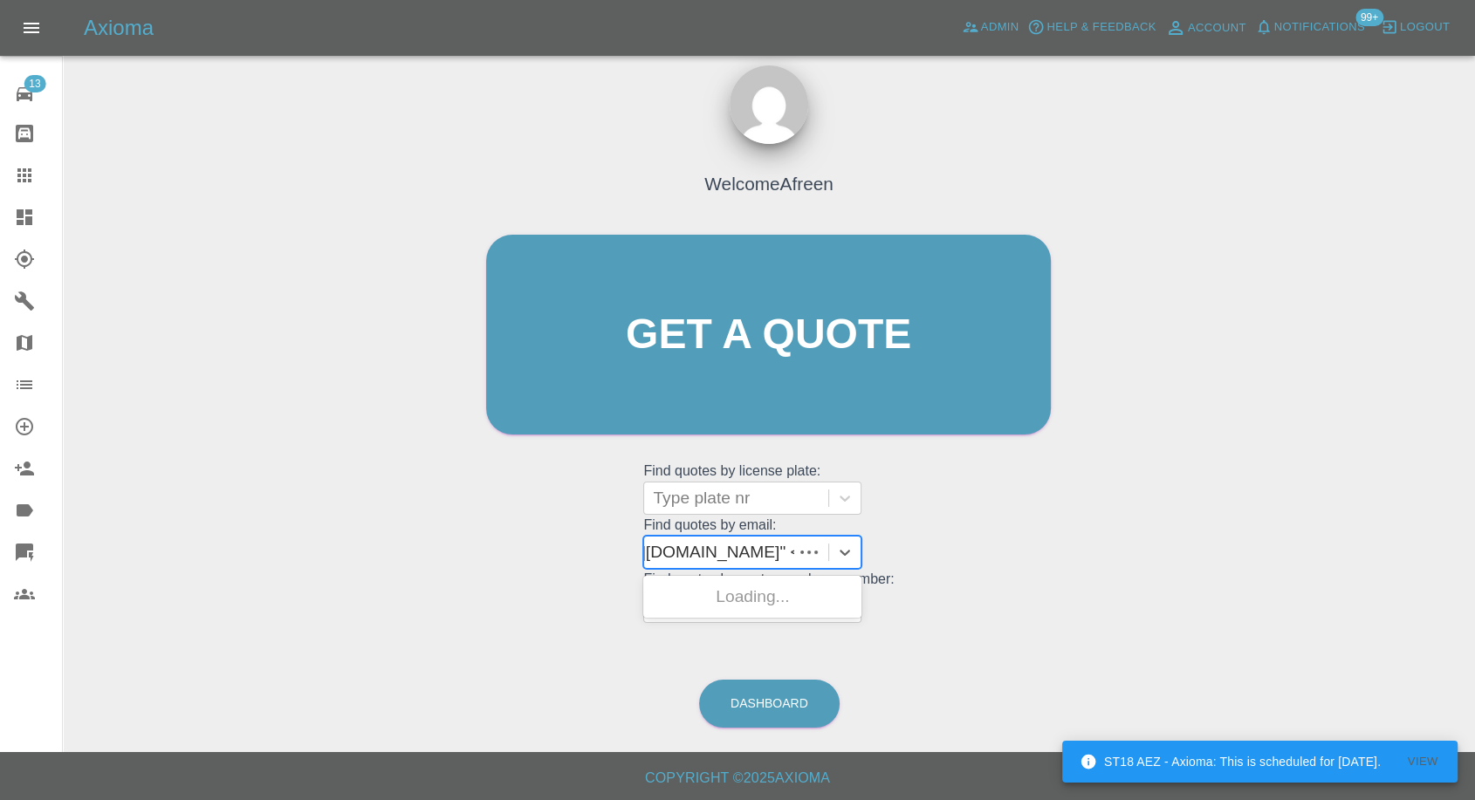
scroll to position [0, 140]
drag, startPoint x: 716, startPoint y: 550, endPoint x: 1257, endPoint y: 567, distance: 541.4
click at [1257, 567] on div "Welcome Afreen Get a quote Get a quote Find quotes by license plate: Type plate…" at bounding box center [769, 418] width 1384 height 627
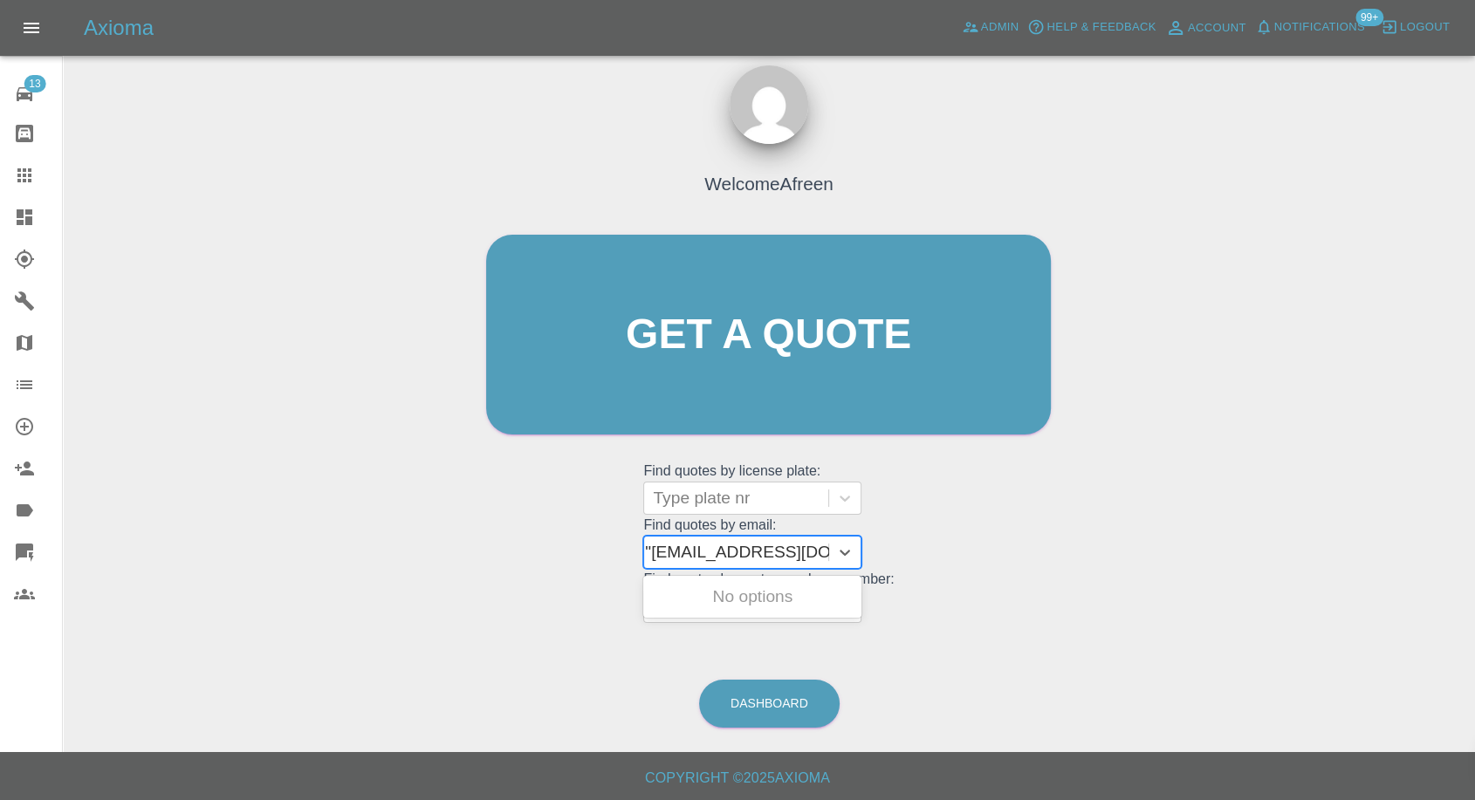
type input "shonnaknott@hotmail.co.uk"
click at [786, 605] on div "SB70DWP, Awaiting Repair" at bounding box center [752, 608] width 218 height 56
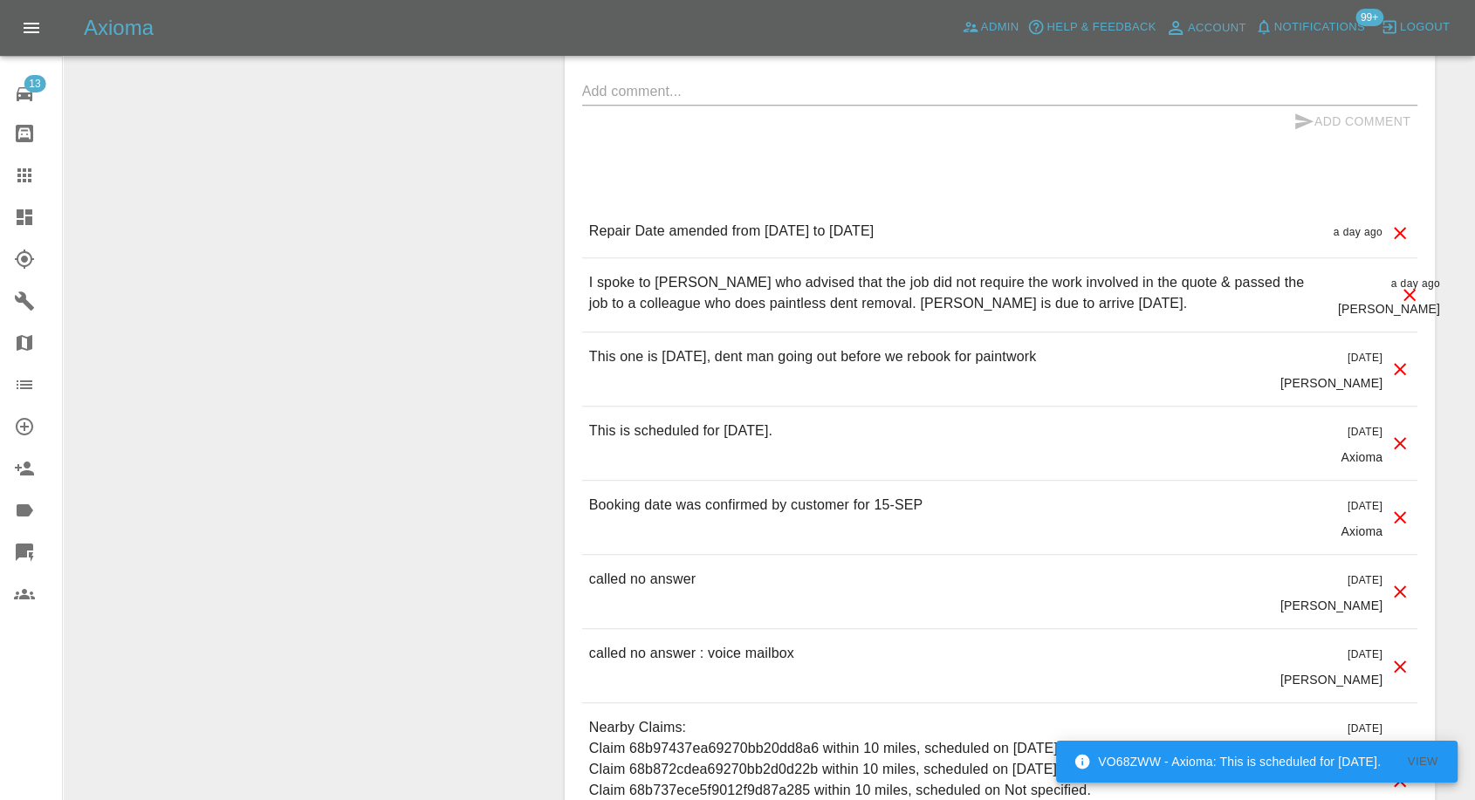
scroll to position [1746, 0]
